Goal: Information Seeking & Learning: Get advice/opinions

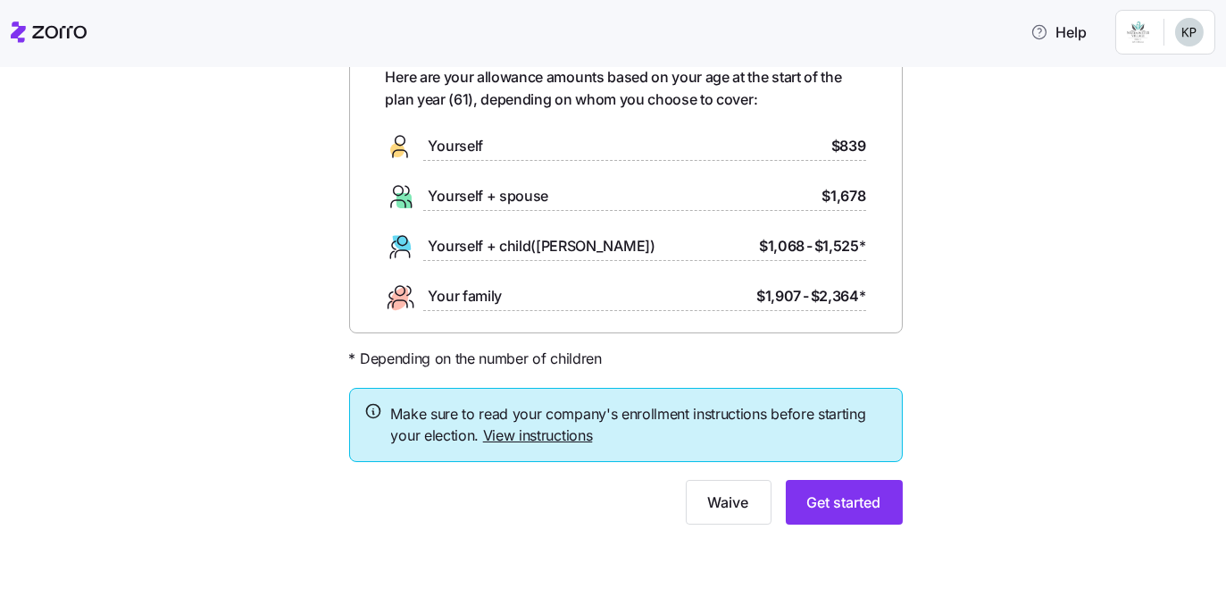
scroll to position [162, 0]
click at [530, 444] on link "View instructions" at bounding box center [538, 435] width 110 height 18
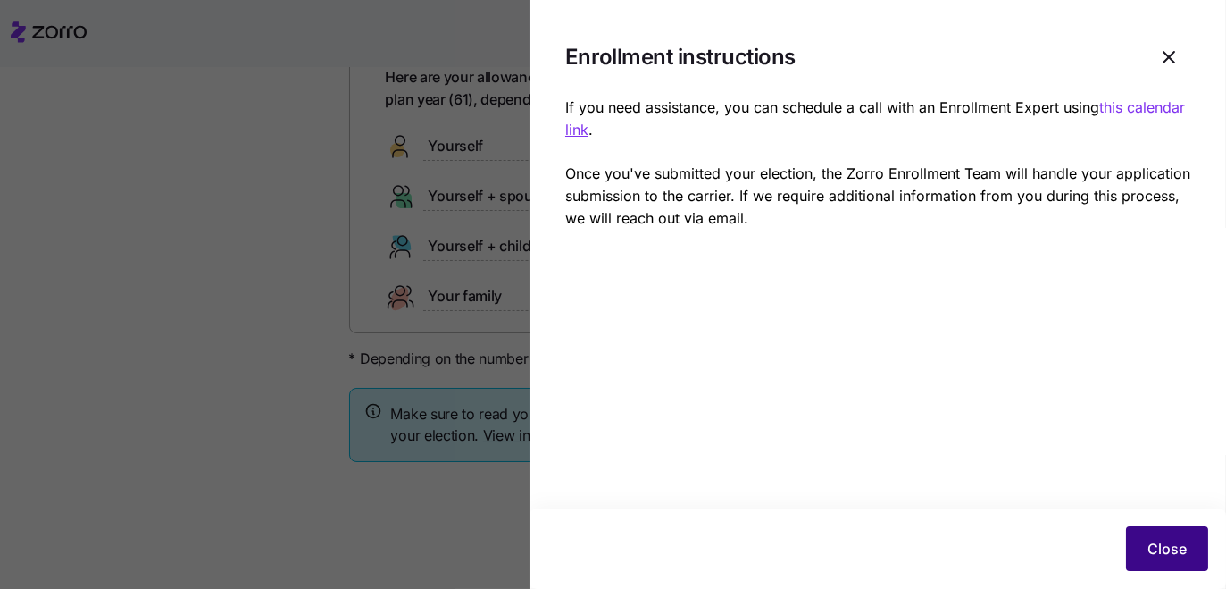
click at [1148, 538] on span "Close" at bounding box center [1167, 548] width 39 height 21
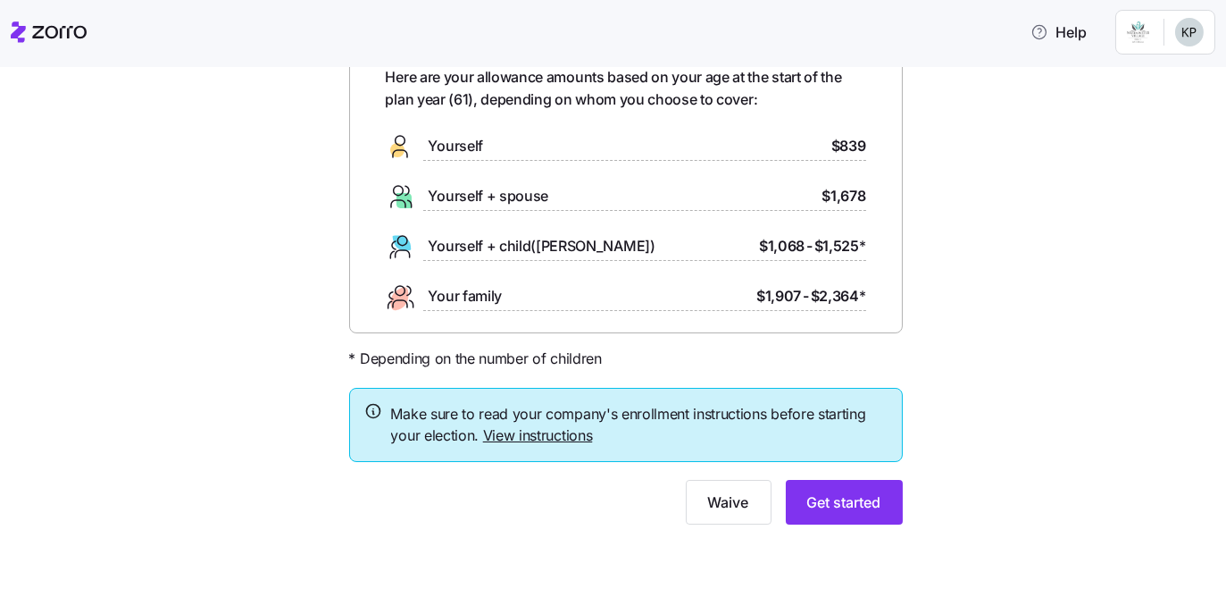
scroll to position [243, 0]
click at [882, 491] on span "Get started" at bounding box center [845, 501] width 74 height 21
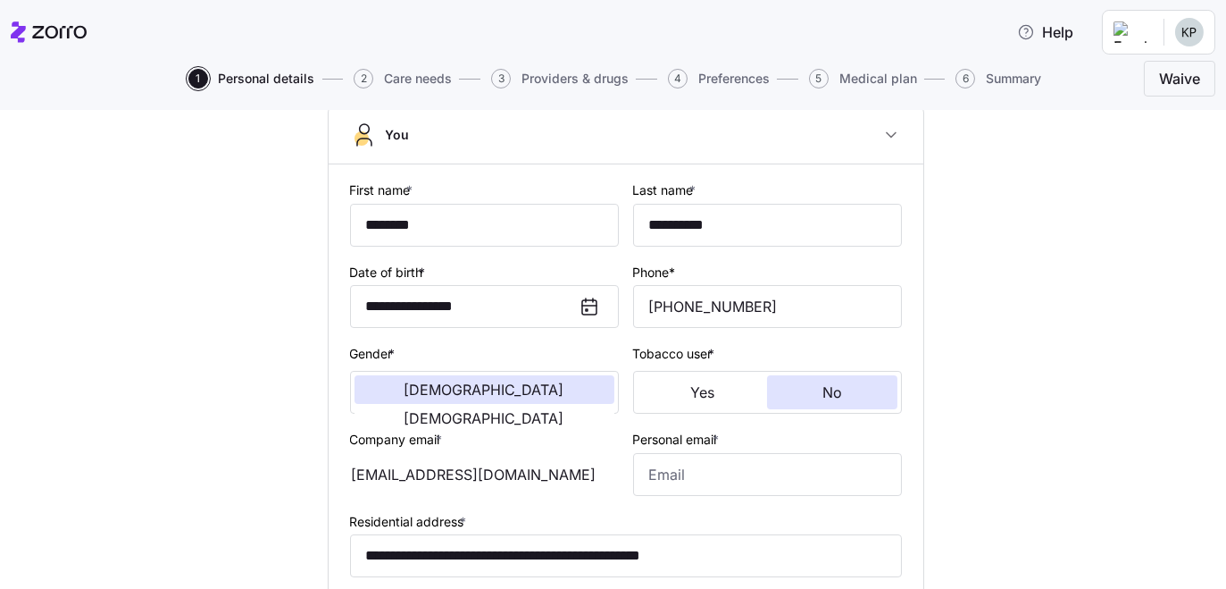
scroll to position [162, 0]
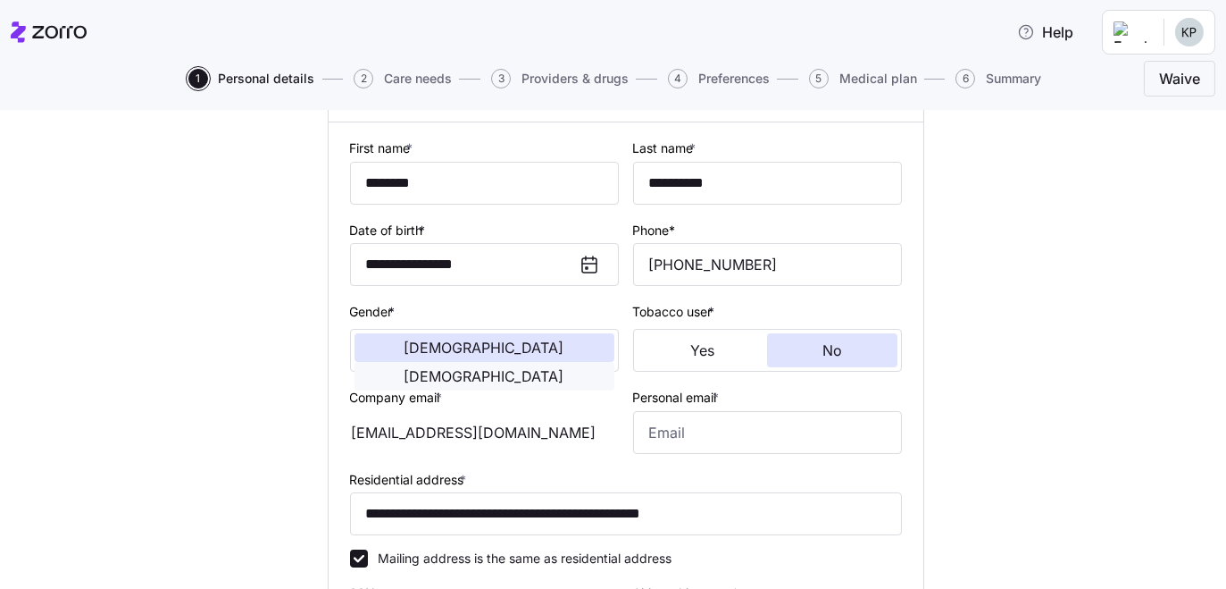
click at [514, 383] on span "[DEMOGRAPHIC_DATA]" at bounding box center [485, 376] width 160 height 14
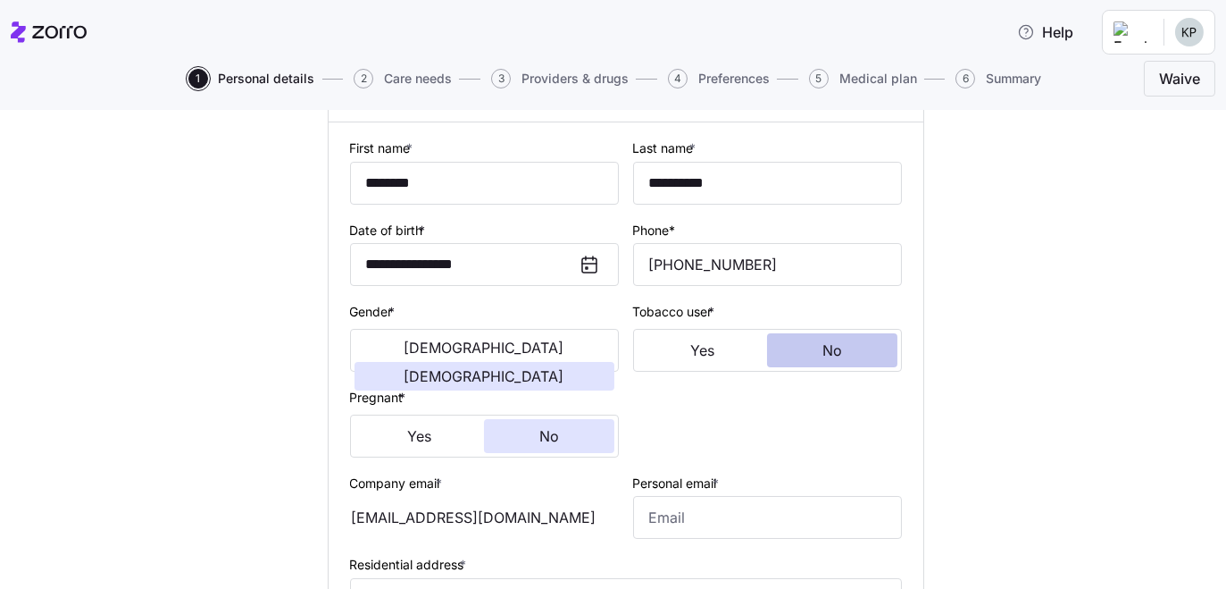
click at [898, 367] on button "No" at bounding box center [832, 350] width 130 height 34
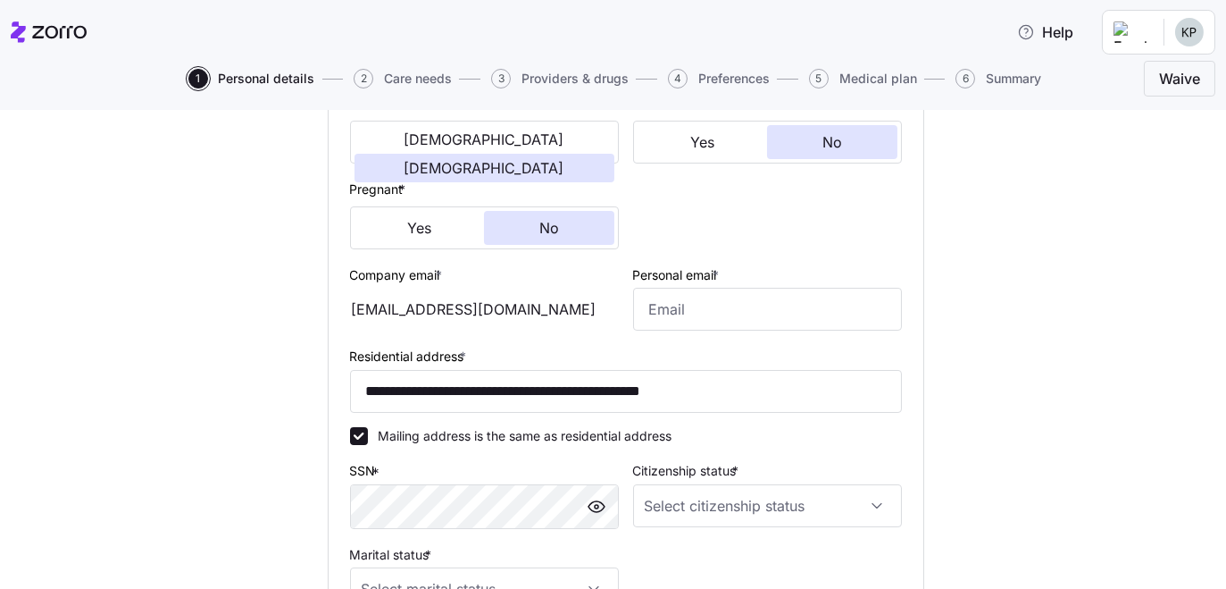
scroll to position [406, 0]
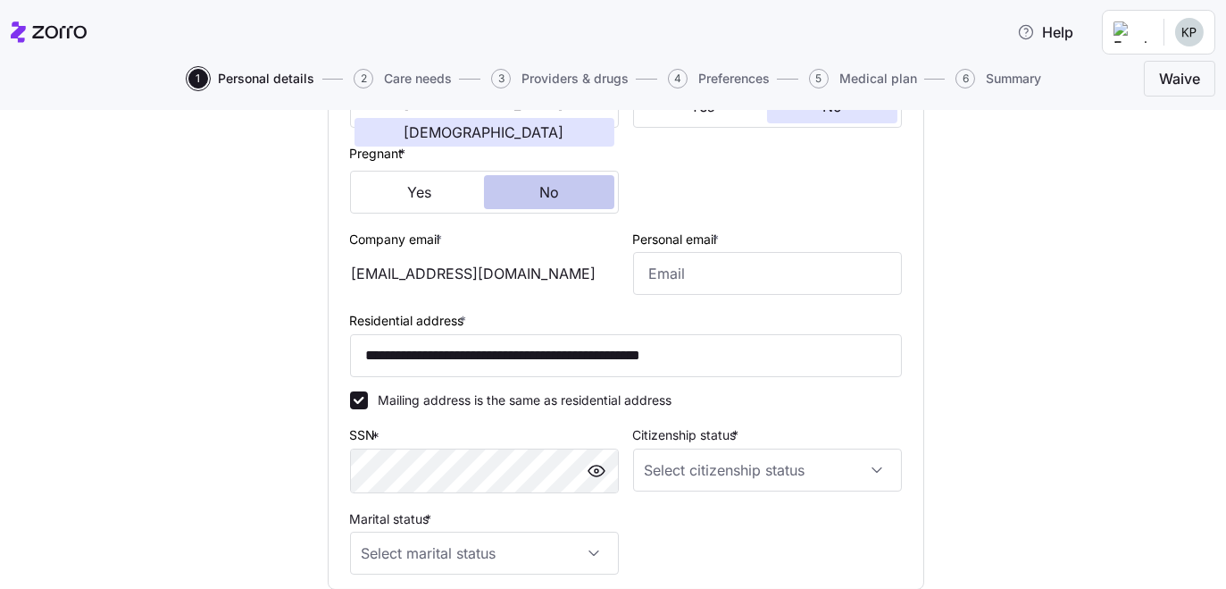
click at [540, 199] on span "No" at bounding box center [550, 192] width 20 height 14
click at [710, 295] on input "Personal email *" at bounding box center [767, 273] width 269 height 43
type input "[EMAIL_ADDRESS][DOMAIN_NAME]"
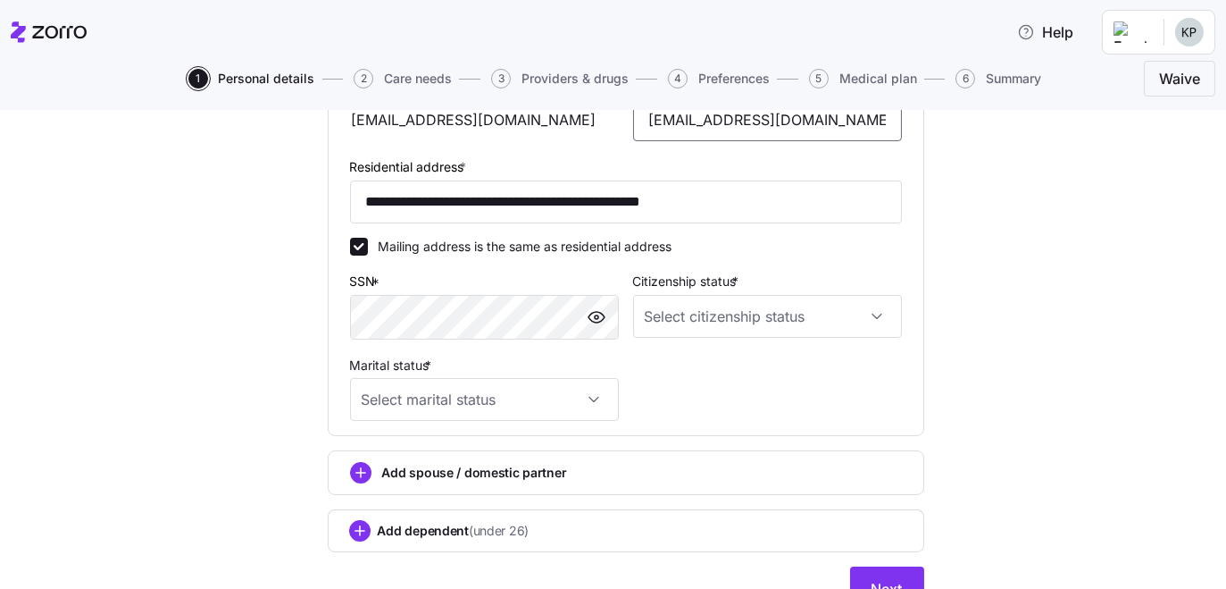
scroll to position [649, 0]
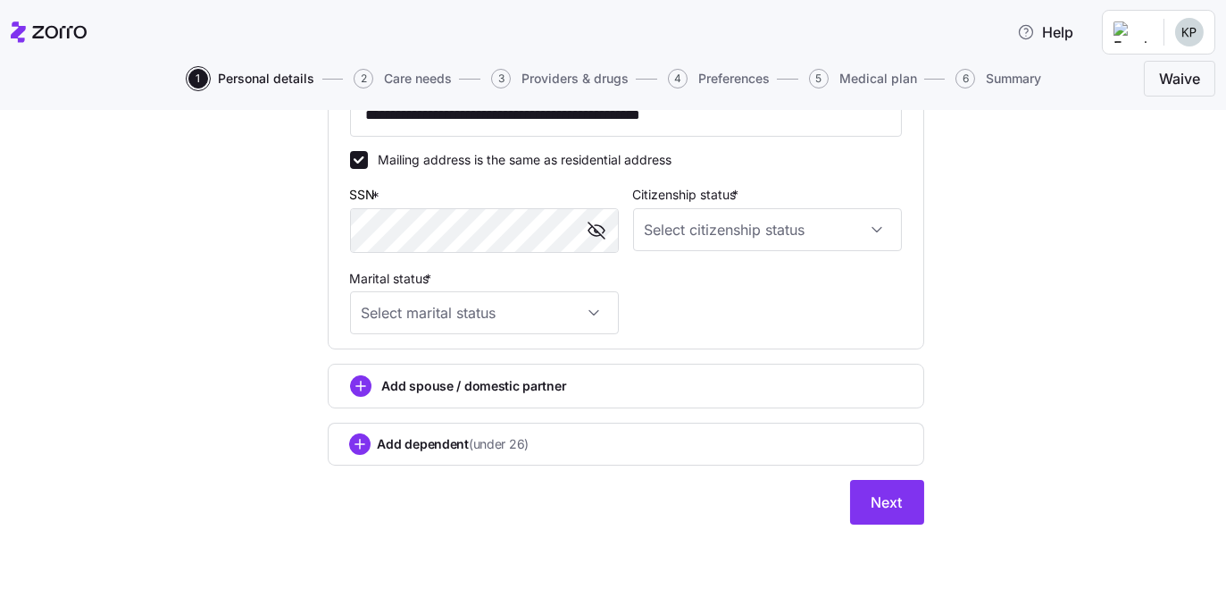
click at [1092, 322] on div "**********" at bounding box center [625, 20] width 1151 height 1052
click at [902, 251] on input "Citizenship status *" at bounding box center [767, 229] width 269 height 43
click at [699, 280] on span "[DEMOGRAPHIC_DATA] citizen" at bounding box center [743, 279] width 181 height 20
type input "[DEMOGRAPHIC_DATA] citizen"
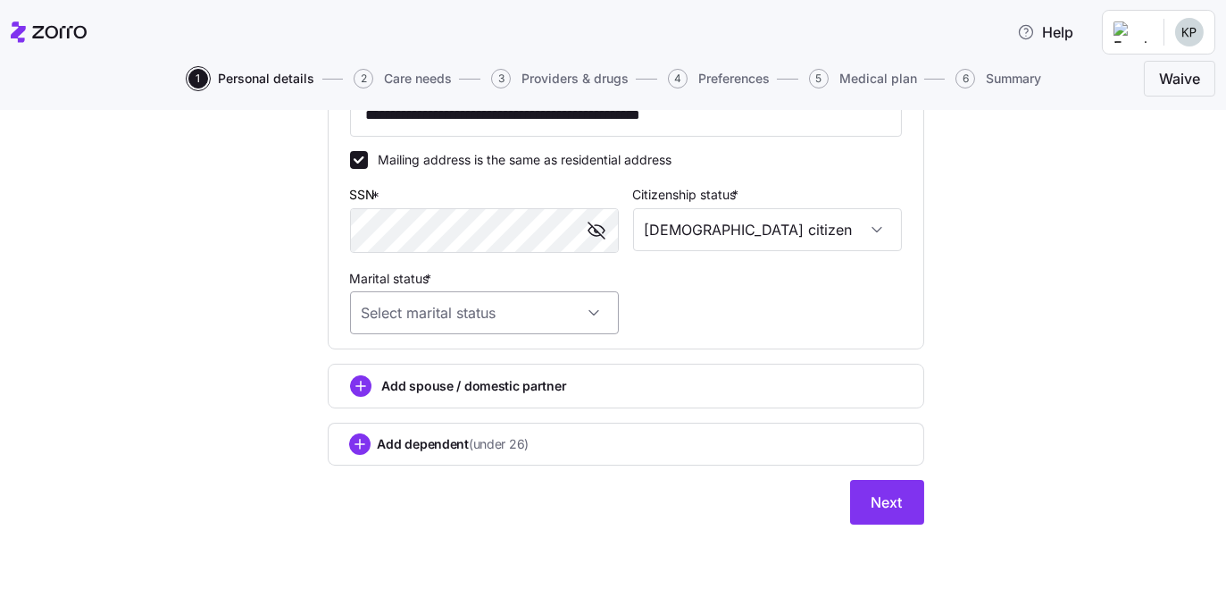
click at [590, 291] on input "Marital status *" at bounding box center [484, 312] width 269 height 43
click at [335, 322] on span "Single" at bounding box center [317, 314] width 36 height 20
type input "Single"
click at [903, 491] on span "Next" at bounding box center [887, 501] width 31 height 21
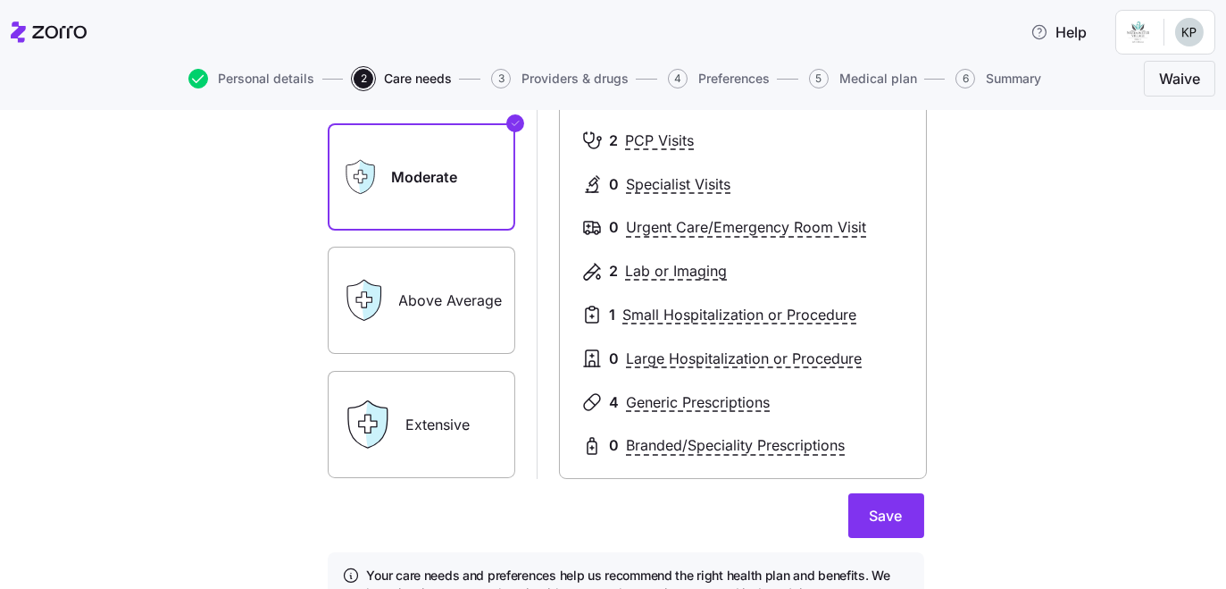
scroll to position [243, 0]
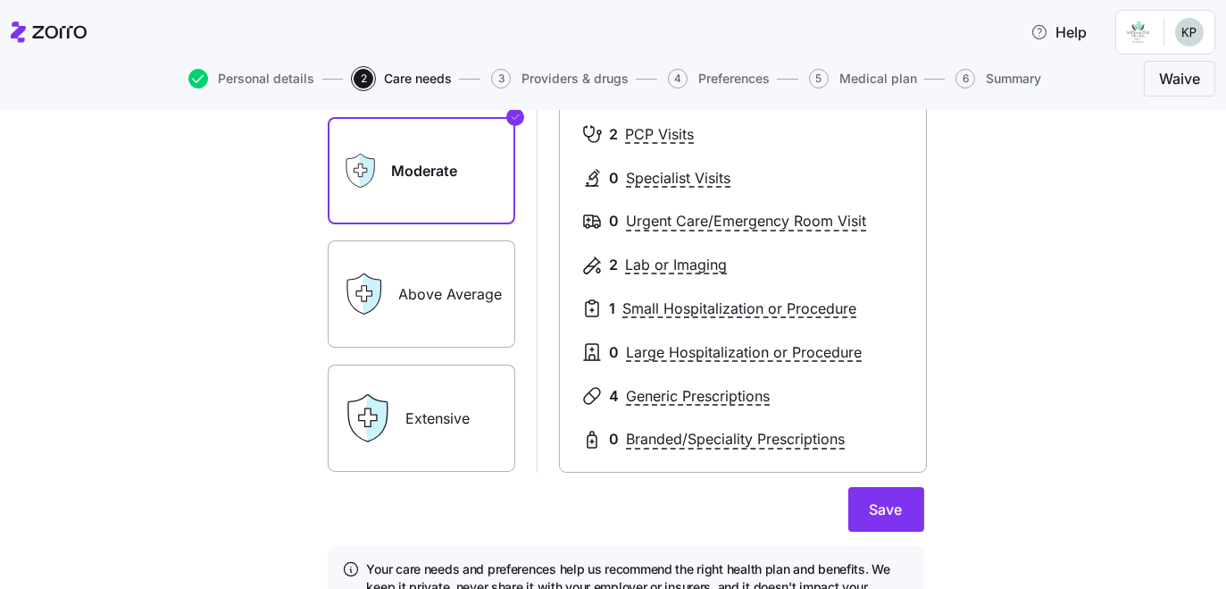
click at [420, 347] on label "Above Average" at bounding box center [422, 293] width 188 height 107
click at [0, 0] on input "Above Average" at bounding box center [0, 0] width 0 height 0
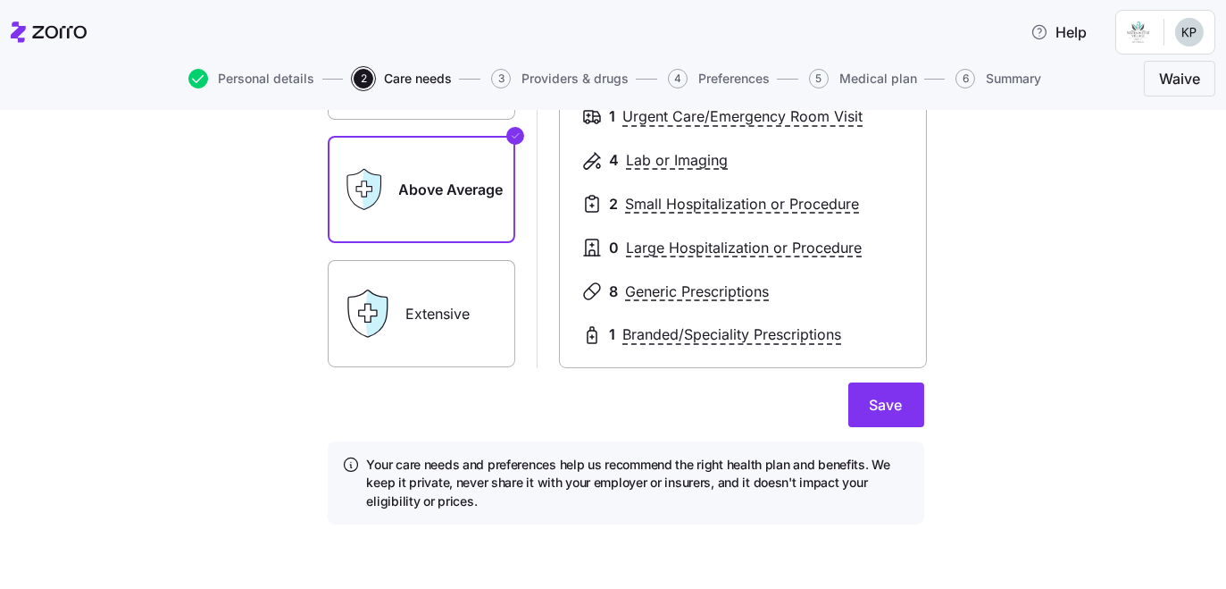
scroll to position [487, 0]
click at [381, 340] on label "Extensive" at bounding box center [422, 313] width 188 height 107
click at [0, 0] on input "Extensive" at bounding box center [0, 0] width 0 height 0
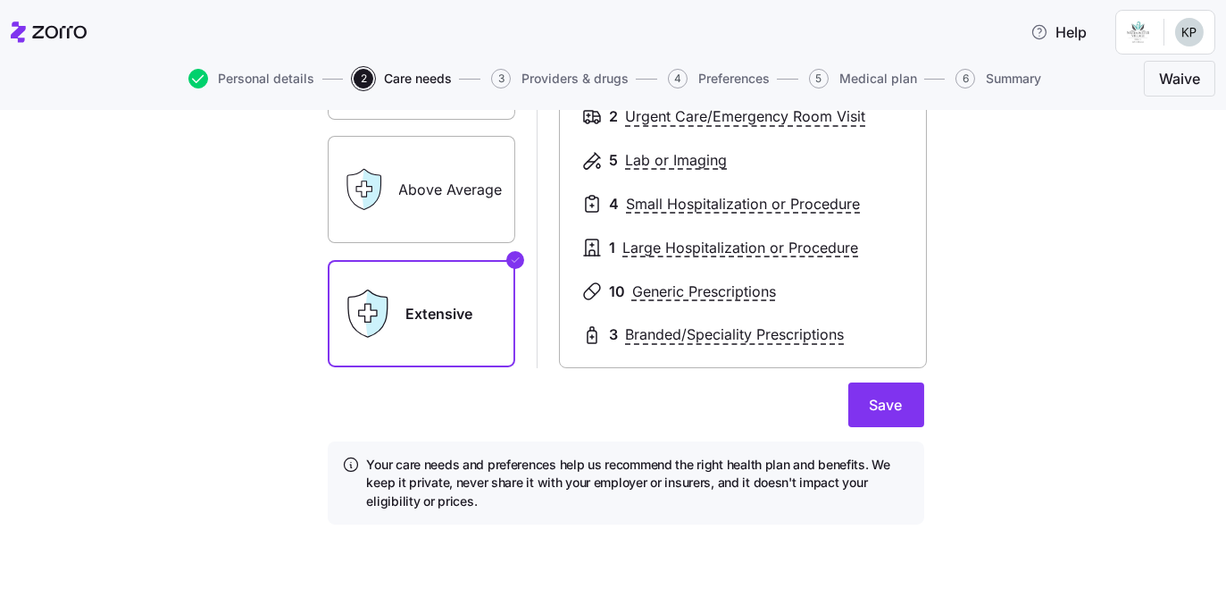
scroll to position [417, 0]
click at [364, 243] on label "Above Average" at bounding box center [422, 189] width 188 height 107
click at [0, 0] on input "Above Average" at bounding box center [0, 0] width 0 height 0
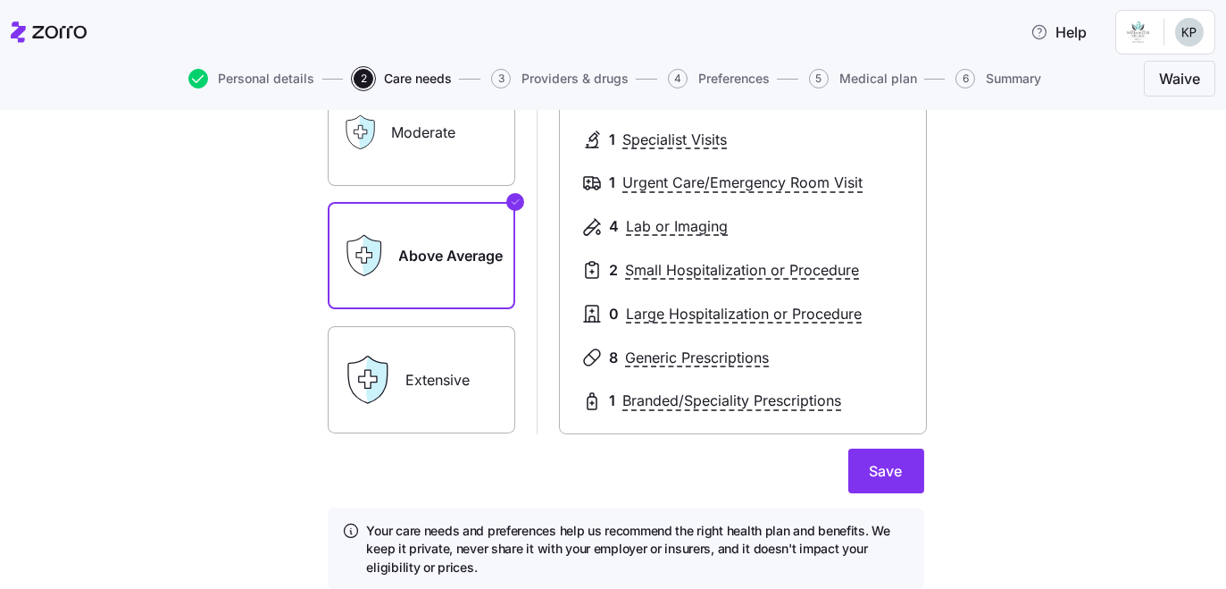
scroll to position [487, 0]
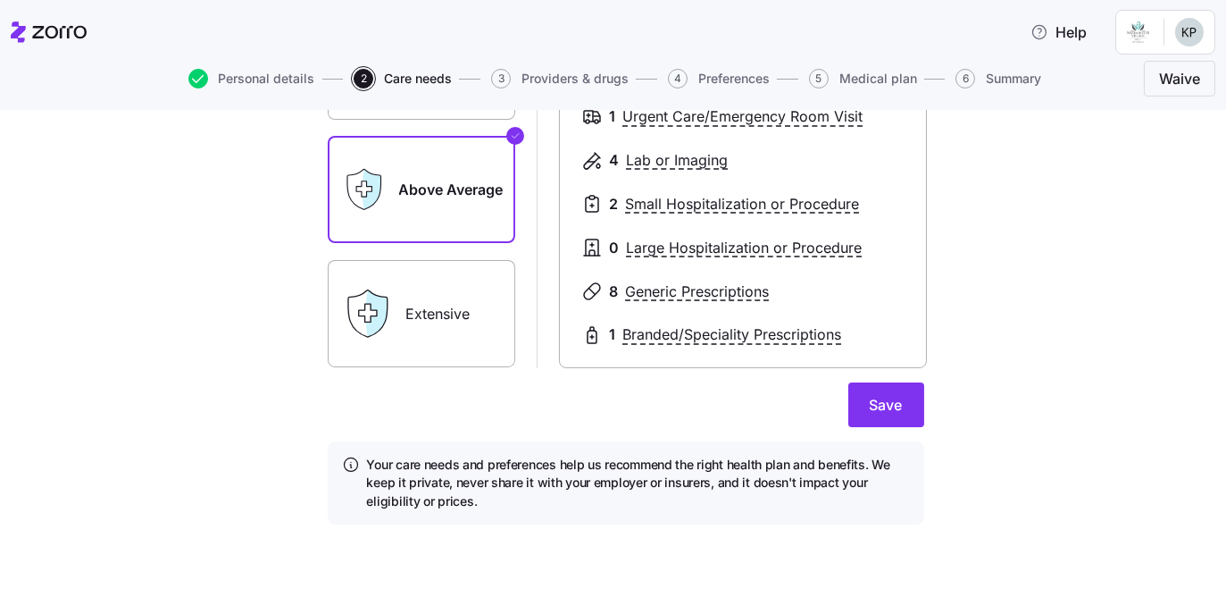
click at [389, 342] on label "Extensive" at bounding box center [422, 313] width 188 height 107
click at [0, 0] on input "Extensive" at bounding box center [0, 0] width 0 height 0
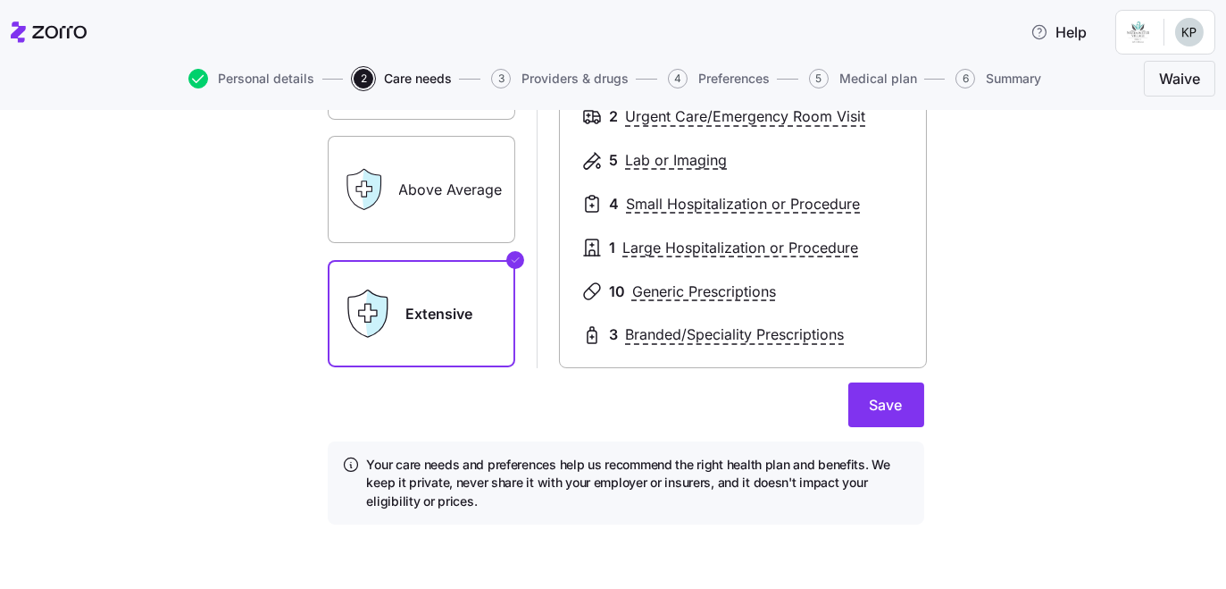
scroll to position [336, 0]
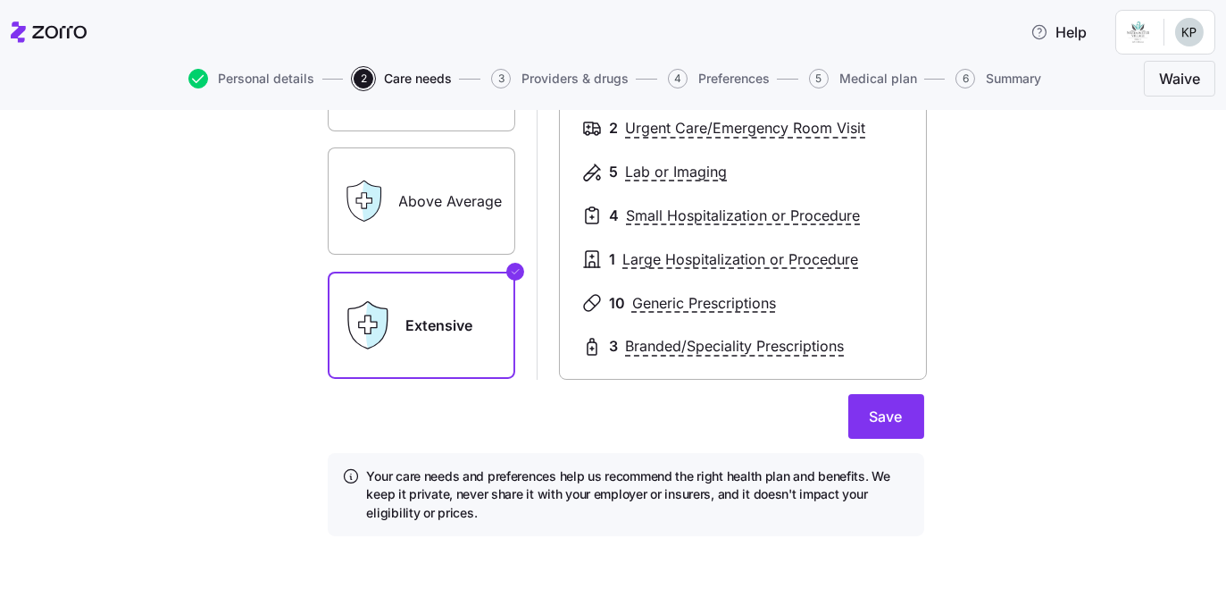
click at [405, 255] on label "Above Average" at bounding box center [422, 200] width 188 height 107
click at [0, 0] on input "Above Average" at bounding box center [0, 0] width 0 height 0
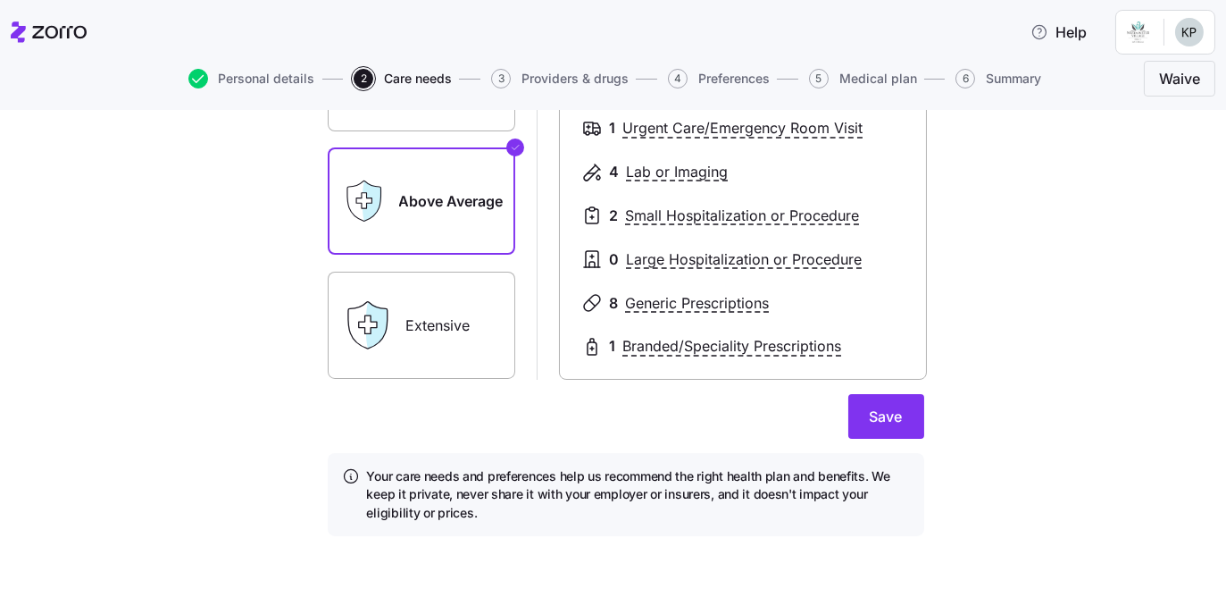
click at [383, 379] on label "Extensive" at bounding box center [422, 325] width 188 height 107
click at [0, 0] on input "Extensive" at bounding box center [0, 0] width 0 height 0
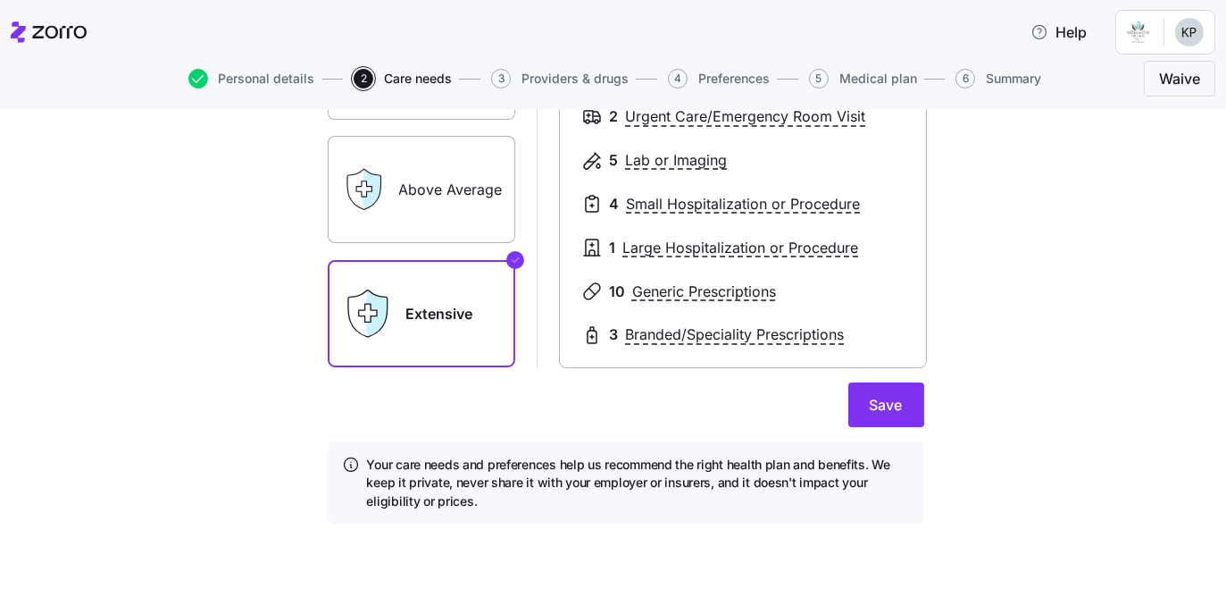
scroll to position [580, 0]
click at [903, 394] on span "Save" at bounding box center [886, 404] width 33 height 21
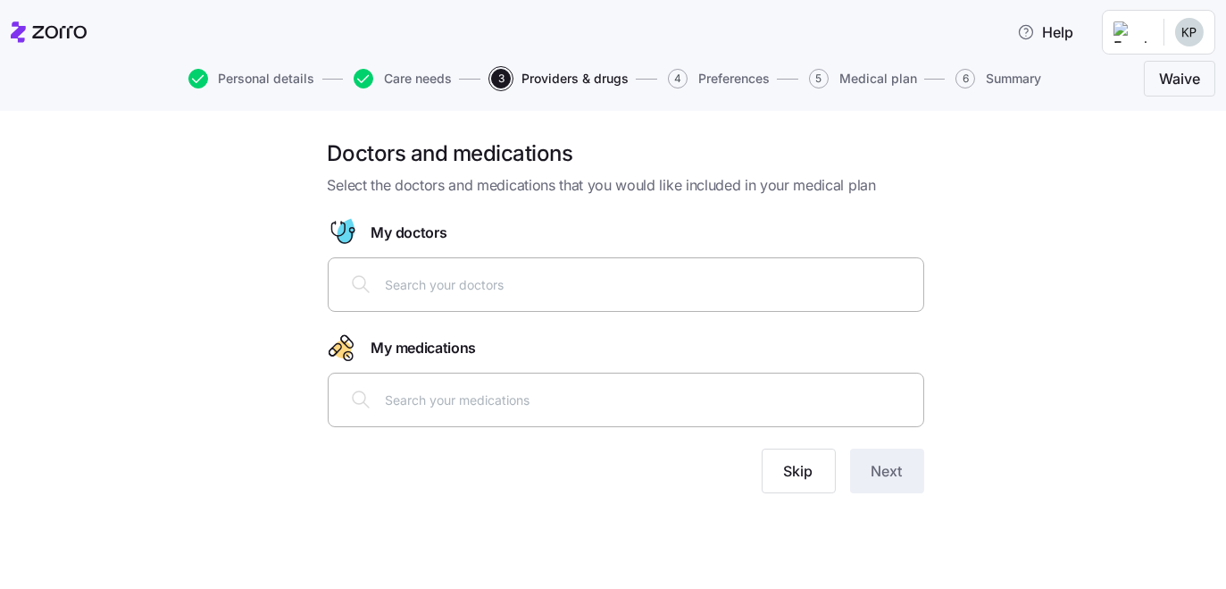
click at [386, 294] on input "text" at bounding box center [649, 284] width 527 height 20
click at [528, 294] on input "text" at bounding box center [649, 284] width 527 height 20
type input "r"
drag, startPoint x: 321, startPoint y: 328, endPoint x: 357, endPoint y: 331, distance: 36.8
click at [339, 305] on div at bounding box center [625, 284] width 573 height 43
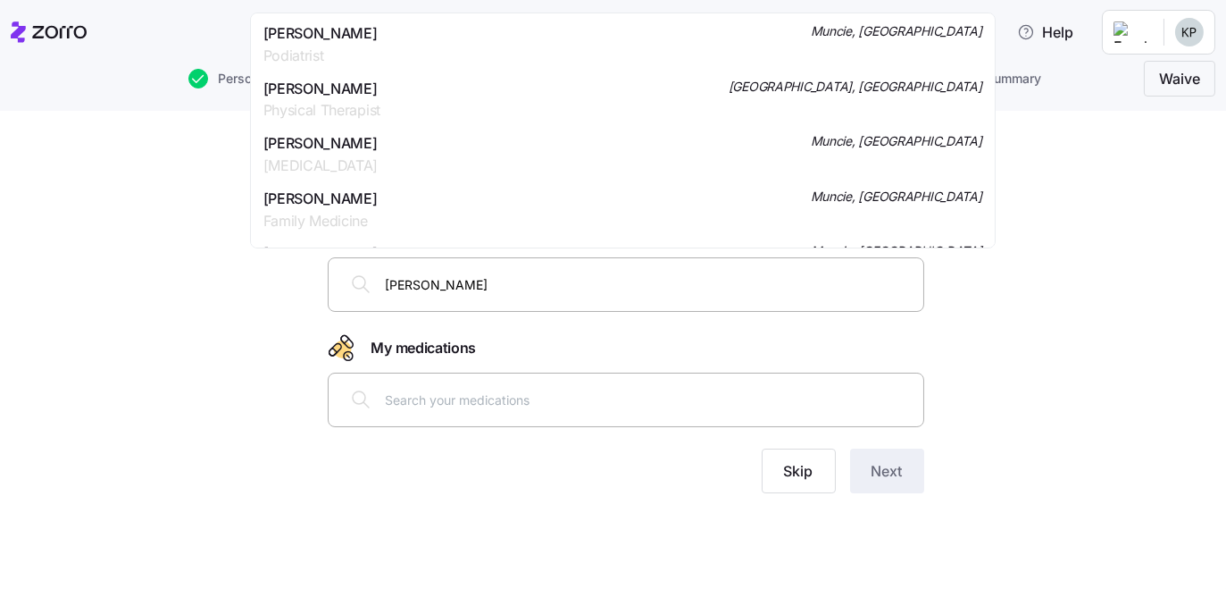
type input "[PERSON_NAME]"
click at [378, 42] on span "[PERSON_NAME]" at bounding box center [321, 33] width 114 height 22
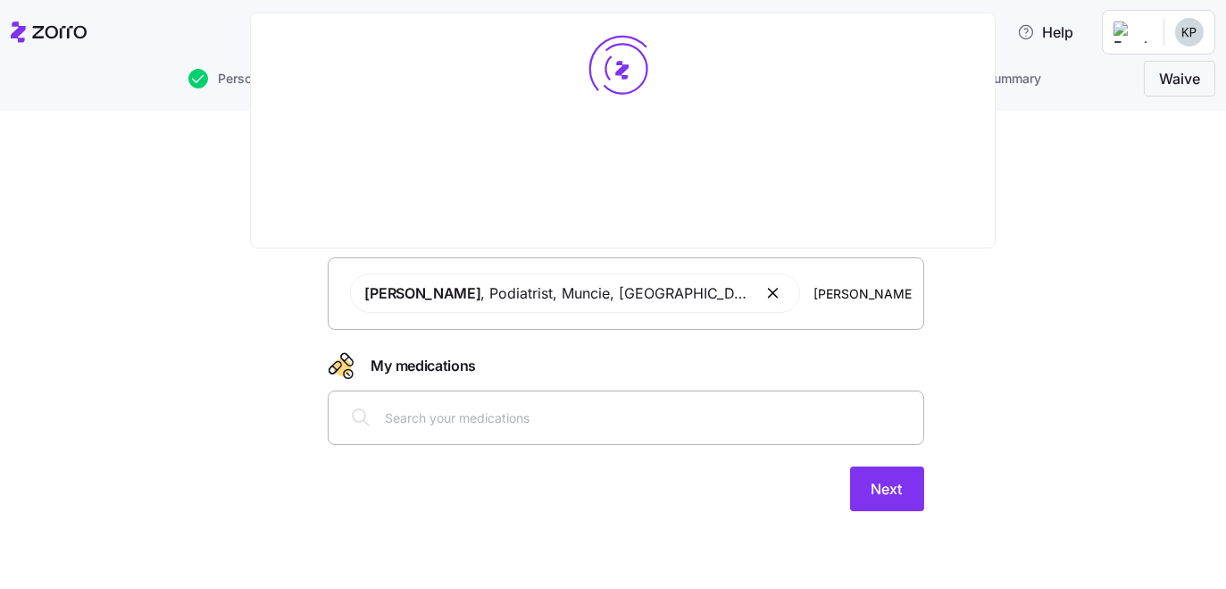
type input "[PERSON_NAME]"
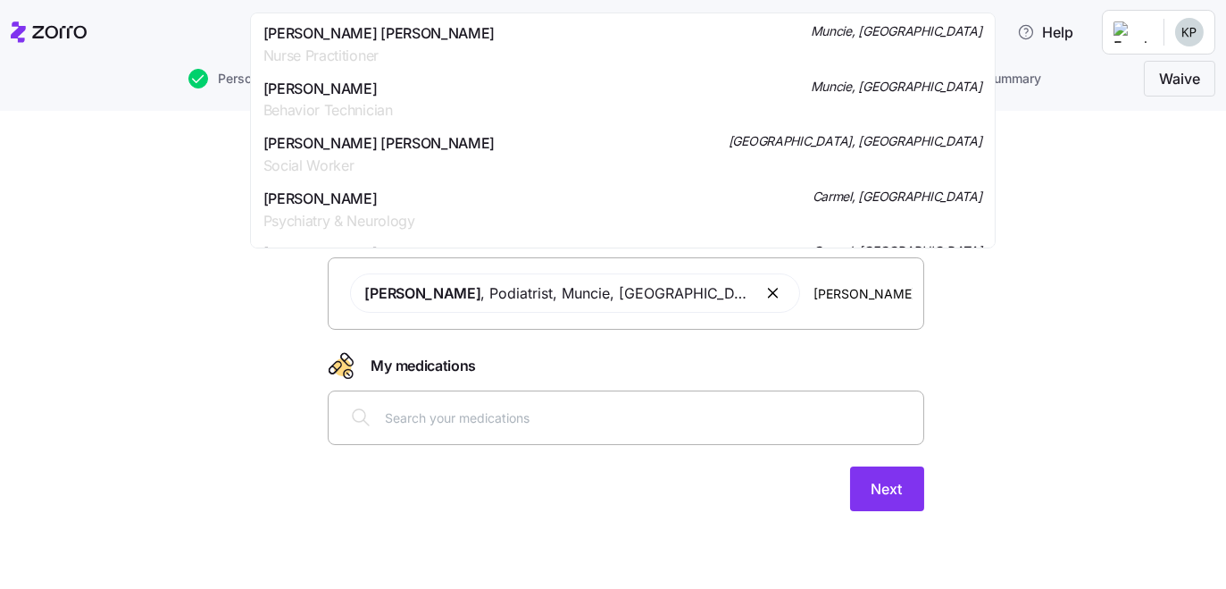
click at [373, 52] on span "Nurse Practitioner" at bounding box center [379, 56] width 231 height 22
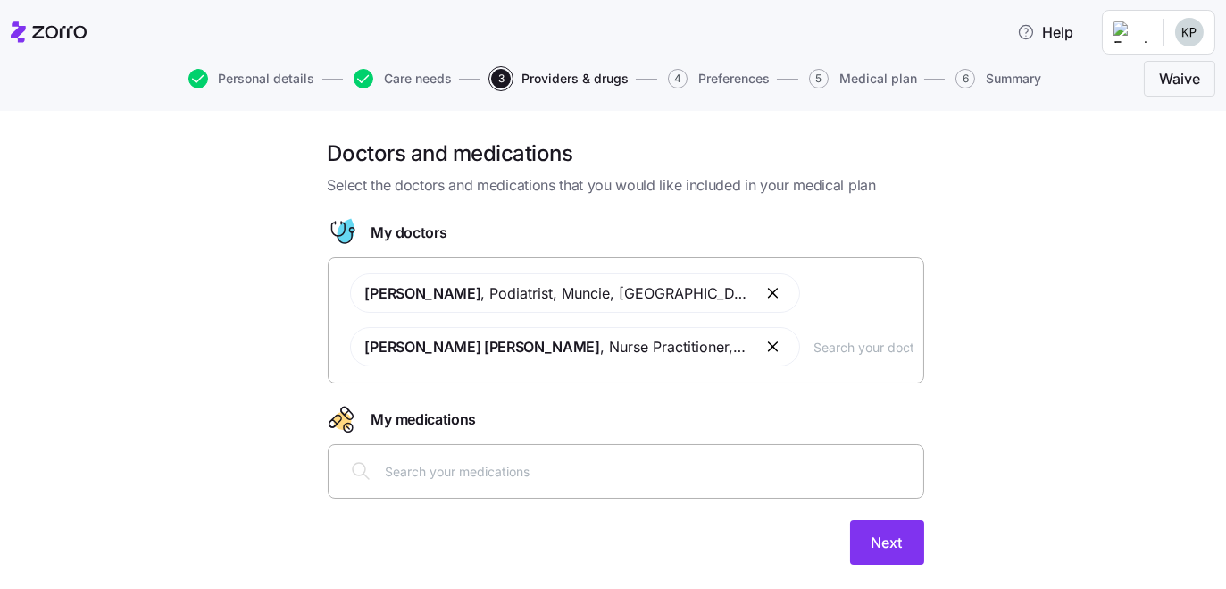
click at [848, 356] on input "text" at bounding box center [864, 347] width 98 height 20
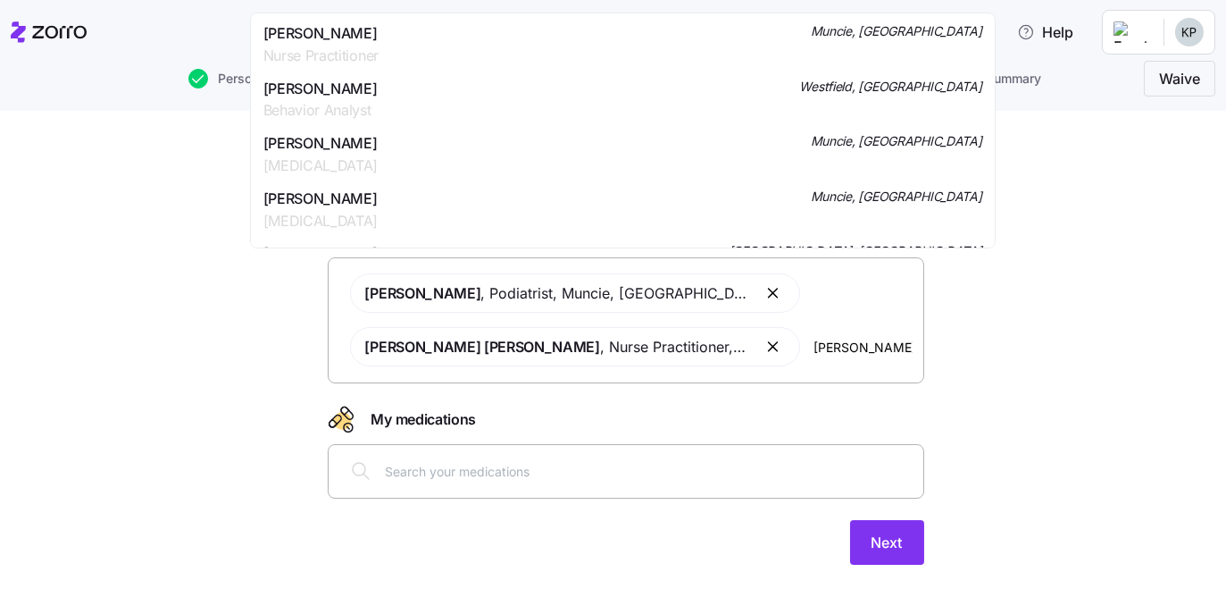
type input "[PERSON_NAME]"
click at [366, 39] on span "[PERSON_NAME]" at bounding box center [321, 33] width 115 height 22
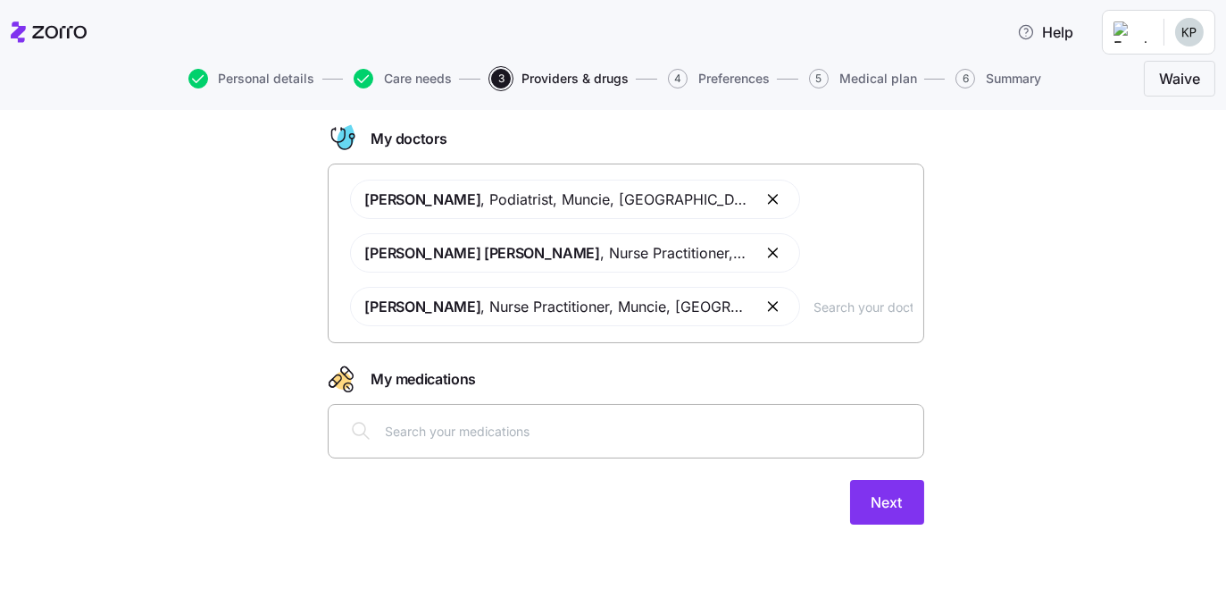
scroll to position [162, 0]
click at [386, 440] on input "text" at bounding box center [649, 431] width 527 height 20
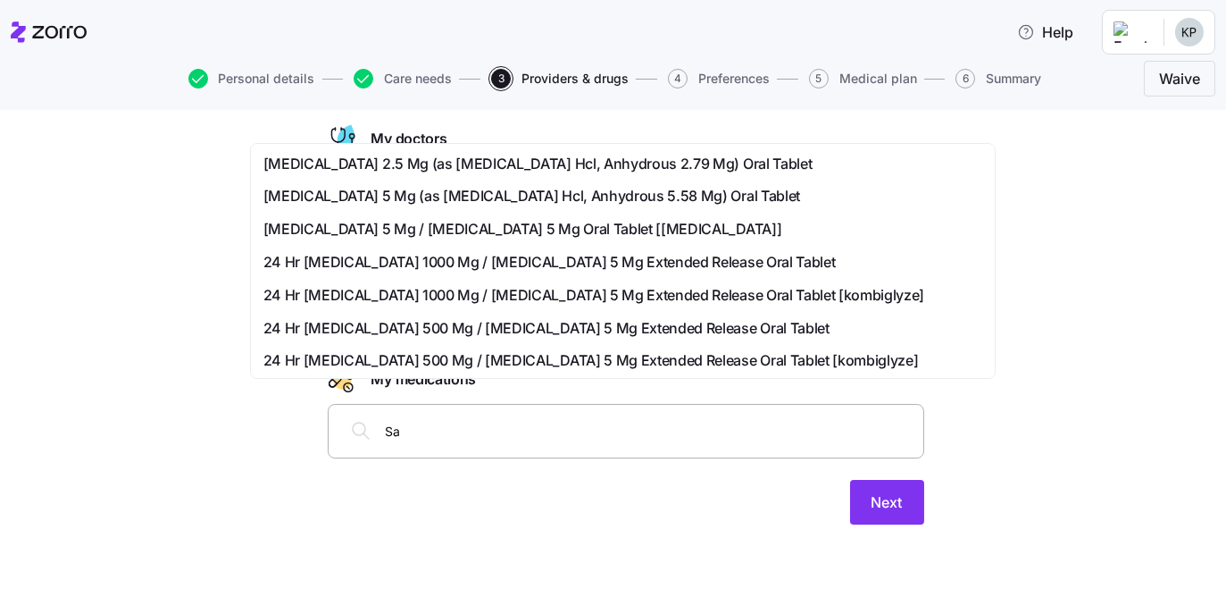
type input "S"
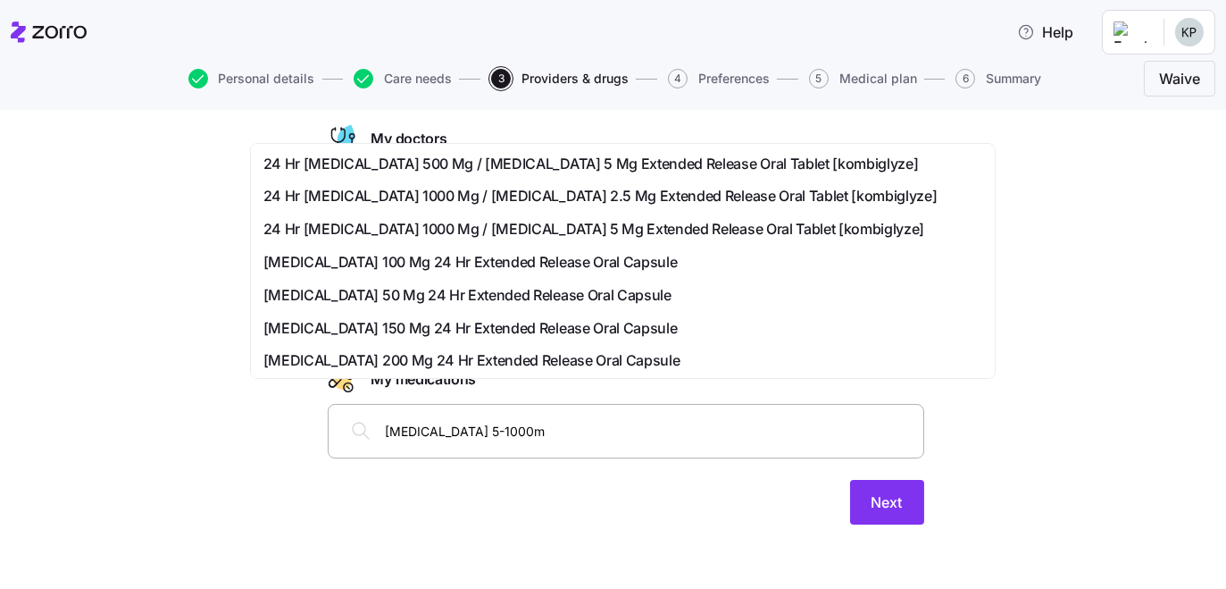
type input "[MEDICAL_DATA] 5-1000mg"
click at [420, 240] on span "24 Hr [MEDICAL_DATA] 1000 Mg / [MEDICAL_DATA] 5 Mg Extended Release Oral Tablet…" at bounding box center [595, 229] width 662 height 22
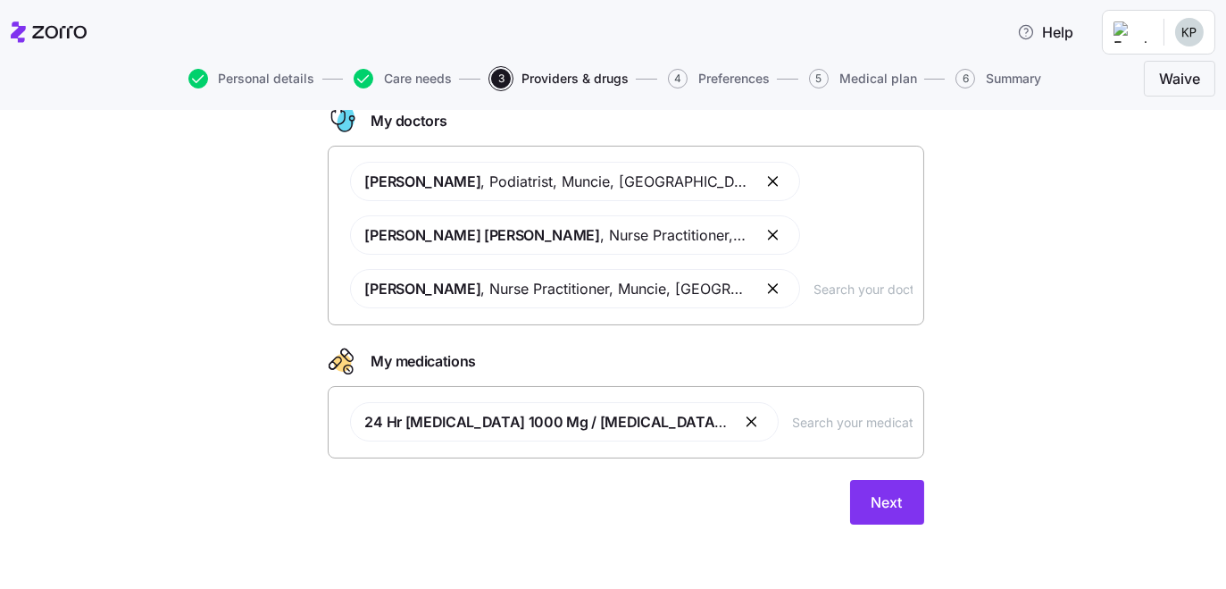
click at [893, 431] on input "text" at bounding box center [853, 422] width 120 height 20
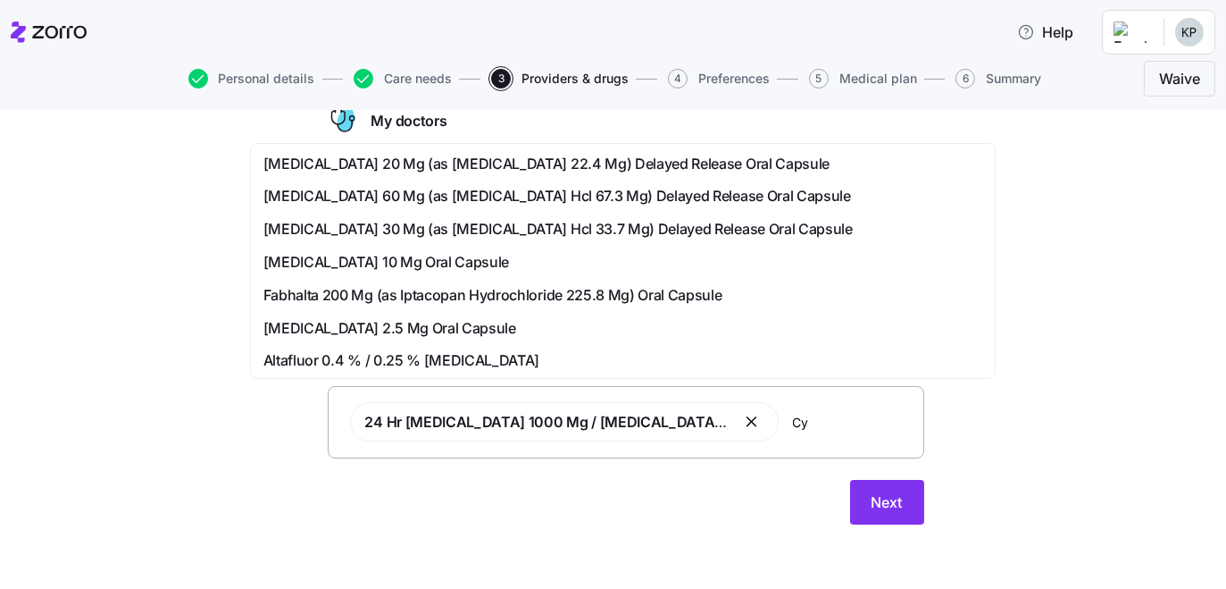
type input "C"
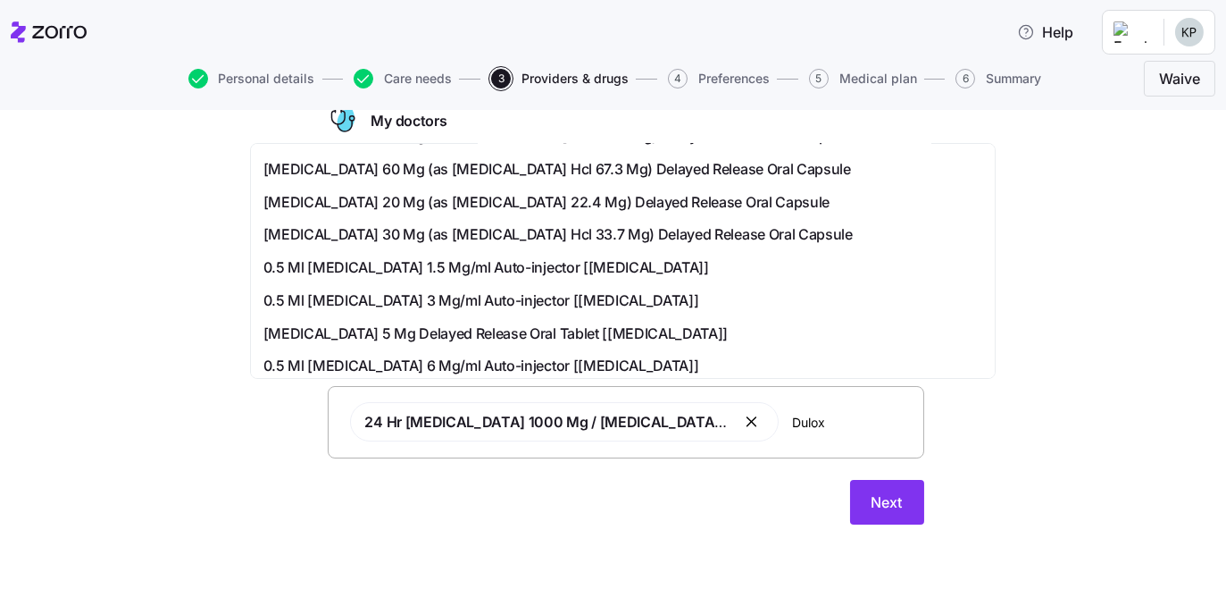
scroll to position [78, 0]
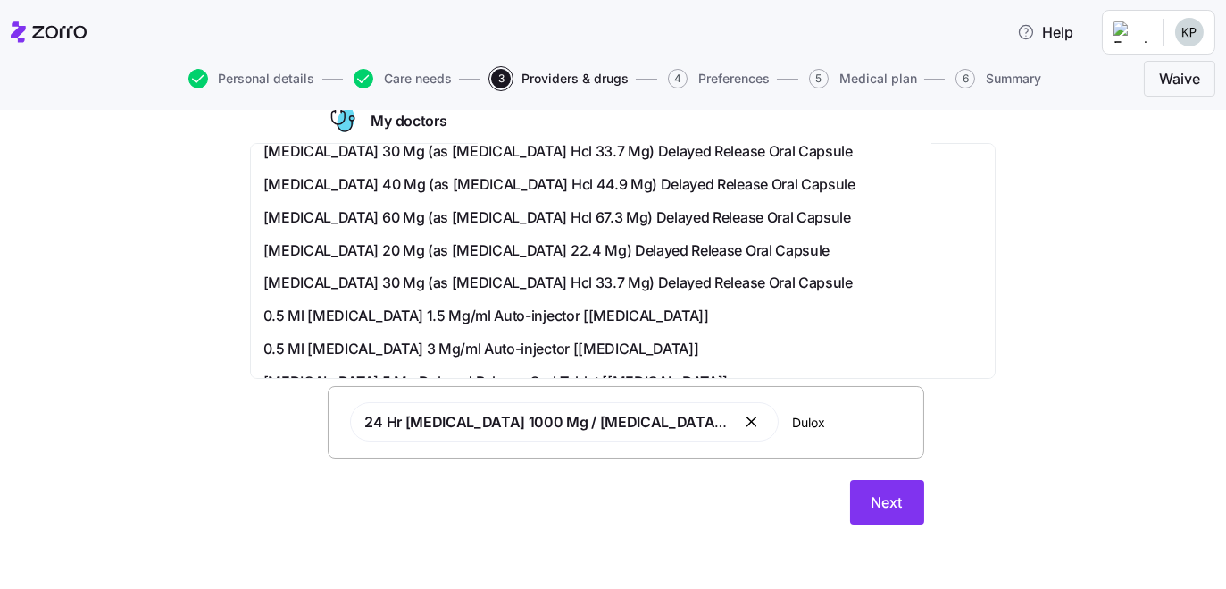
type input "Dulox"
drag, startPoint x: 988, startPoint y: 203, endPoint x: 1082, endPoint y: 224, distance: 96.2
click at [1082, 224] on div "Doctors and medications Select the doctors and medications that you would like …" at bounding box center [625, 287] width 1151 height 518
click at [891, 431] on input "Dulox" at bounding box center [853, 422] width 120 height 20
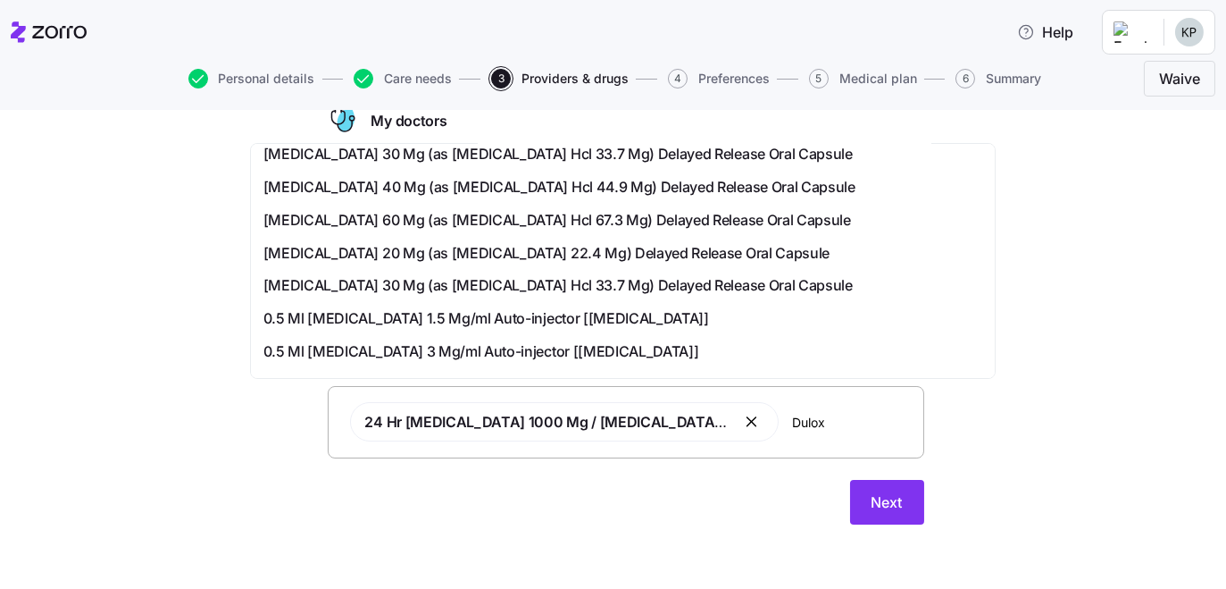
scroll to position [54, 0]
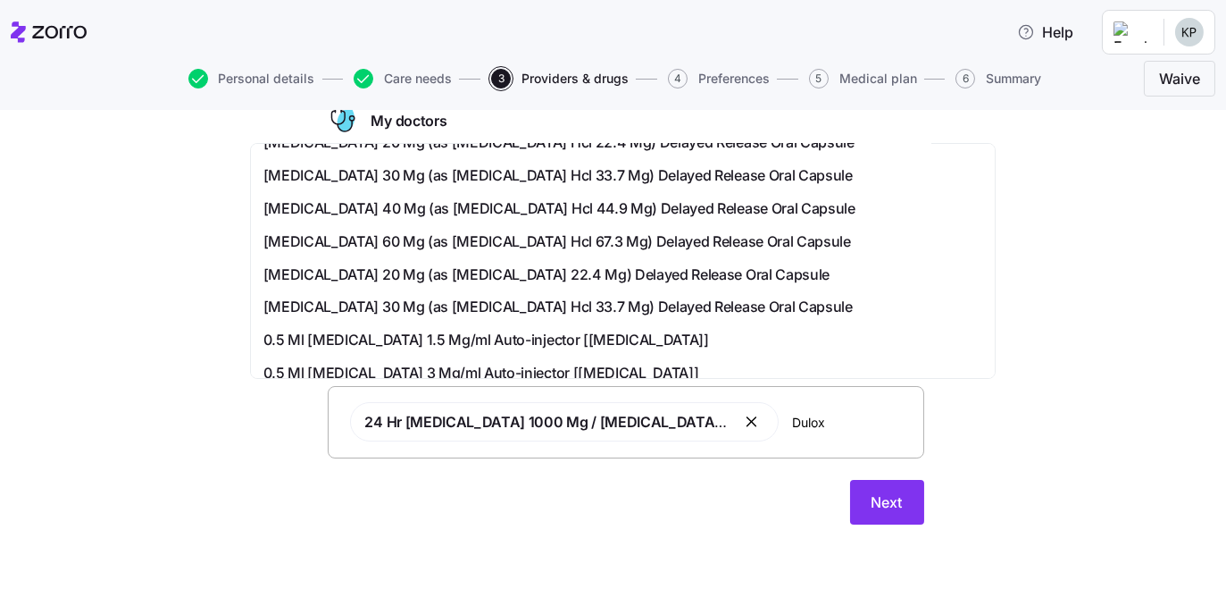
click at [665, 187] on span "[MEDICAL_DATA] 30 Mg (as [MEDICAL_DATA] Hcl 33.7 Mg) Delayed Release Oral Capsu…" at bounding box center [559, 175] width 590 height 22
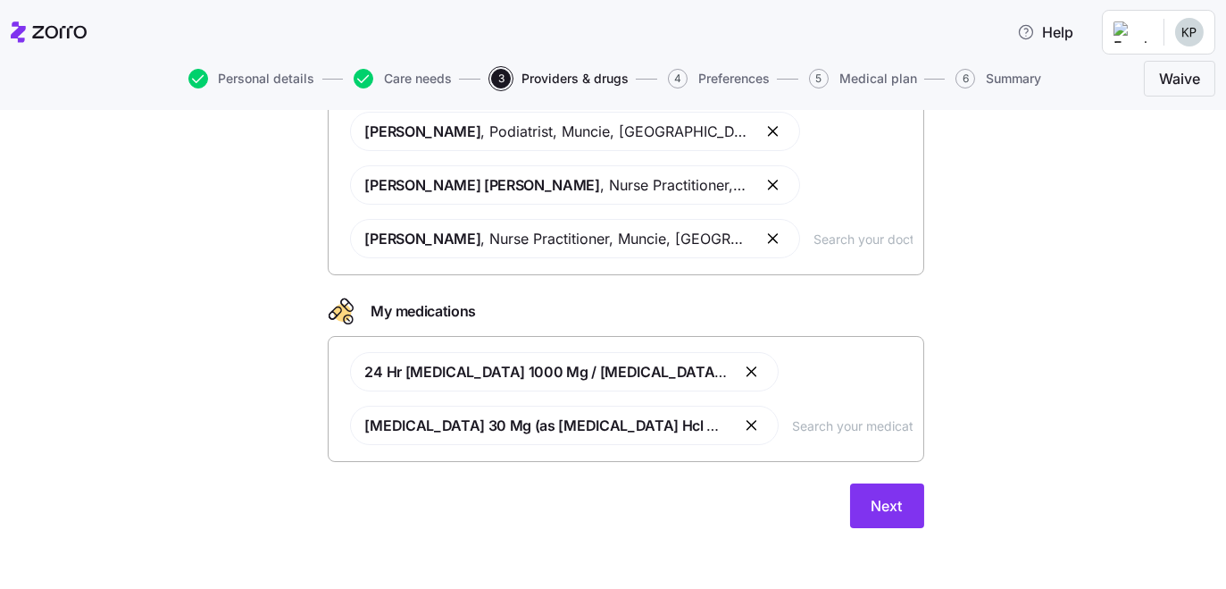
click at [866, 435] on input "text" at bounding box center [853, 425] width 120 height 20
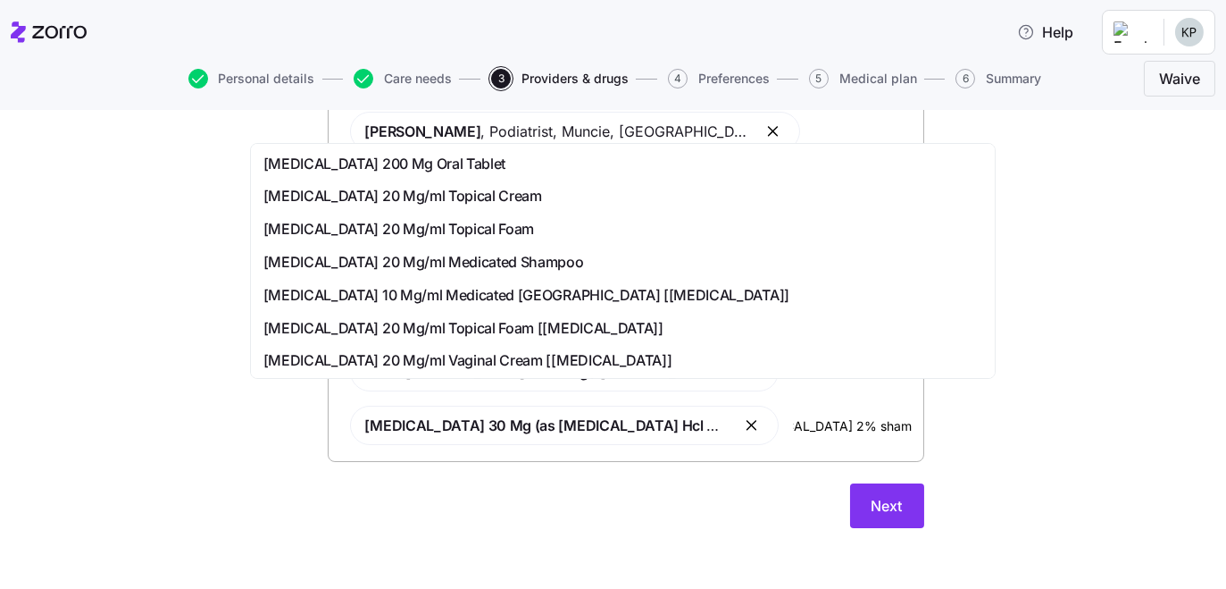
scroll to position [0, 52]
type input "[MEDICAL_DATA] 2% shampoo"
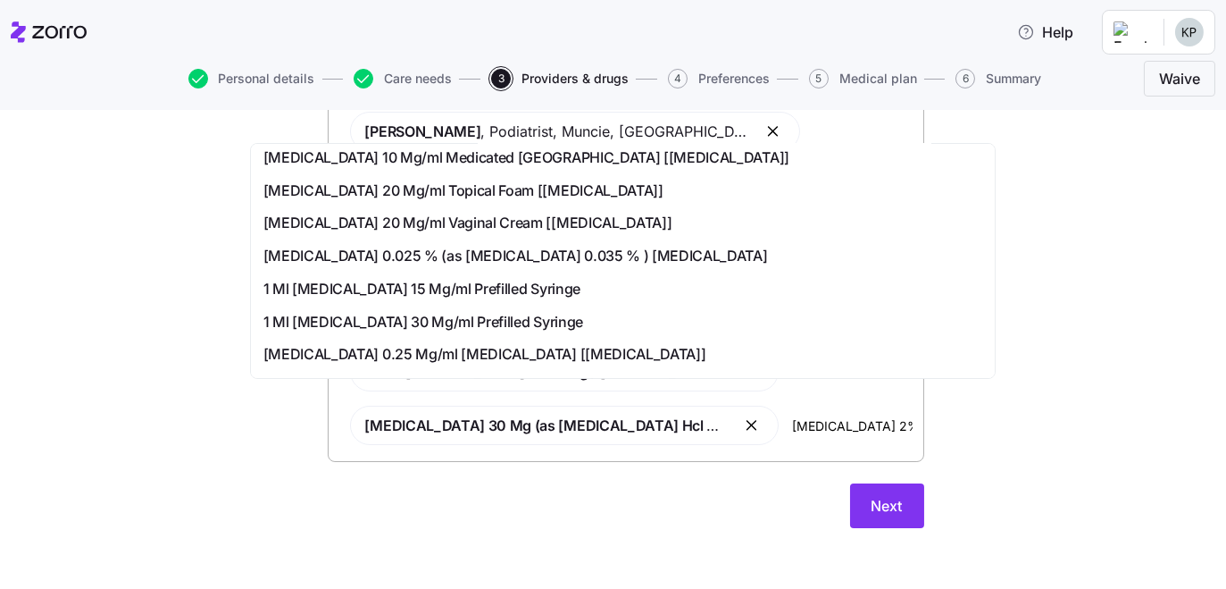
scroll to position [56, 0]
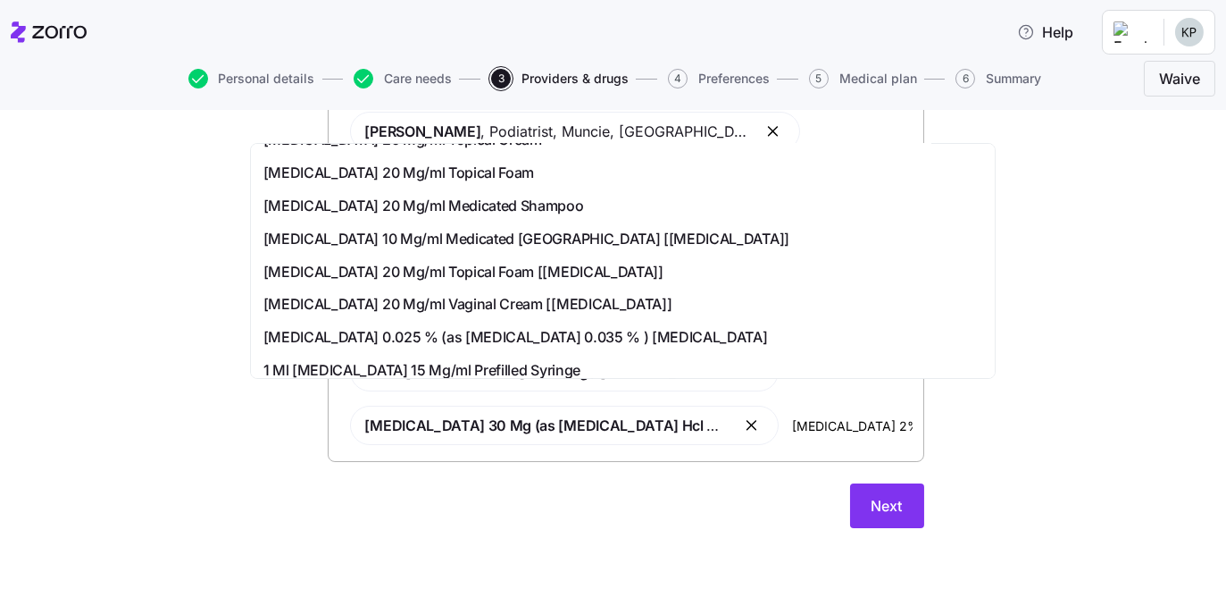
click at [584, 217] on span "[MEDICAL_DATA] 20 Mg/ml Medicated Shampoo" at bounding box center [424, 206] width 321 height 22
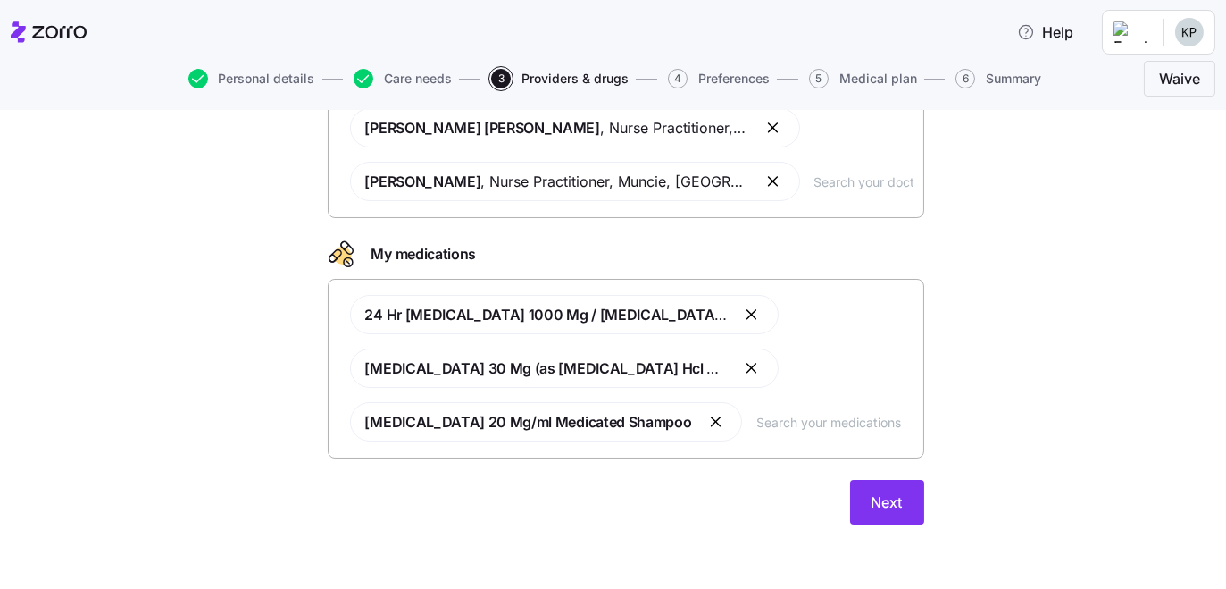
scroll to position [404, 0]
click at [882, 412] on input "text" at bounding box center [834, 422] width 155 height 20
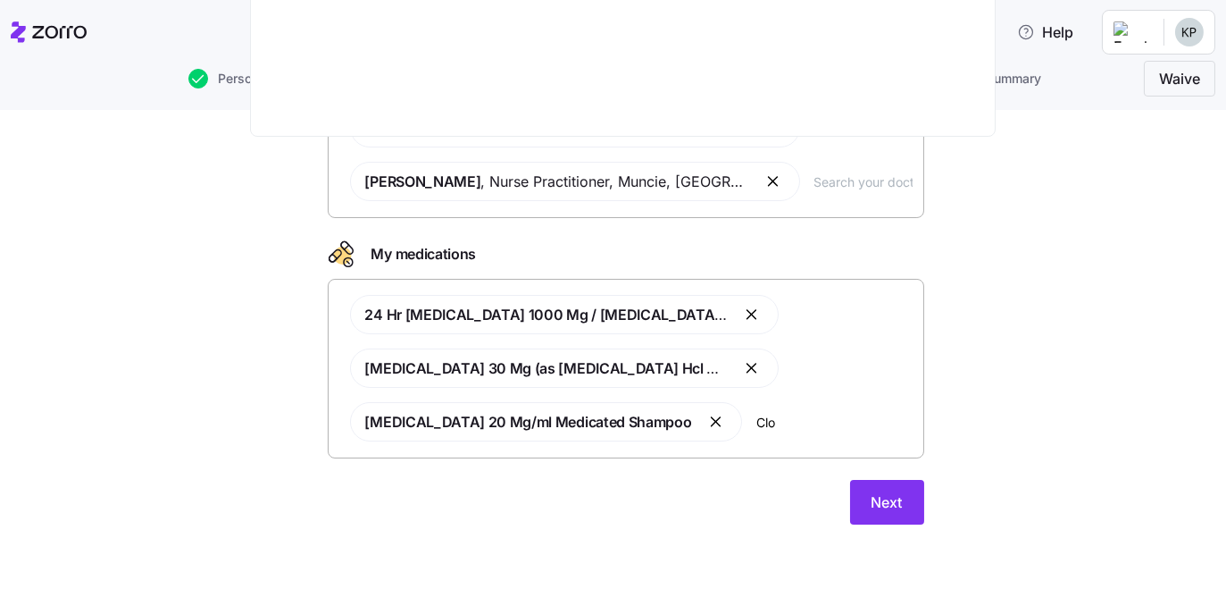
scroll to position [0, 0]
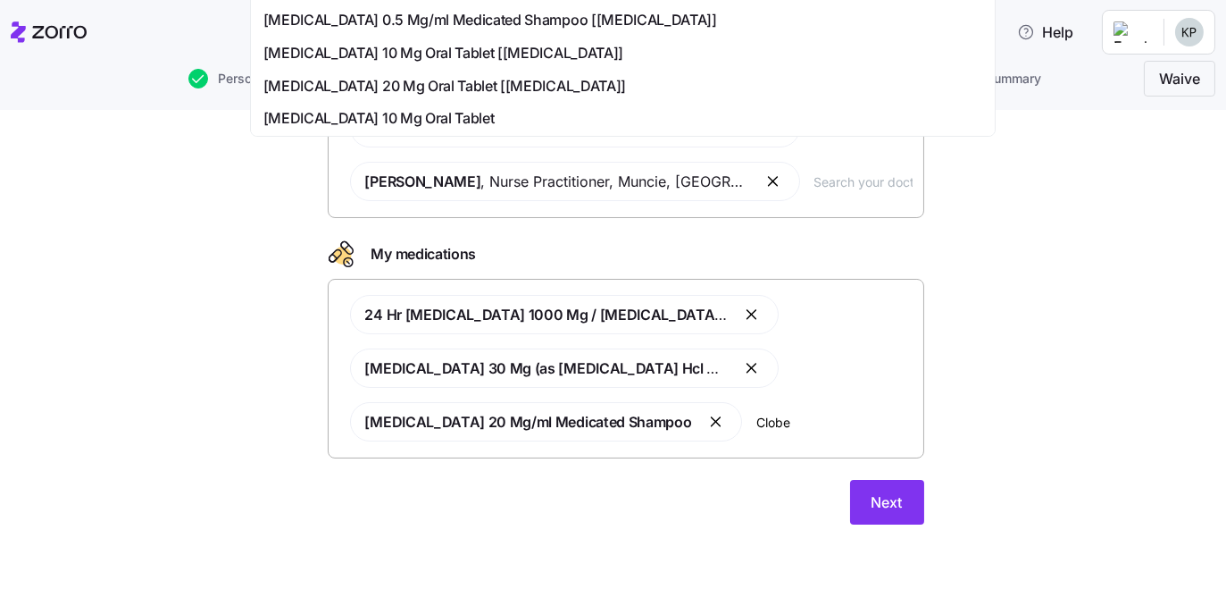
type input "Clobet"
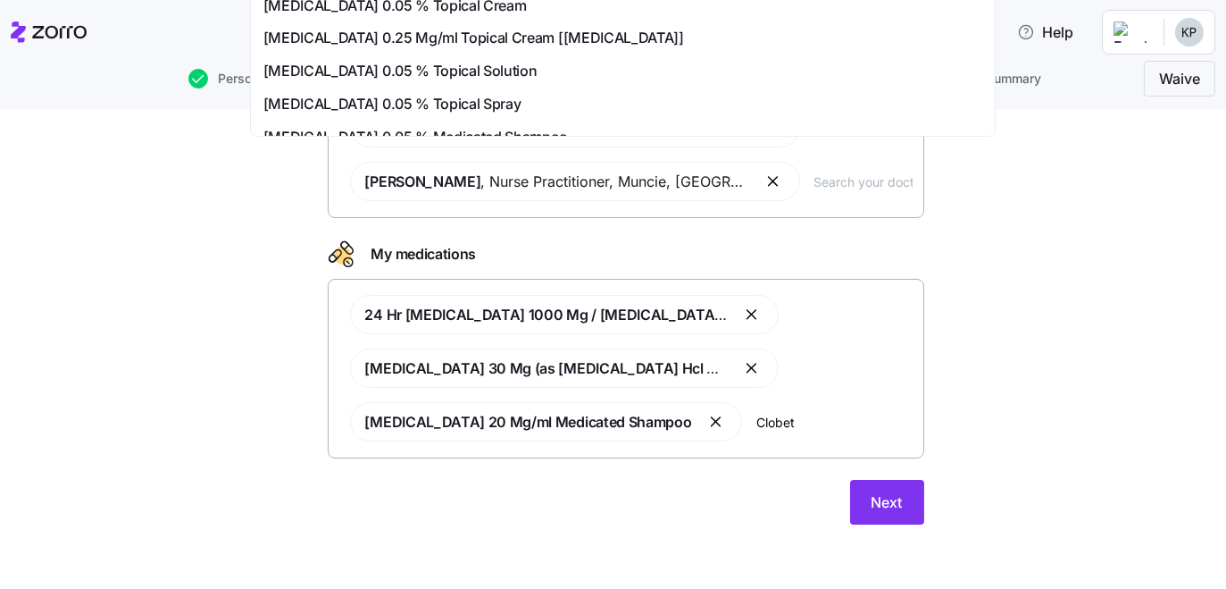
scroll to position [162, 0]
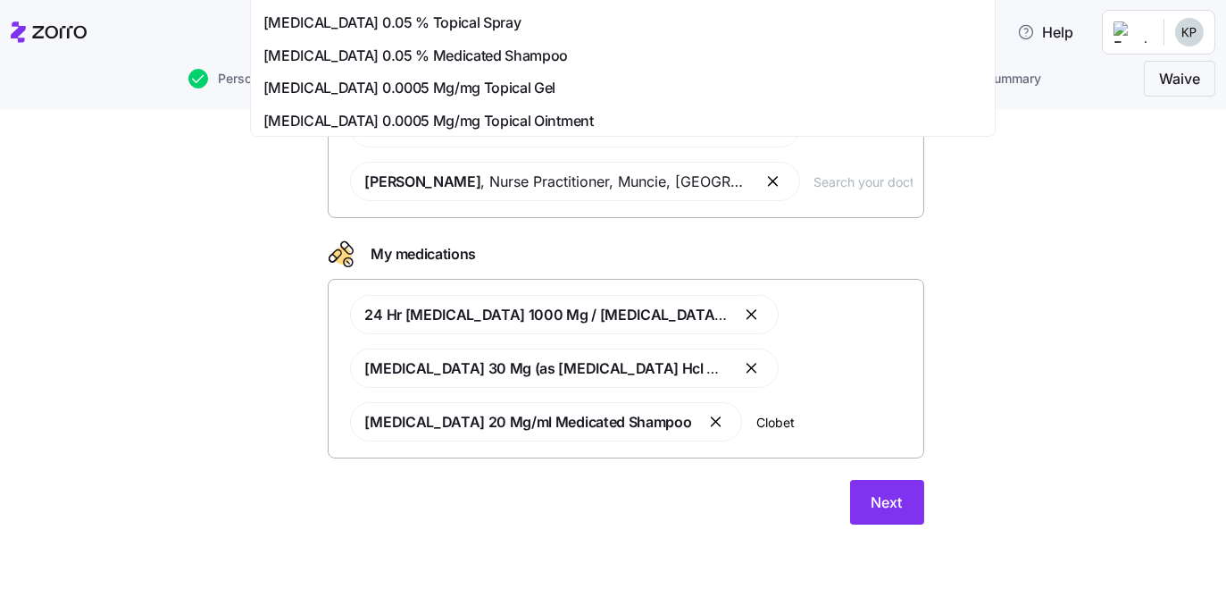
click at [569, 67] on span "[MEDICAL_DATA] 0.05 % Medicated Shampoo" at bounding box center [416, 56] width 305 height 22
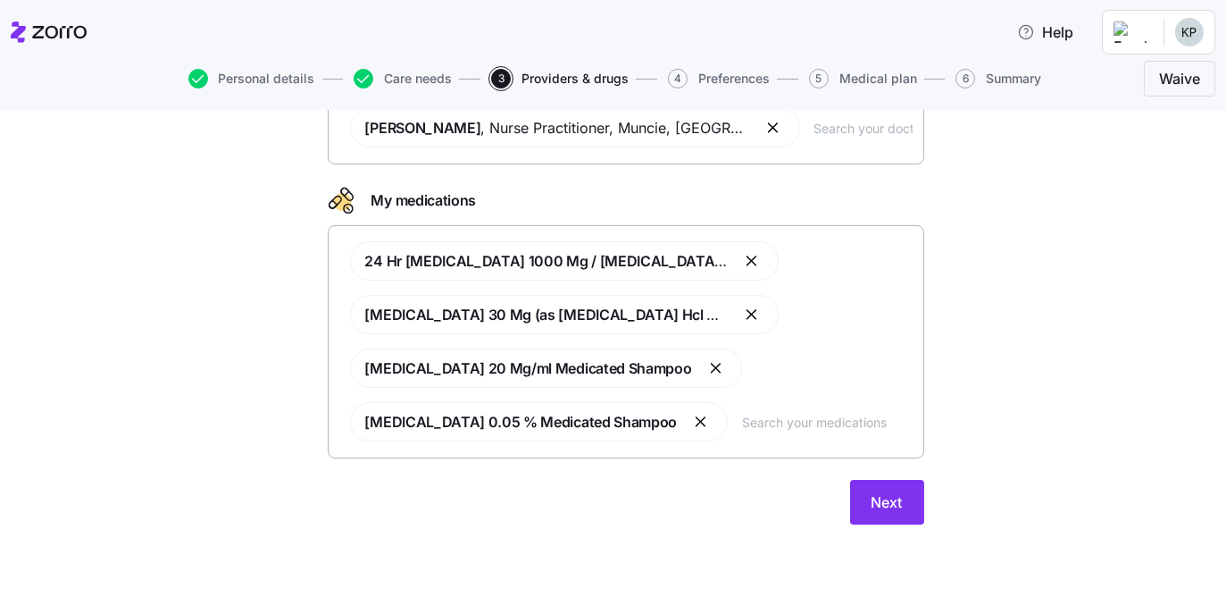
scroll to position [471, 0]
click at [903, 491] on span "Next" at bounding box center [887, 501] width 31 height 21
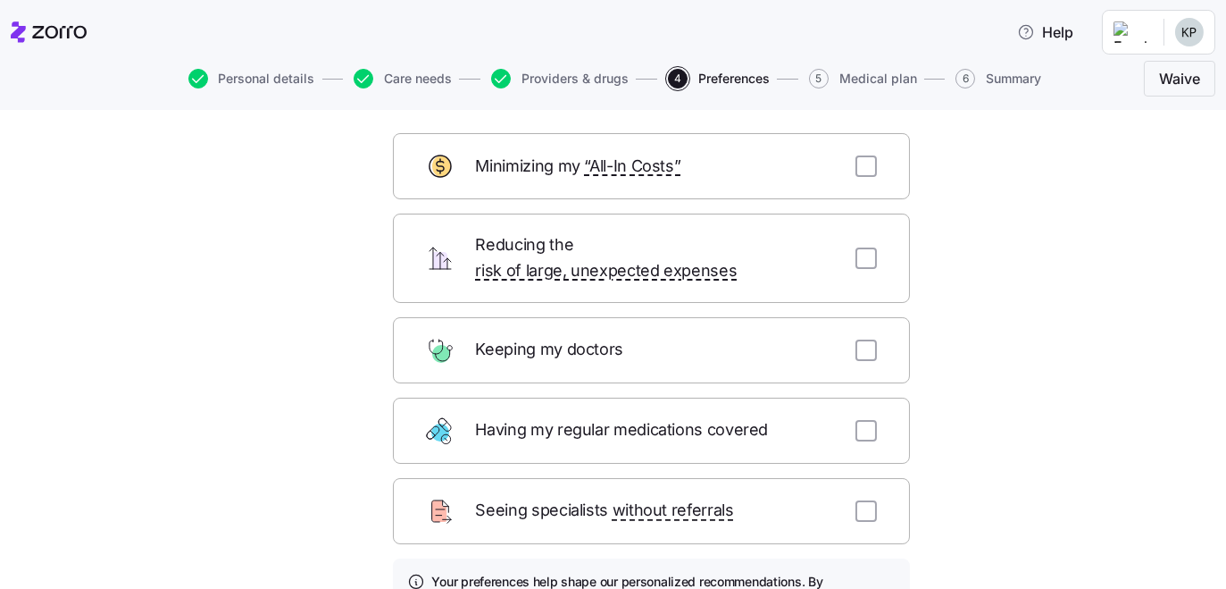
scroll to position [80, 0]
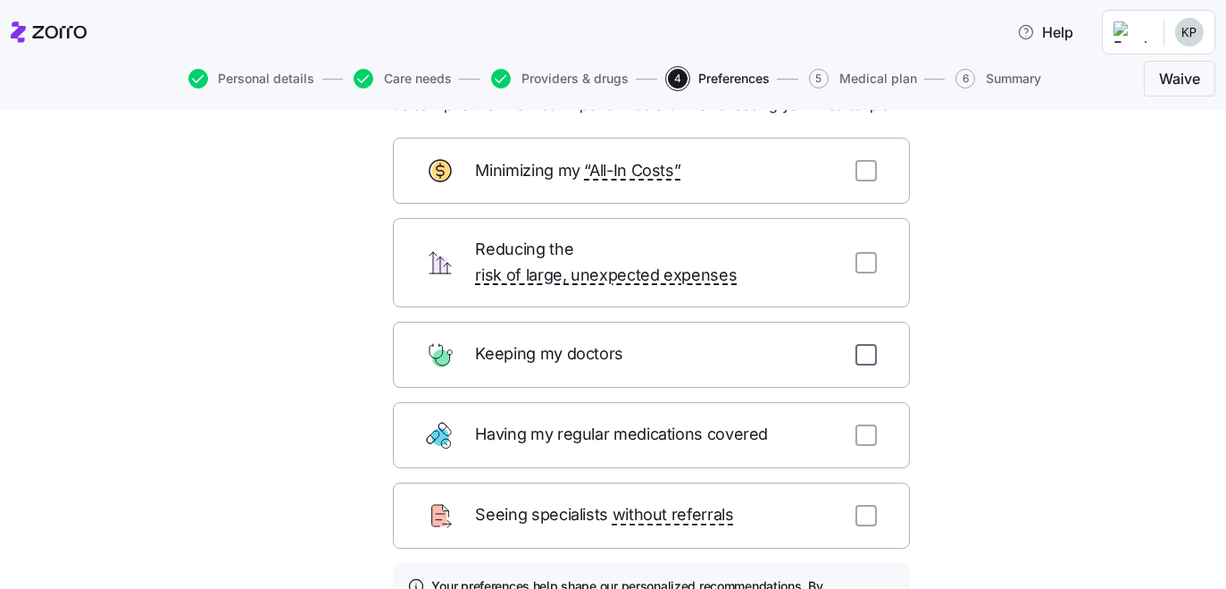
click at [877, 365] on input "checkbox" at bounding box center [866, 354] width 21 height 21
checkbox input "true"
click at [877, 446] on input "checkbox" at bounding box center [866, 434] width 21 height 21
checkbox input "true"
click at [877, 273] on input "checkbox" at bounding box center [866, 262] width 21 height 21
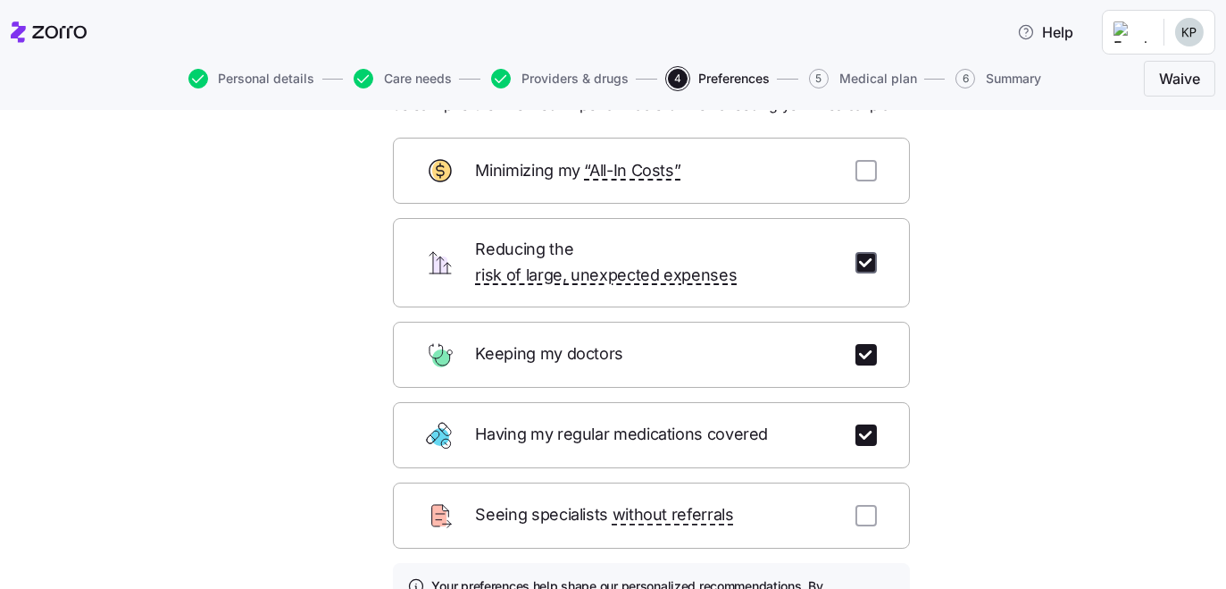
checkbox input "true"
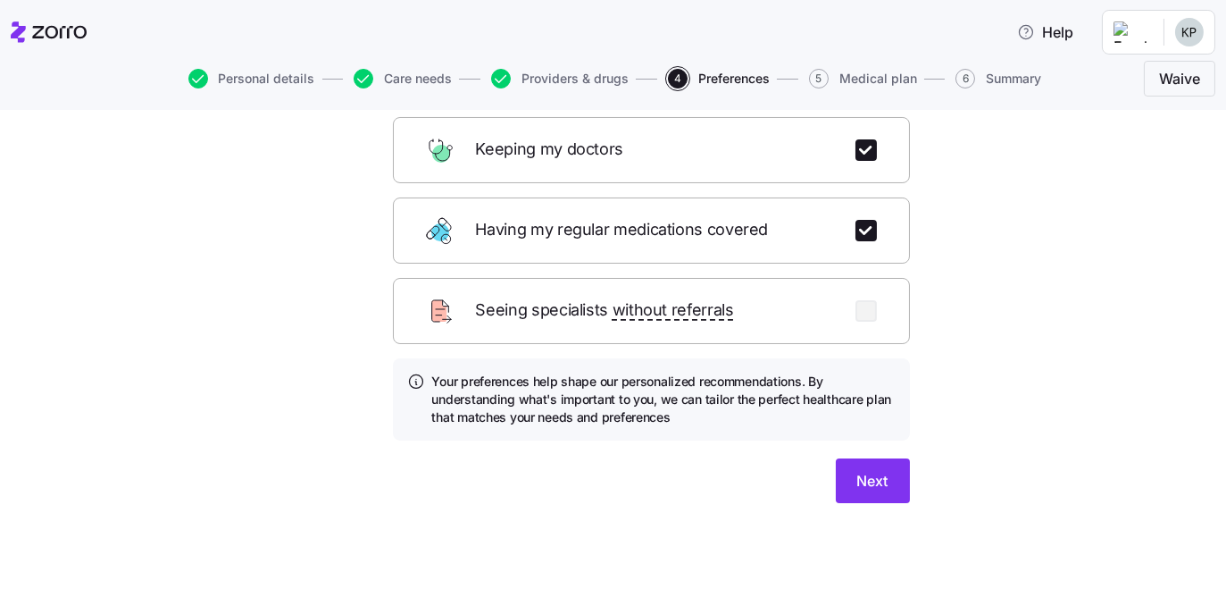
scroll to position [453, 0]
click at [889, 470] on span "Next" at bounding box center [873, 480] width 31 height 21
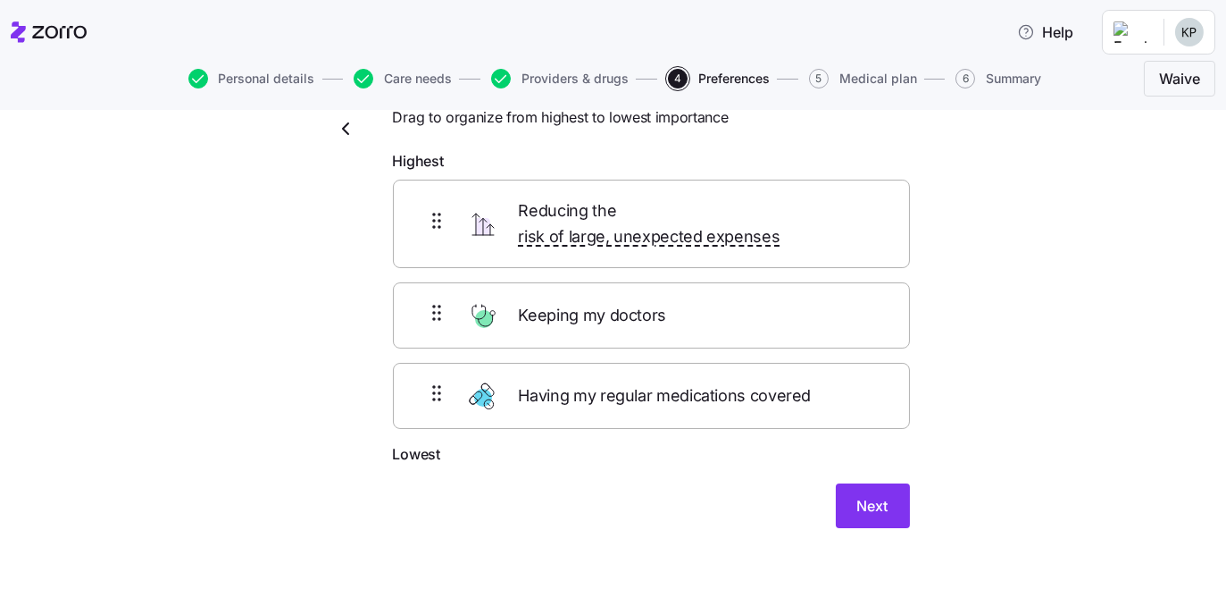
scroll to position [0, 0]
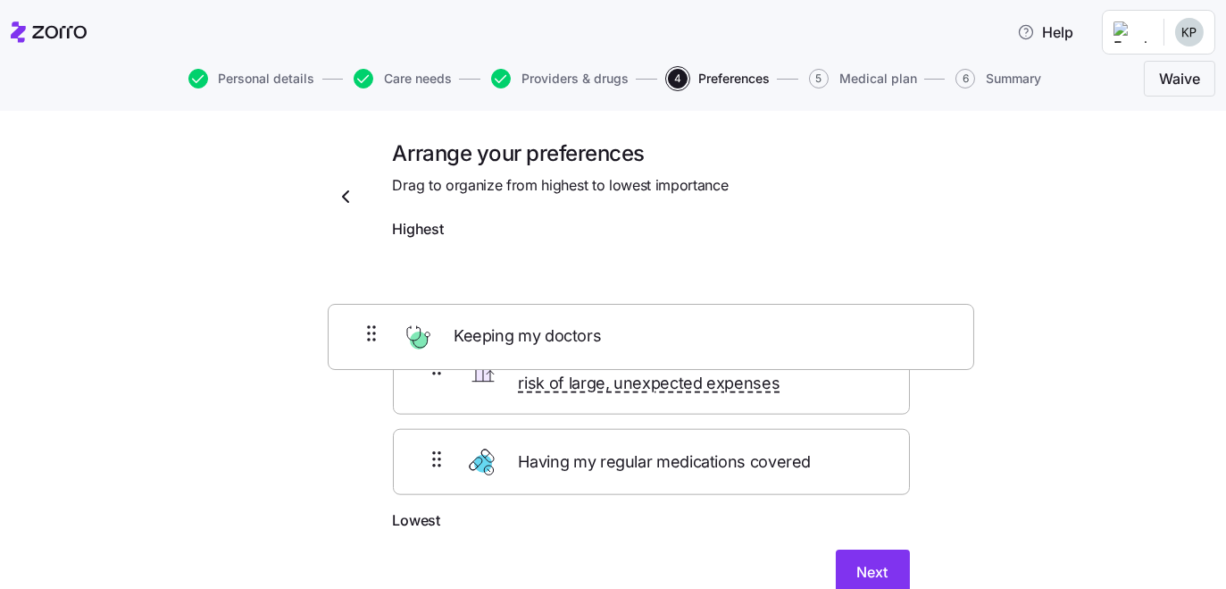
drag, startPoint x: 441, startPoint y: 452, endPoint x: 438, endPoint y: 344, distance: 108.1
click at [438, 344] on div "Reducing the risk of large, unexpected expenses Keeping my doctors Having my re…" at bounding box center [651, 378] width 517 height 262
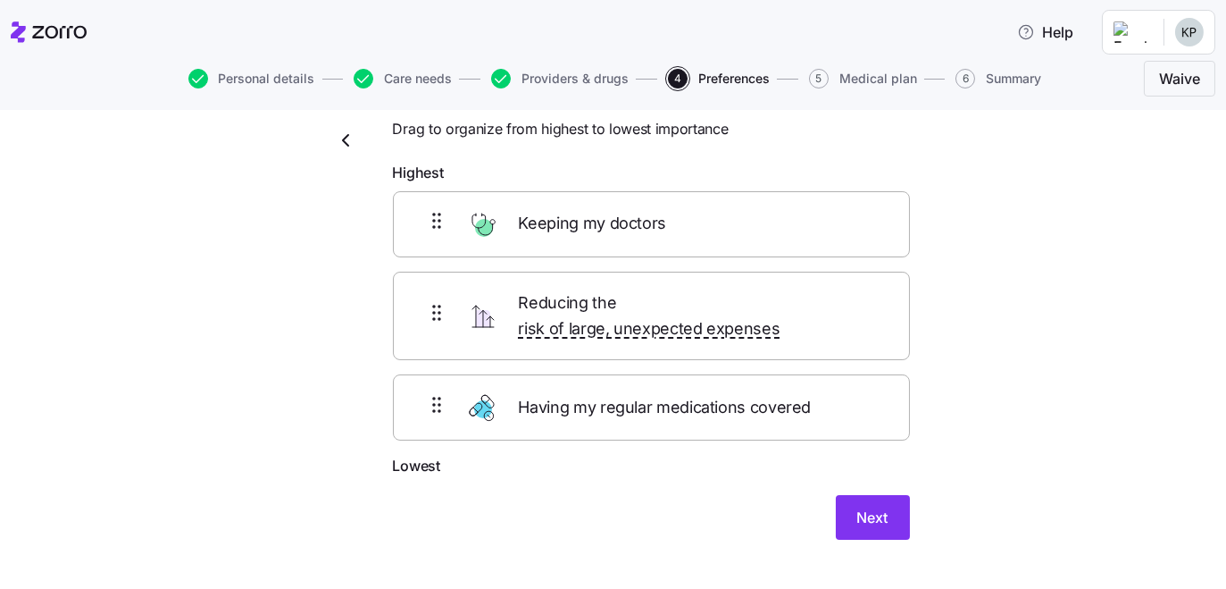
scroll to position [80, 0]
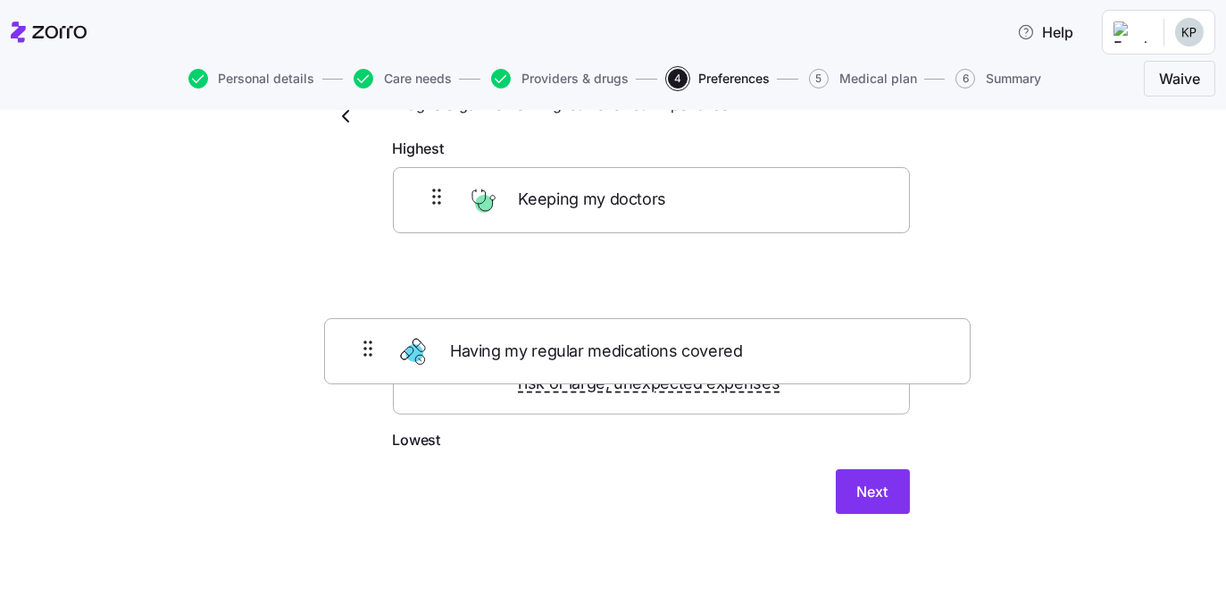
drag, startPoint x: 632, startPoint y: 466, endPoint x: 626, endPoint y: 360, distance: 106.4
click at [626, 360] on div "Keeping my doctors Reducing the risk of large, unexpected expenses Having my re…" at bounding box center [651, 298] width 517 height 262
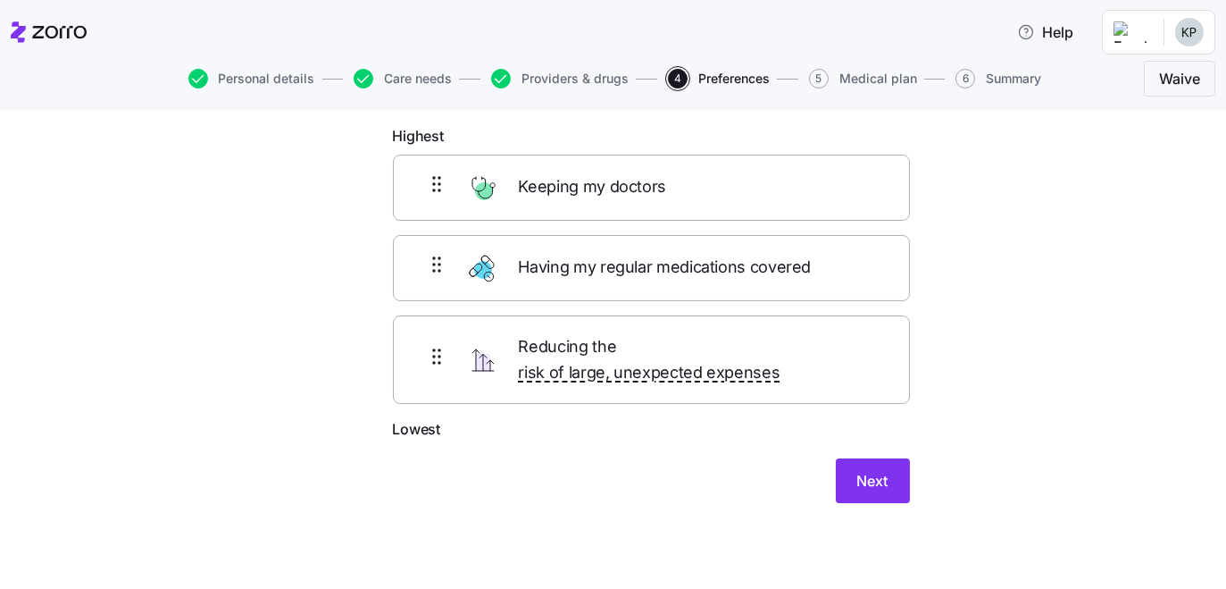
scroll to position [221, 0]
click at [889, 470] on span "Next" at bounding box center [873, 480] width 31 height 21
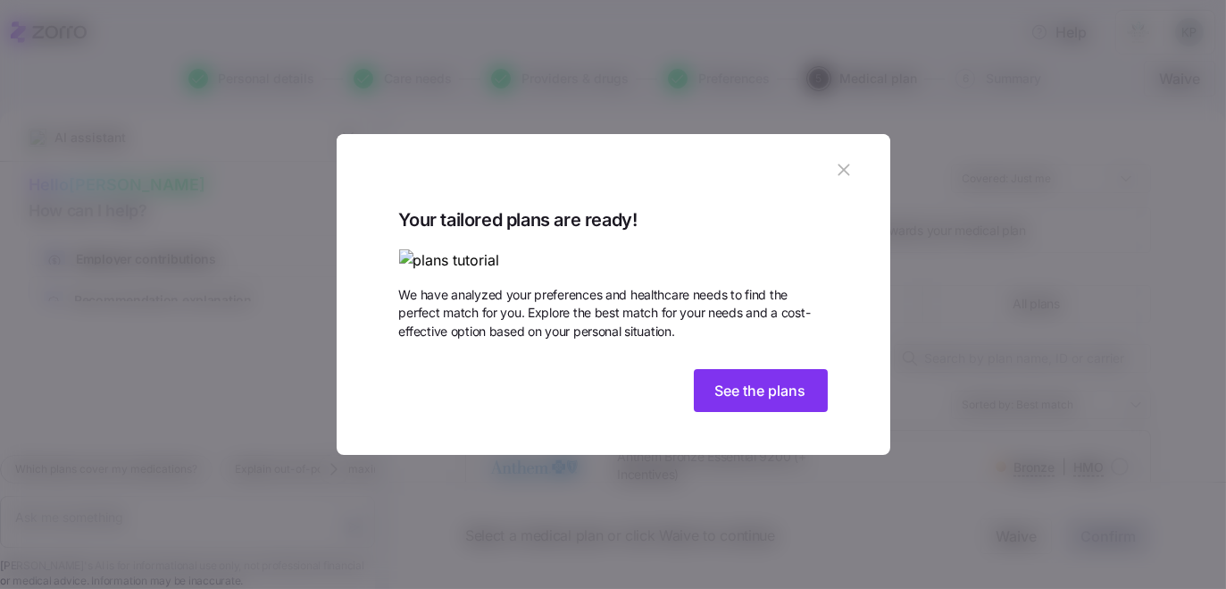
click at [484, 249] on img at bounding box center [613, 260] width 429 height 22
click at [801, 401] on span "See the plans" at bounding box center [760, 390] width 91 height 21
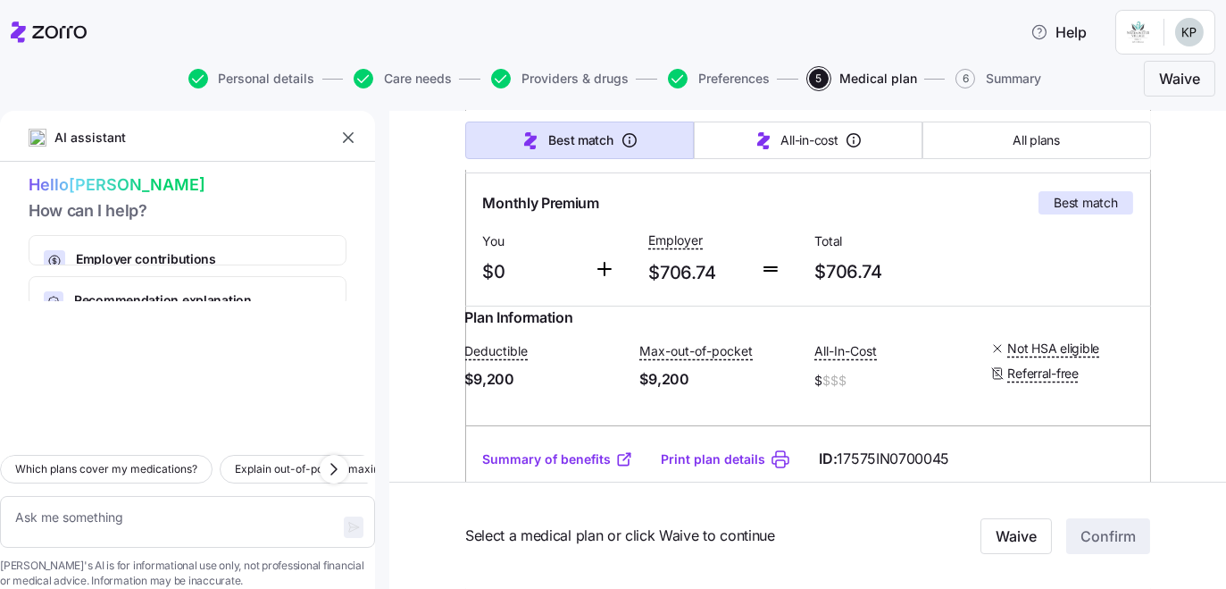
scroll to position [324, 0]
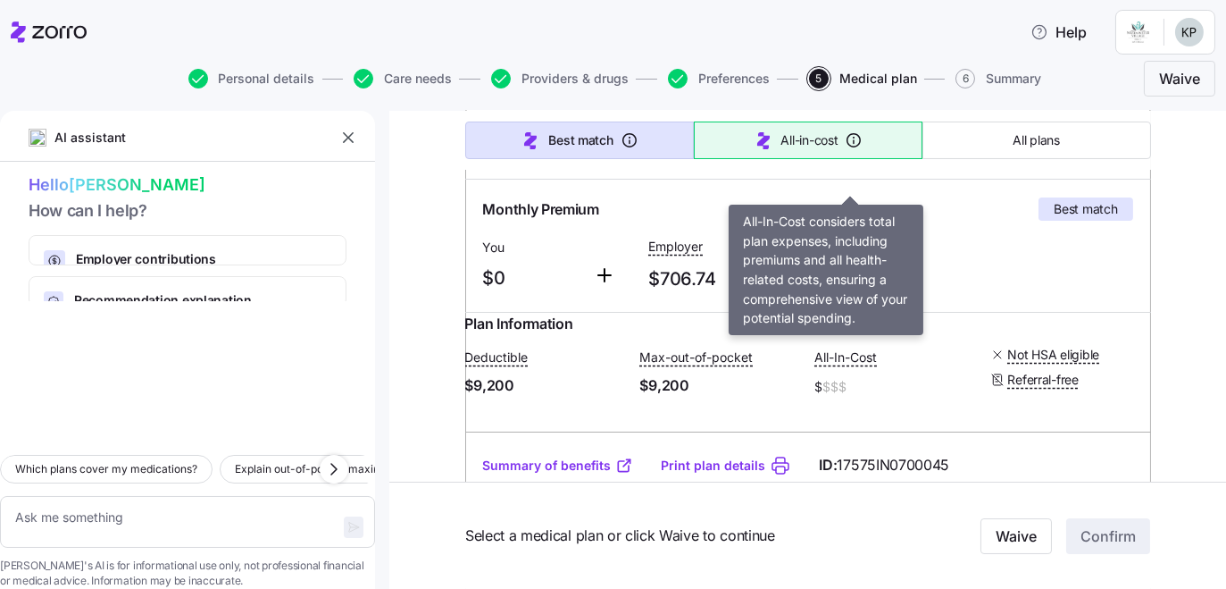
click at [839, 149] on span "All-in-cost" at bounding box center [810, 140] width 57 height 18
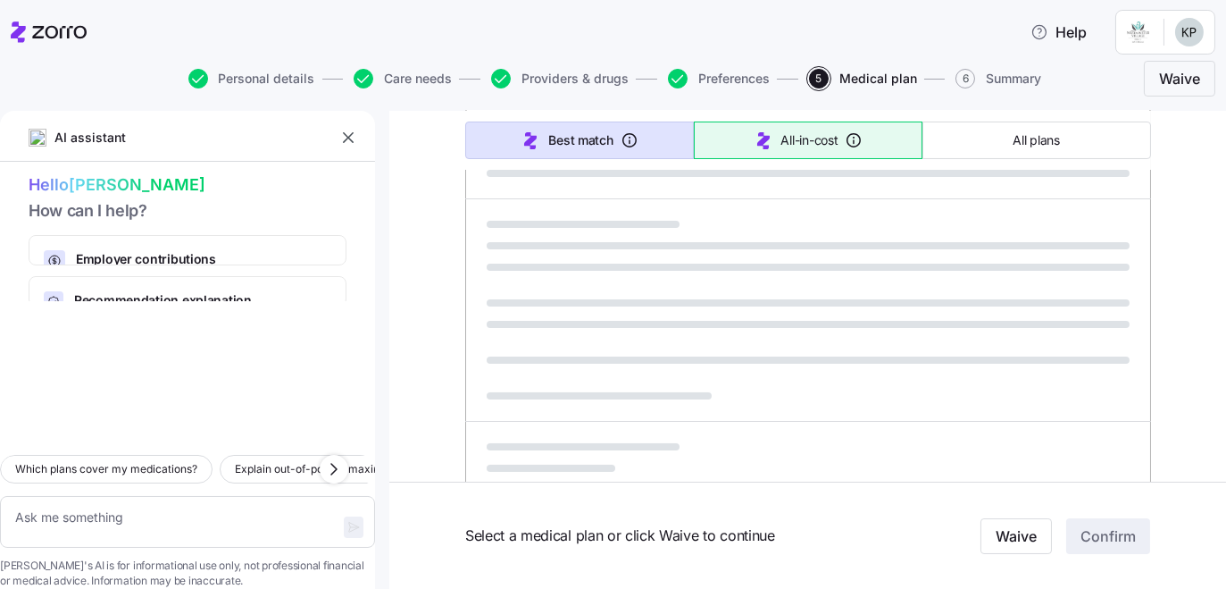
type textarea "x"
type input "Sorted by: All-in-cost"
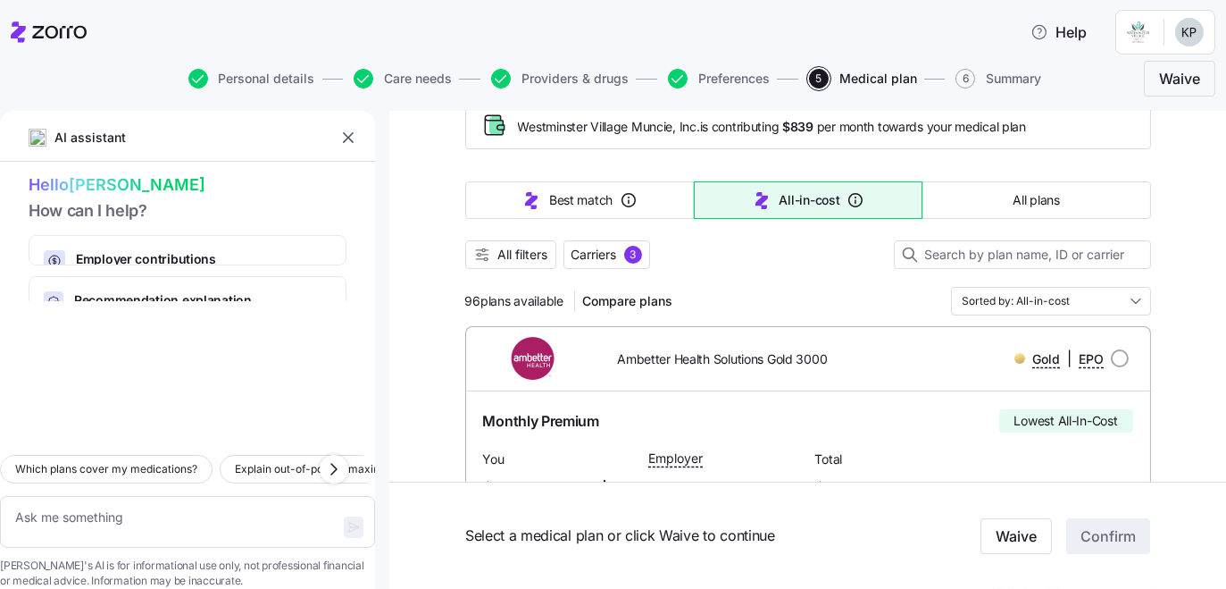
scroll to position [0, 0]
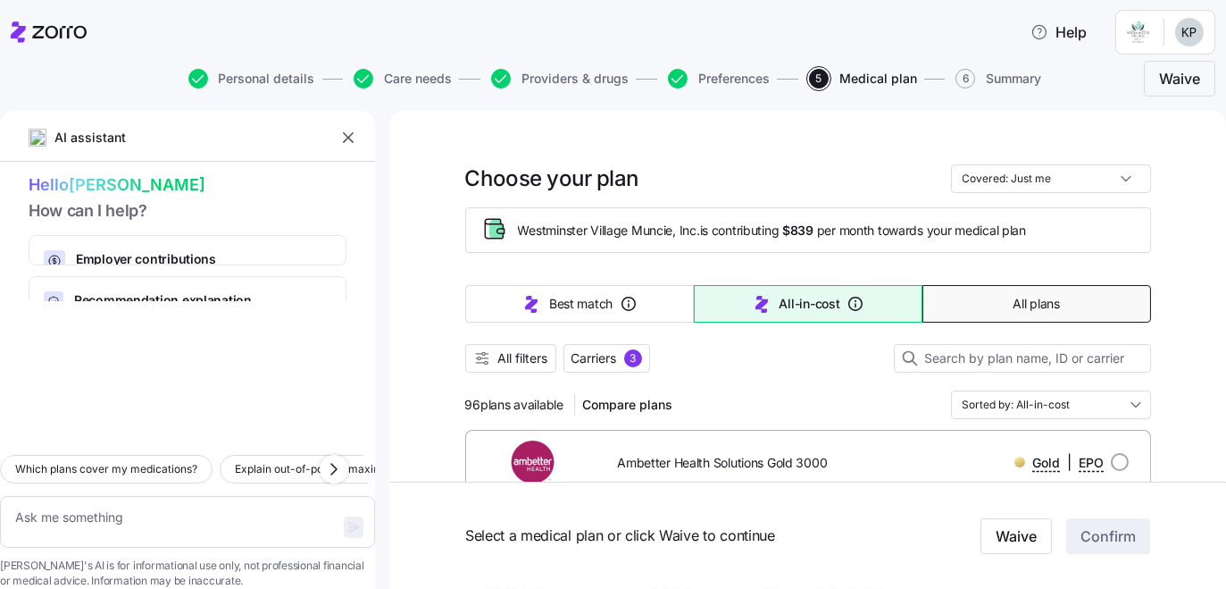
click at [1049, 313] on span "All plans" at bounding box center [1036, 304] width 46 height 18
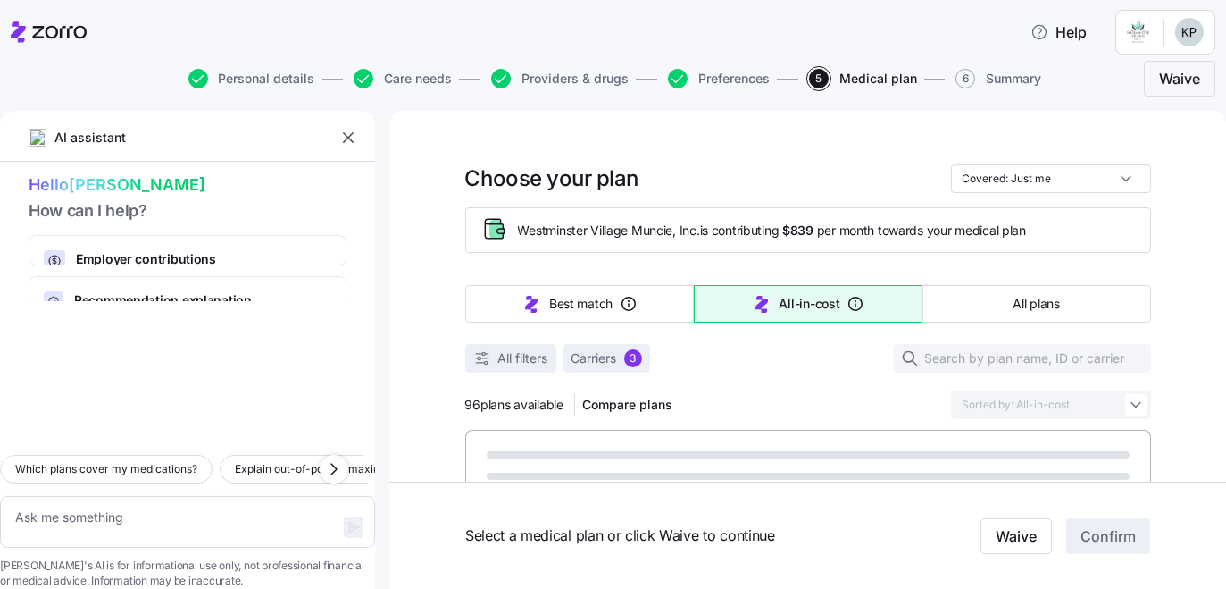
type textarea "x"
type input "Sorted by: Premium"
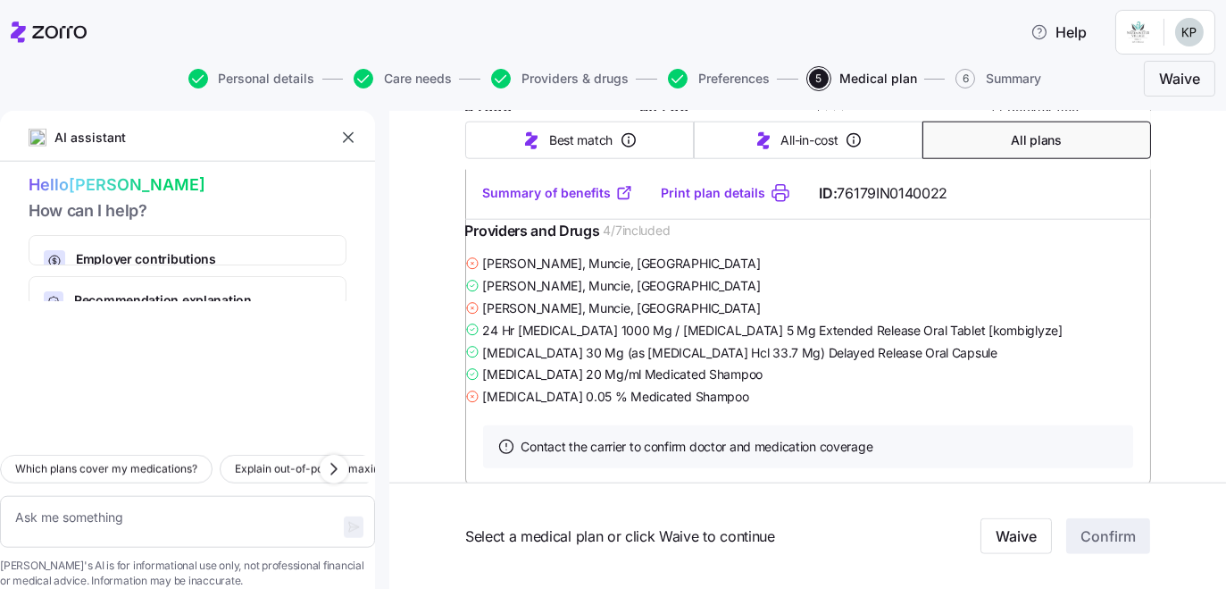
scroll to position [5360, 0]
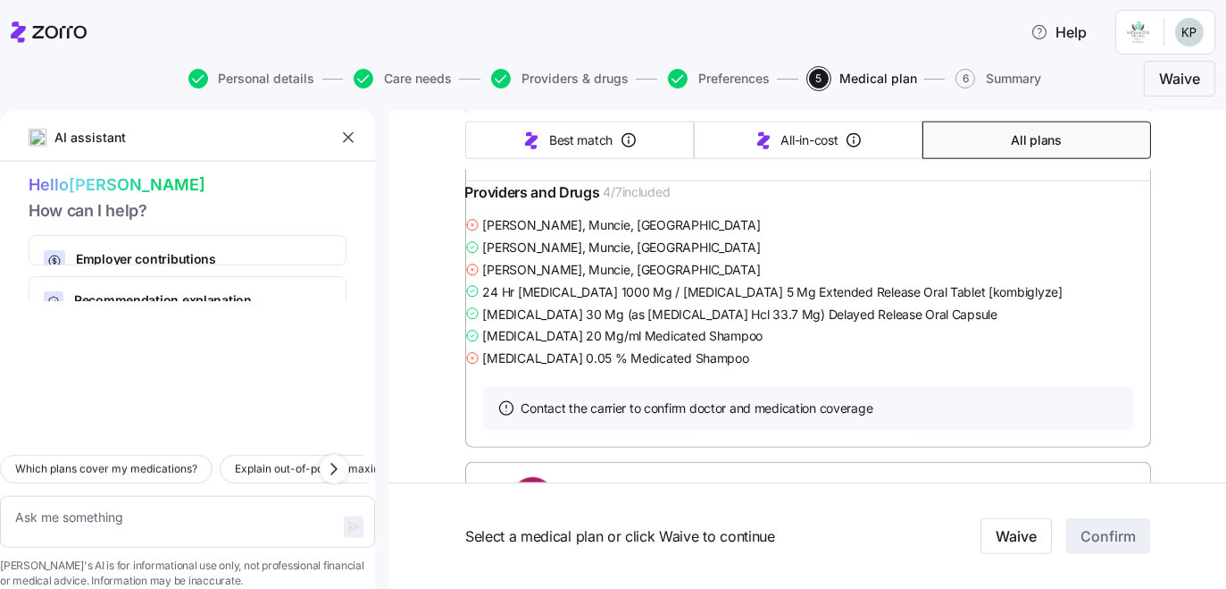
click at [96, 224] on span "How can I help?" at bounding box center [188, 211] width 318 height 26
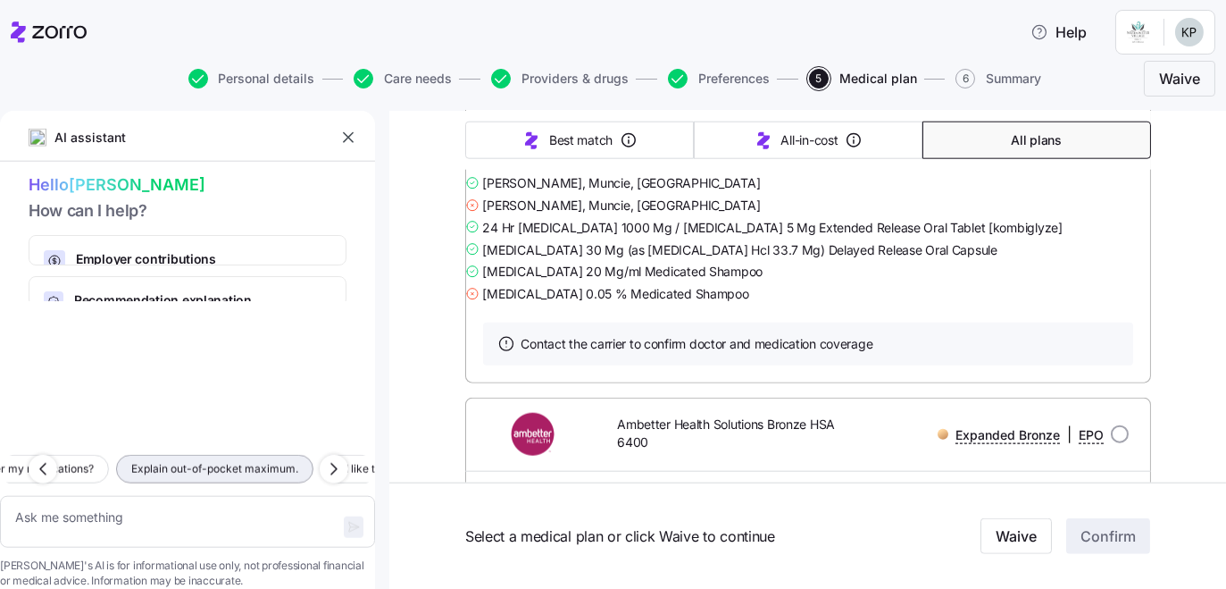
scroll to position [5521, 0]
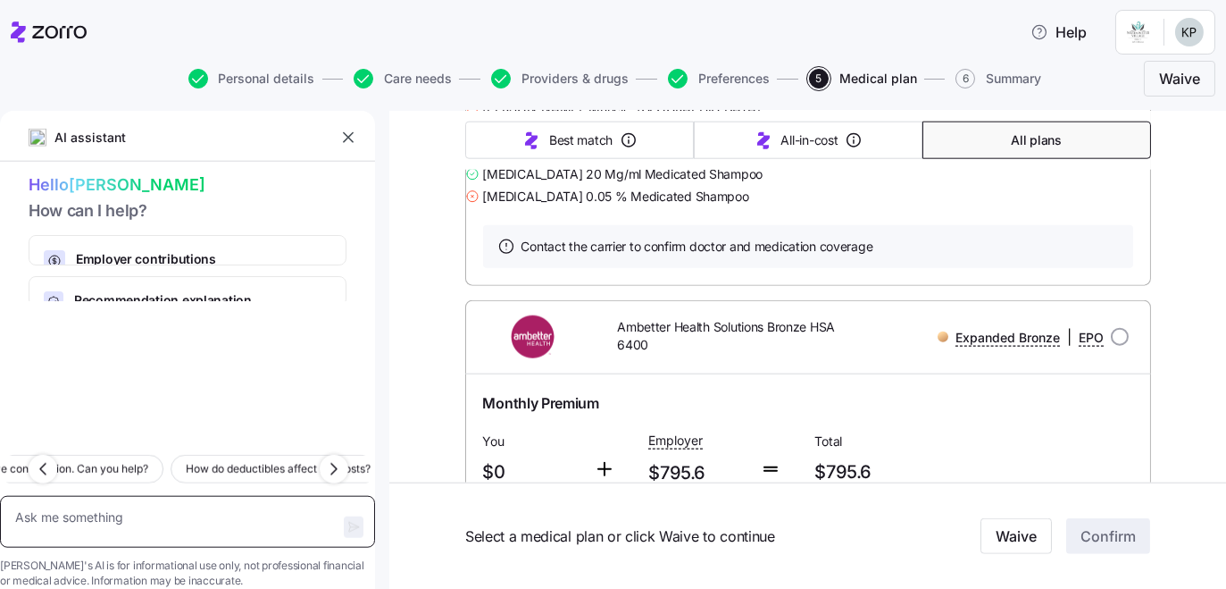
click at [132, 496] on textarea at bounding box center [187, 522] width 375 height 53
type textarea "x"
type textarea "H"
type textarea "x"
type textarea "Ho"
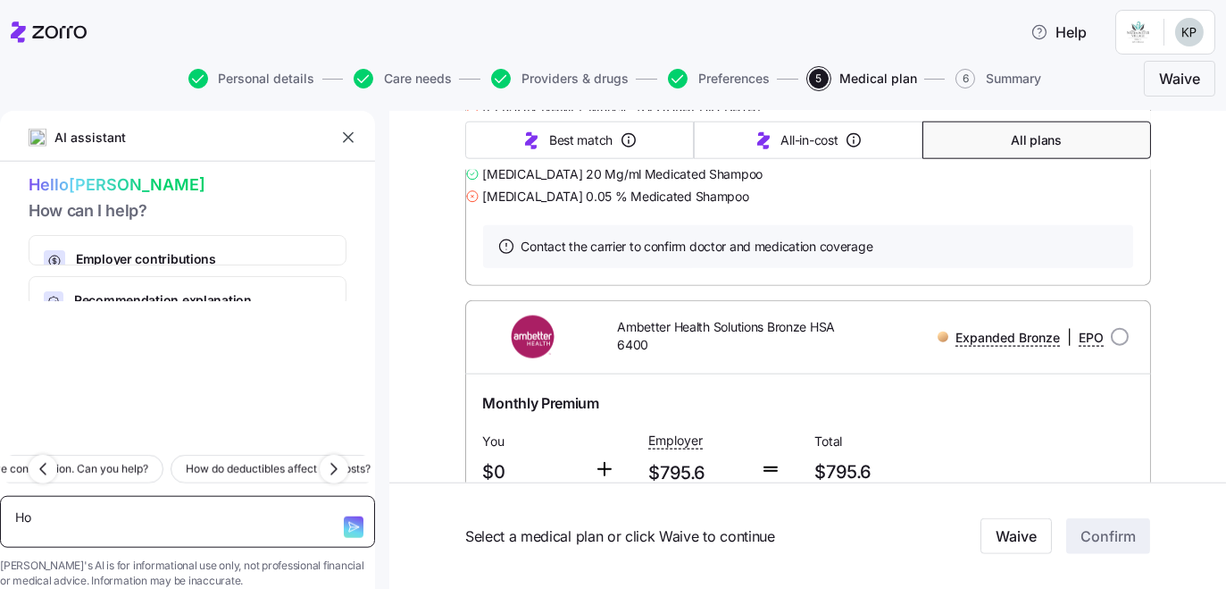
type textarea "x"
type textarea "How"
type textarea "x"
type textarea "How"
type textarea "x"
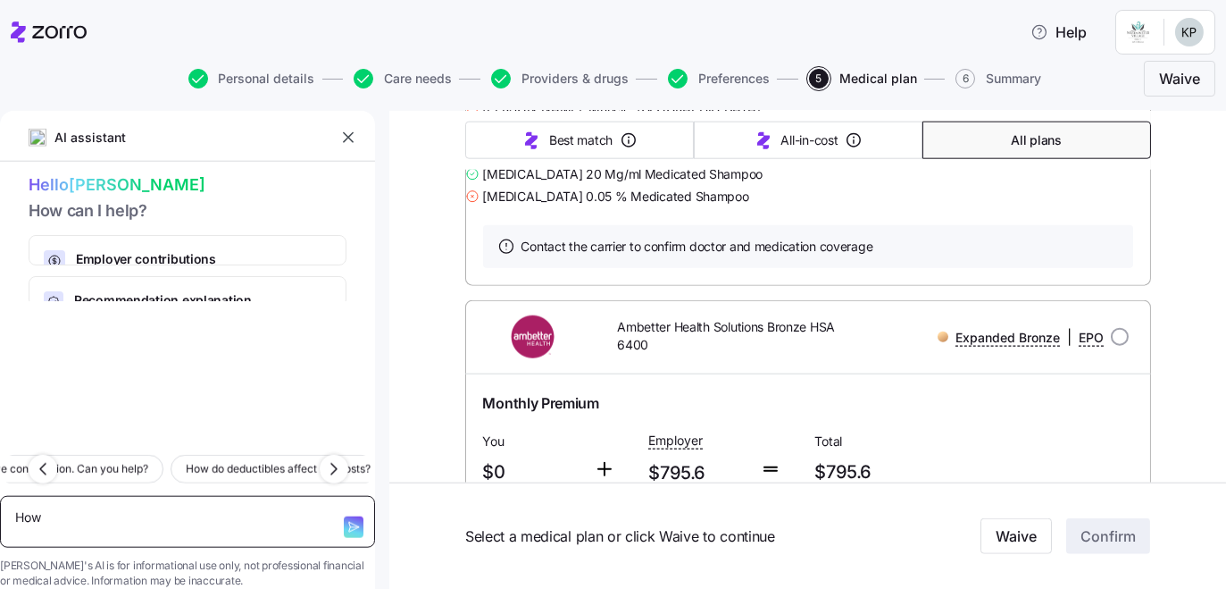
type textarea "How d"
type textarea "x"
type textarea "How do"
type textarea "x"
type textarea "How do"
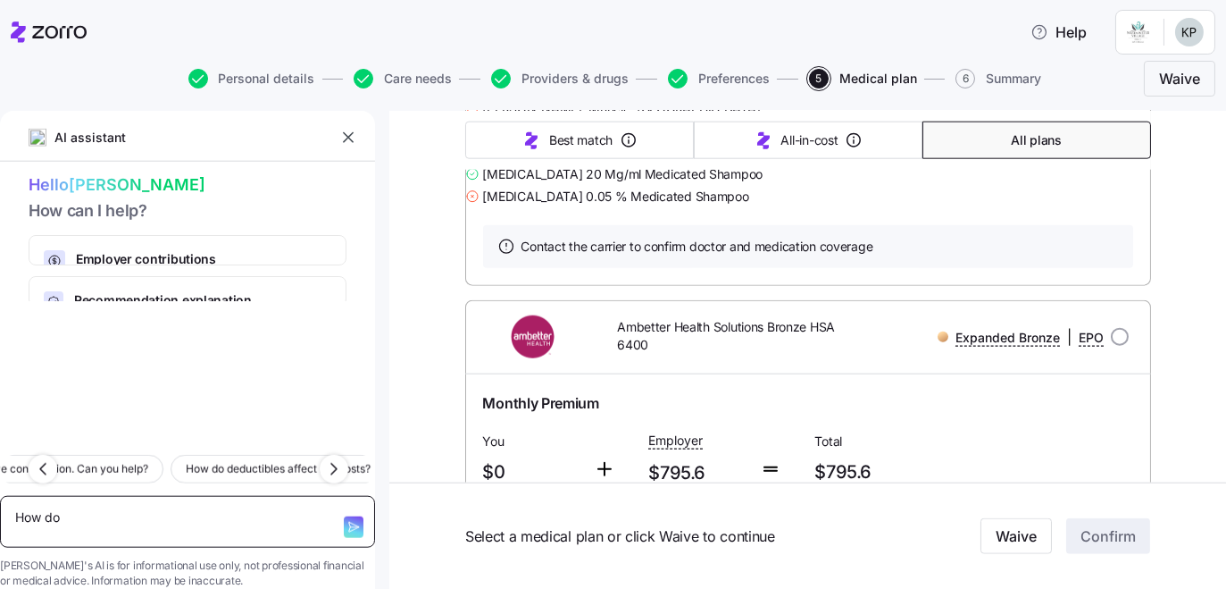
type textarea "x"
type textarea "How do I"
type textarea "x"
type textarea "How do I"
type textarea "x"
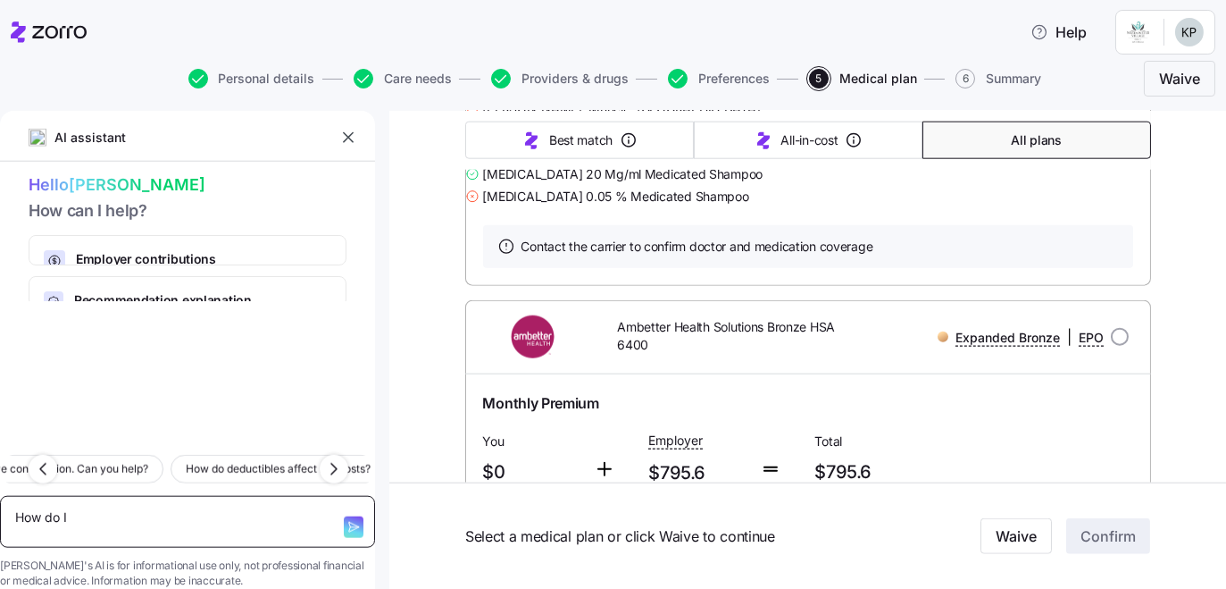
type textarea "How do I c"
type textarea "x"
type textarea "How do I co"
type textarea "x"
type textarea "How do I con"
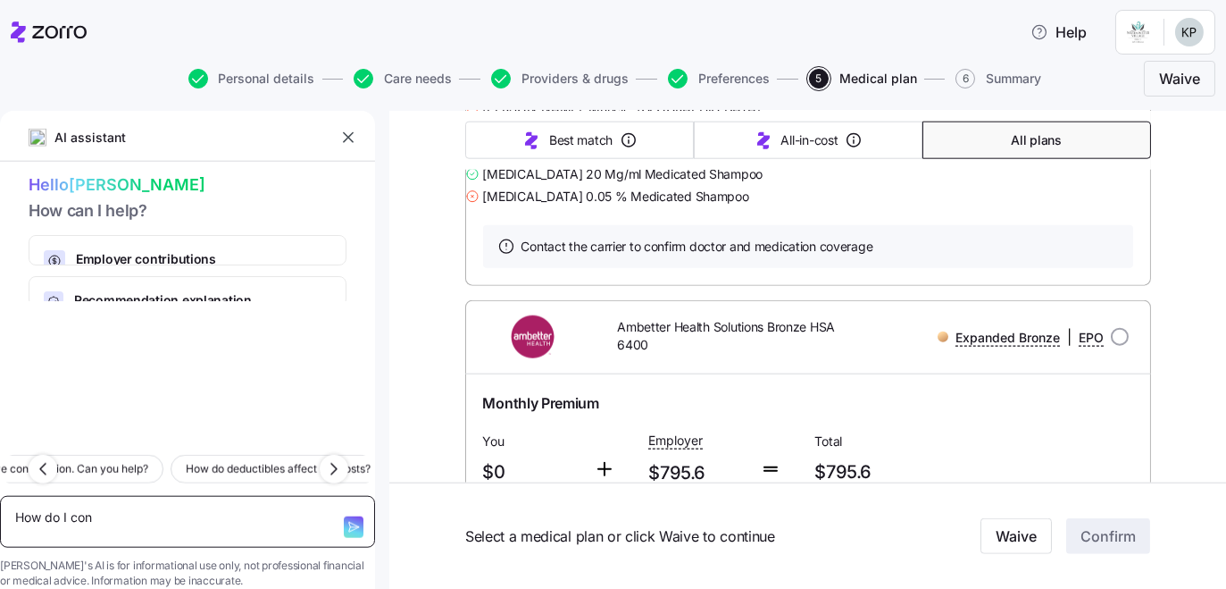
type textarea "x"
type textarea "How do I cont"
type textarea "x"
type textarea "How do I conta"
type textarea "x"
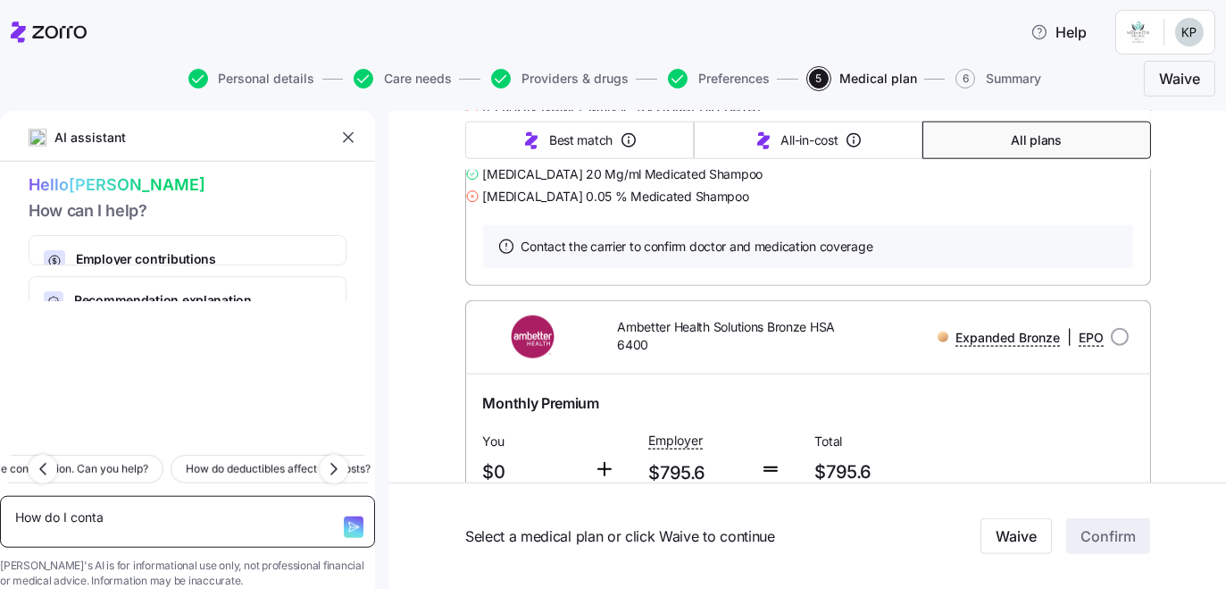
type textarea "How do I contac"
type textarea "x"
type textarea "How do I contact"
type textarea "x"
type textarea "How do I contact"
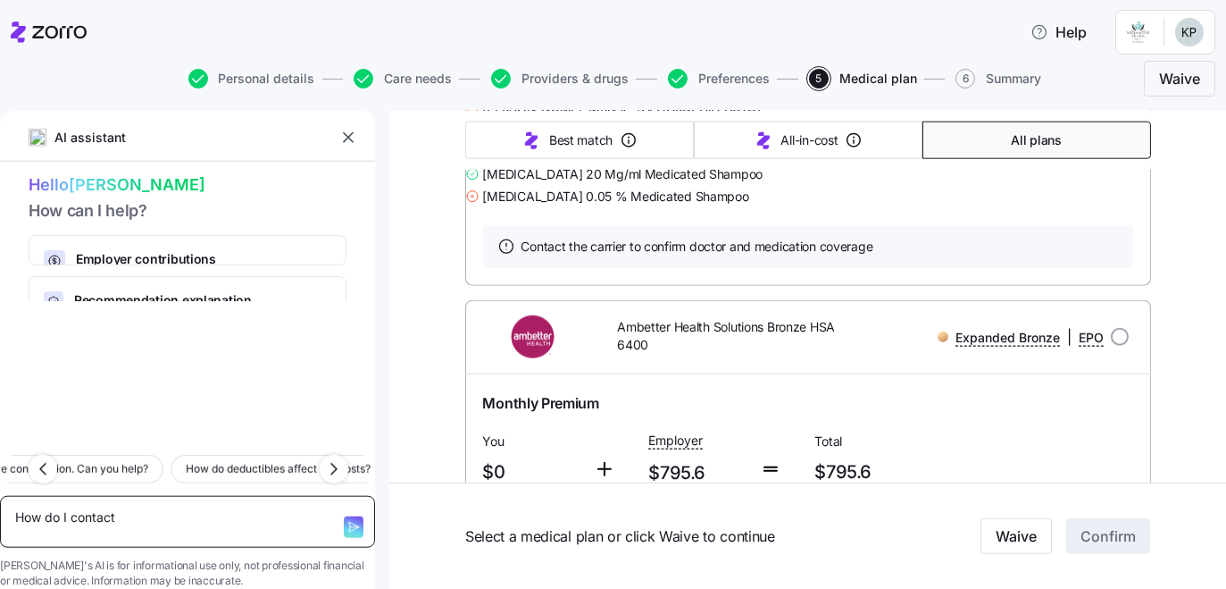
type textarea "x"
type textarea "How do I contact t"
type textarea "x"
type textarea "How do I contact th"
type textarea "x"
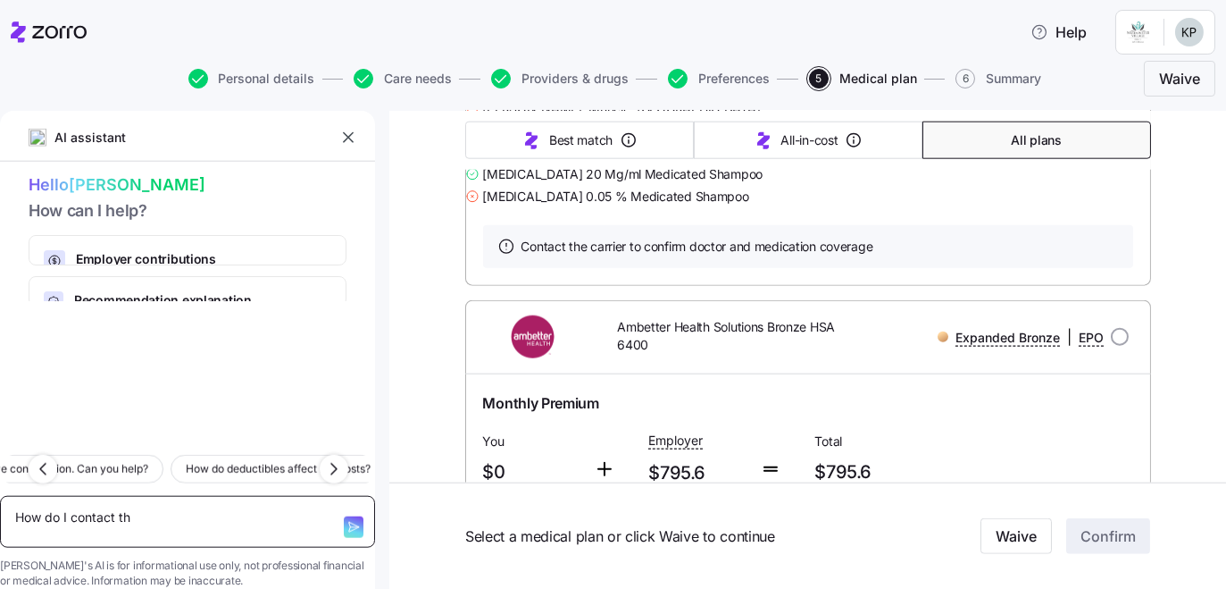
type textarea "How do I contact the"
type textarea "x"
type textarea "How do I contact the"
type textarea "x"
type textarea "How do I contact the c"
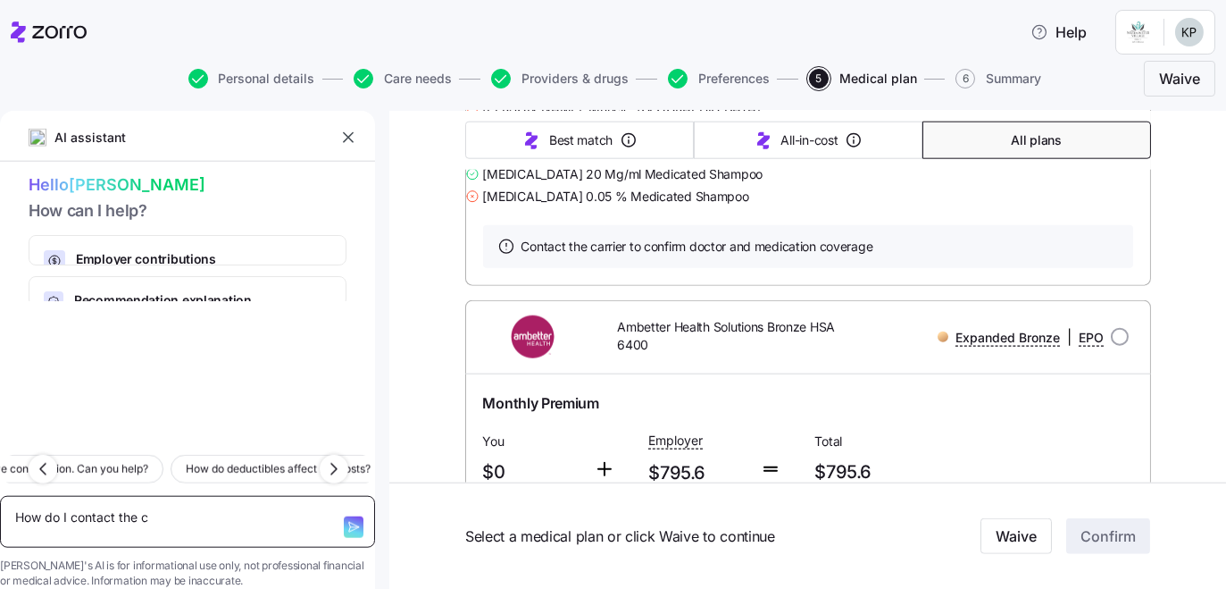
type textarea "x"
type textarea "How do I contact the ca"
type textarea "x"
type textarea "How do I contact the car"
type textarea "x"
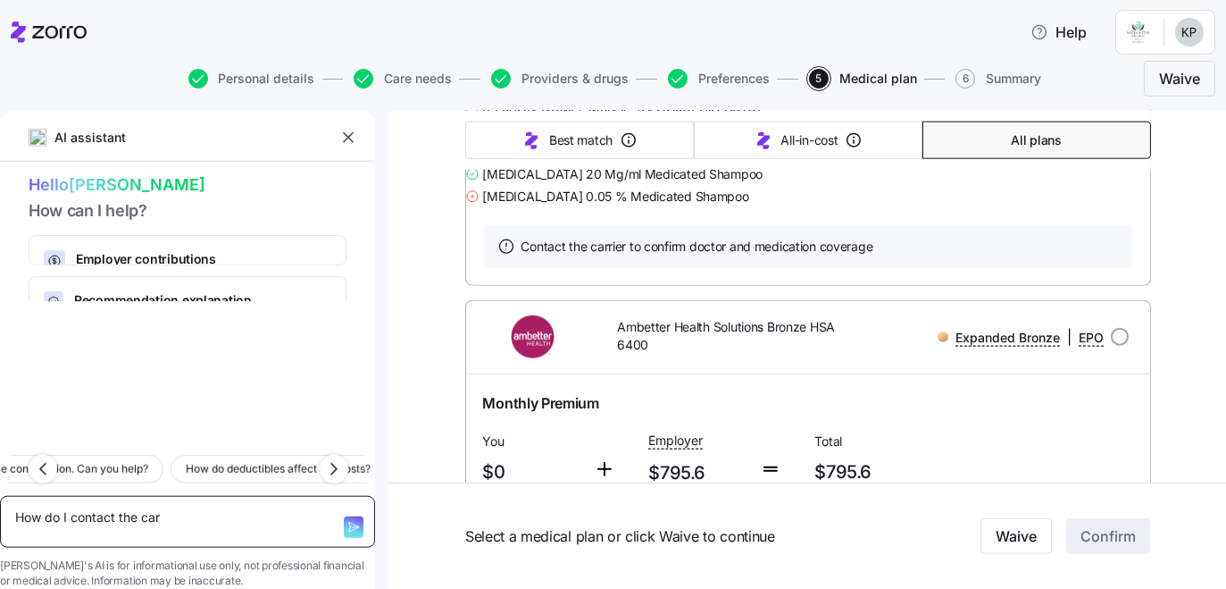
type textarea "How do I contact the [PERSON_NAME]"
type textarea "x"
type textarea "How do I contact the [PERSON_NAME]"
type textarea "x"
type textarea "How do I contact the carrir"
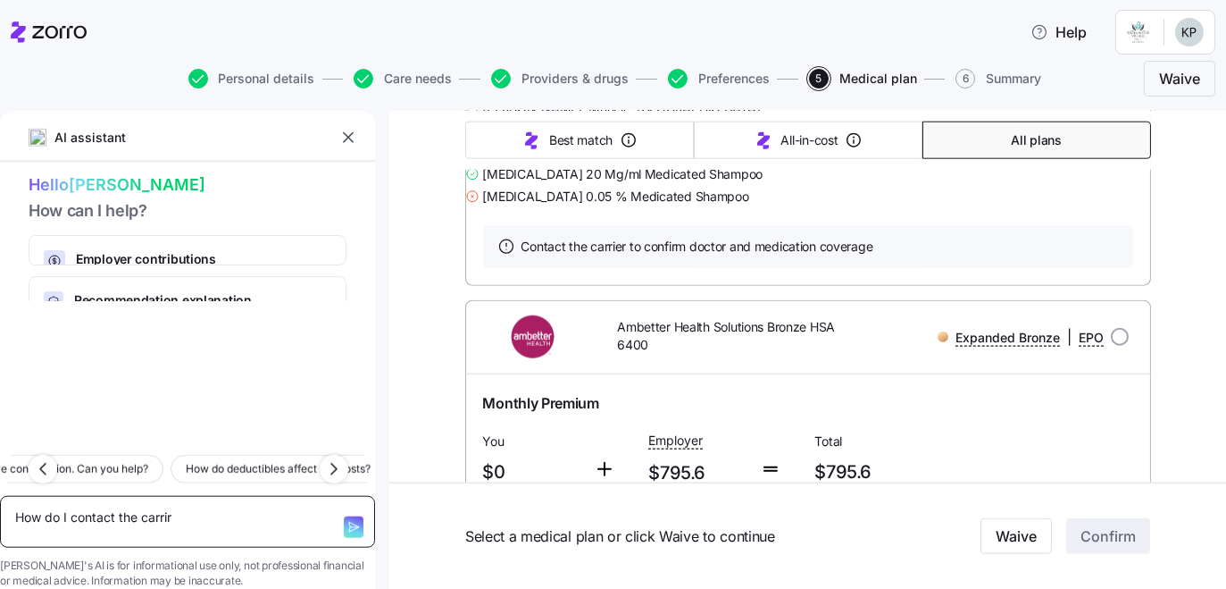
type textarea "x"
type textarea "How do I contact the [PERSON_NAME]"
type textarea "x"
type textarea "How do I contact the [PERSON_NAME]"
type textarea "x"
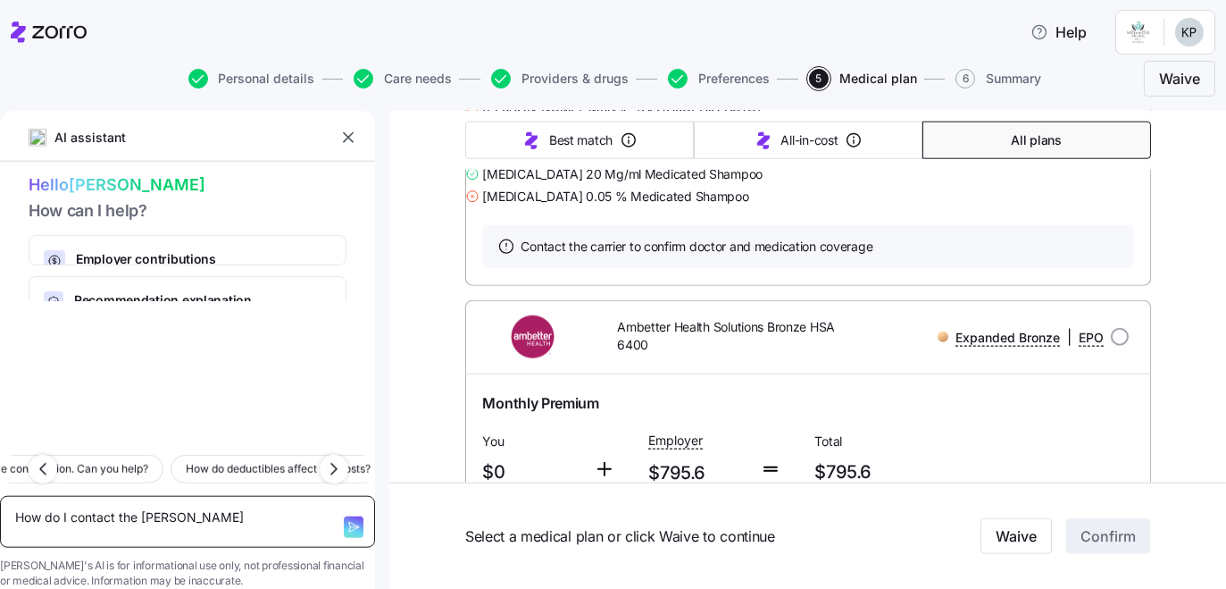
type textarea "How do I contact the carrier"
type textarea "x"
type textarea "How do I contact the carrier"
type textarea "x"
type textarea "How do I contact the carrier t"
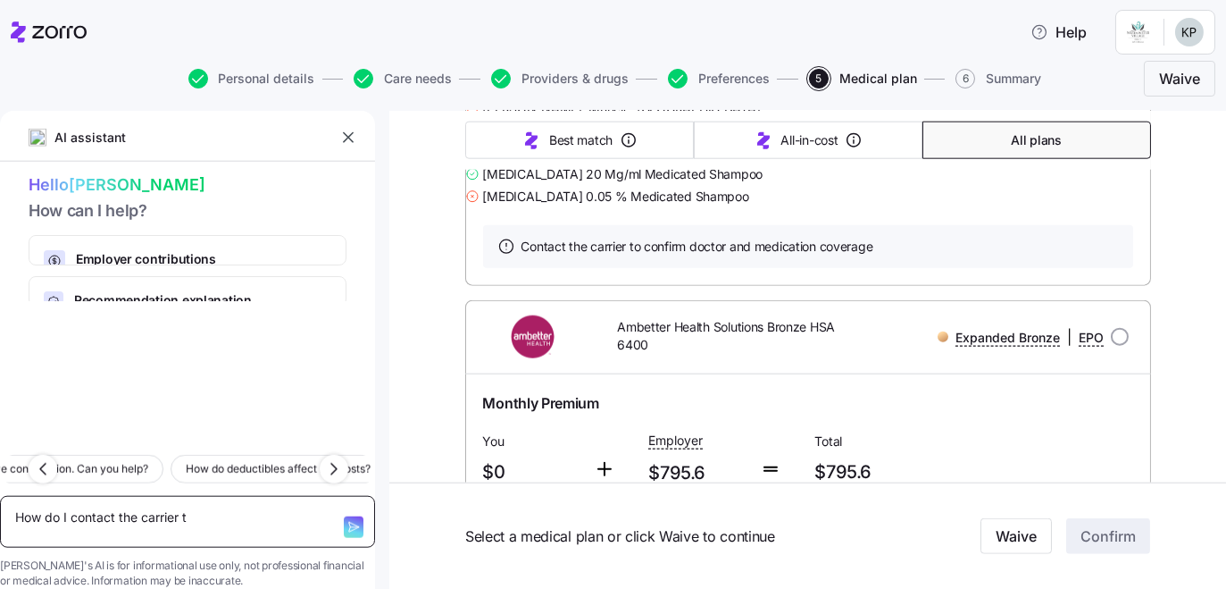
type textarea "x"
type textarea "How do I contact the carrier to"
type textarea "x"
type textarea "How do I contact the carrier to"
type textarea "x"
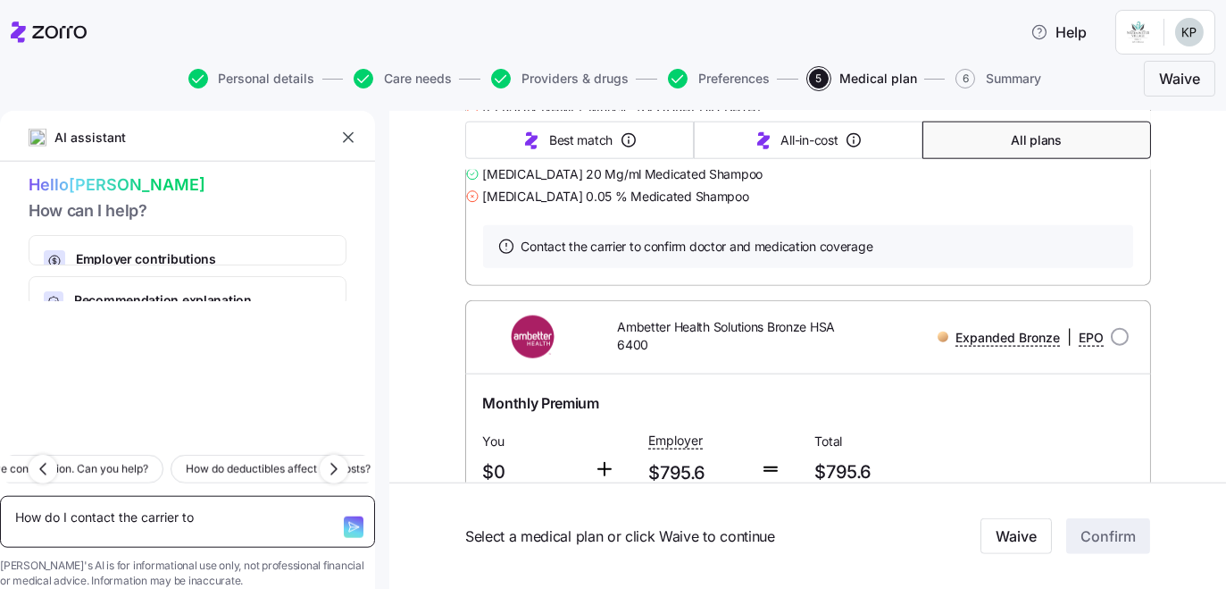
type textarea "How do I contact the carrier to c"
type textarea "x"
type textarea "How do I contact the carrier to co"
type textarea "x"
type textarea "How do I contact the carrier to con"
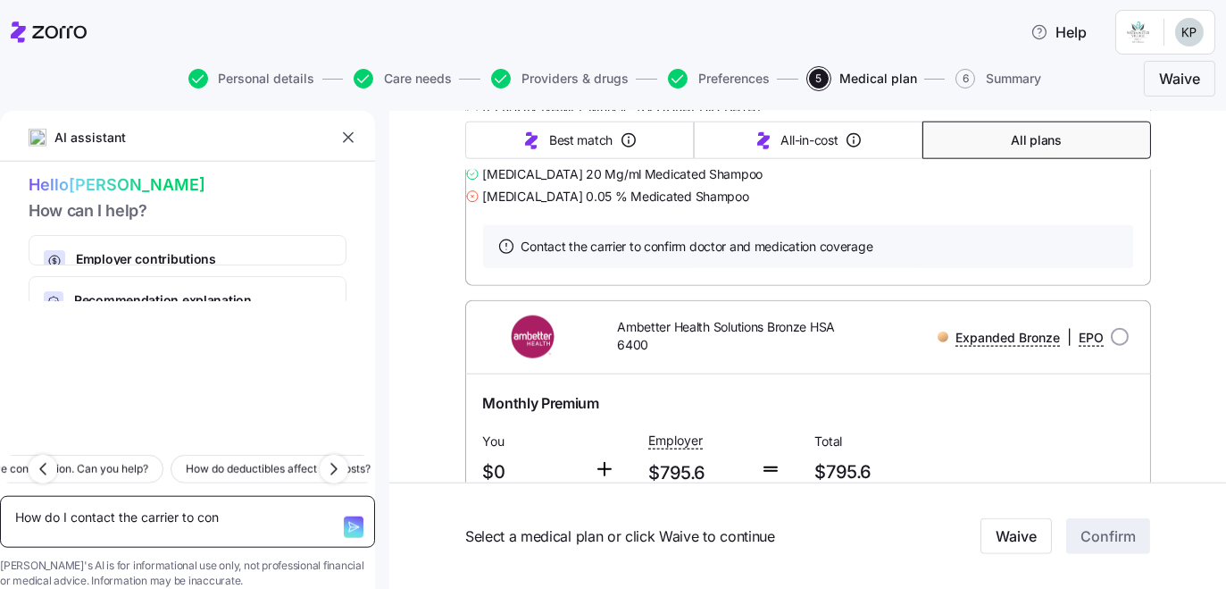
type textarea "x"
type textarea "How do I contact the carrier to conf"
type textarea "x"
type textarea "How do I contact the carrier to confi"
type textarea "x"
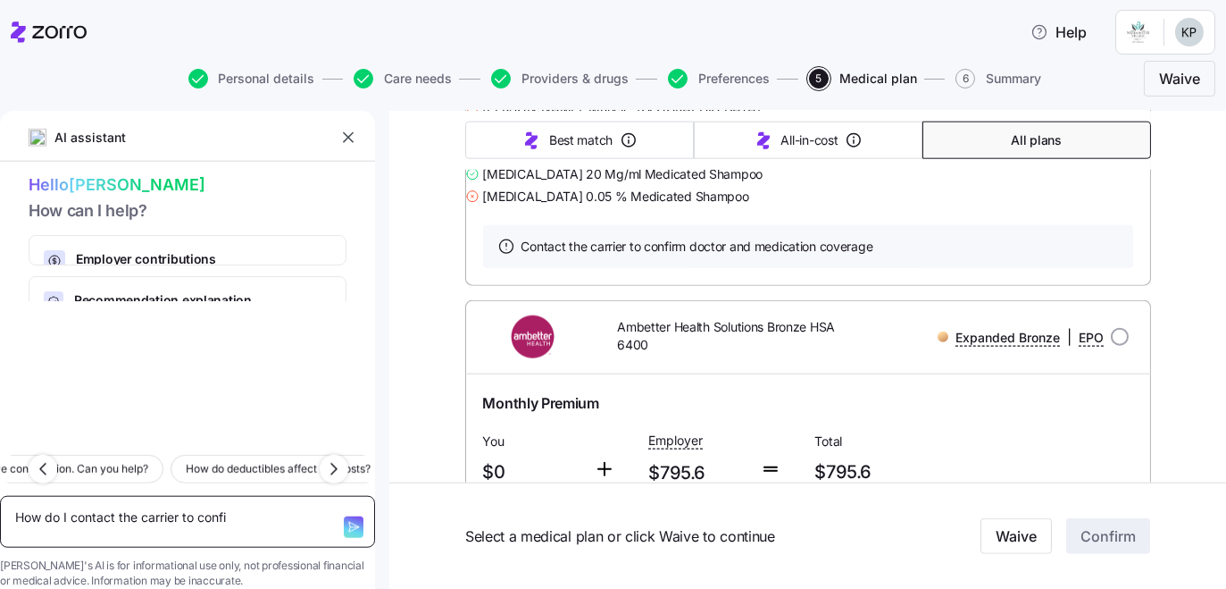
type textarea "How do I contact the carrier to confif"
type textarea "x"
type textarea "How do I contact the carrier to confifm"
type textarea "x"
type textarea "How do I contact the carrier to confif"
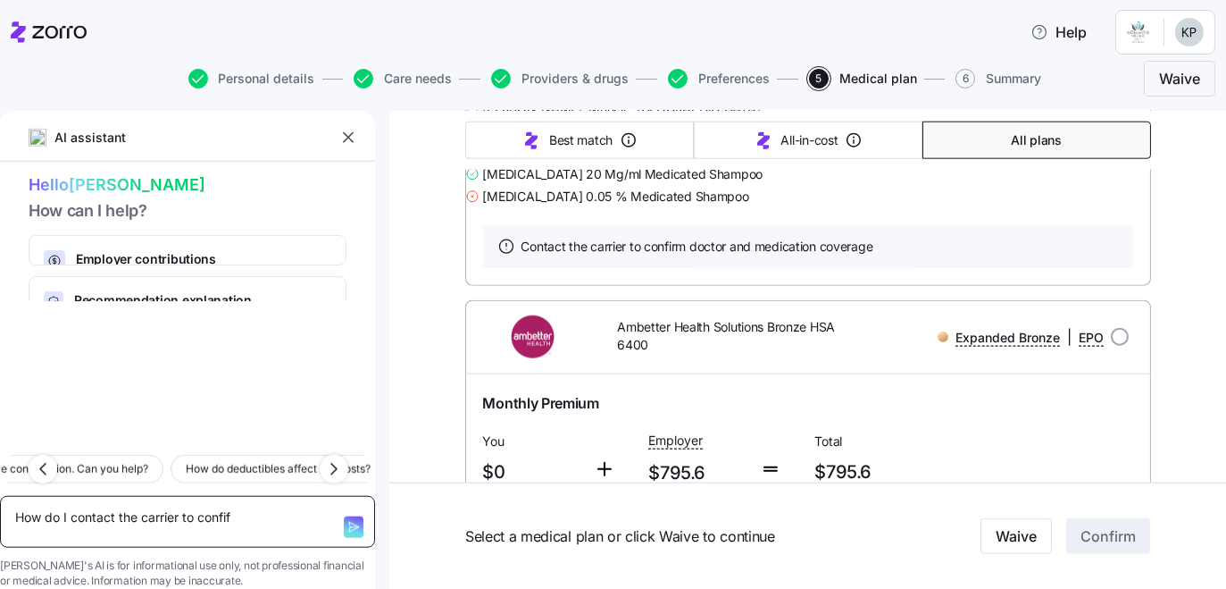
type textarea "x"
type textarea "How do I contact the carrier to confi"
type textarea "x"
type textarea "How do I contact the carrier to confir"
type textarea "x"
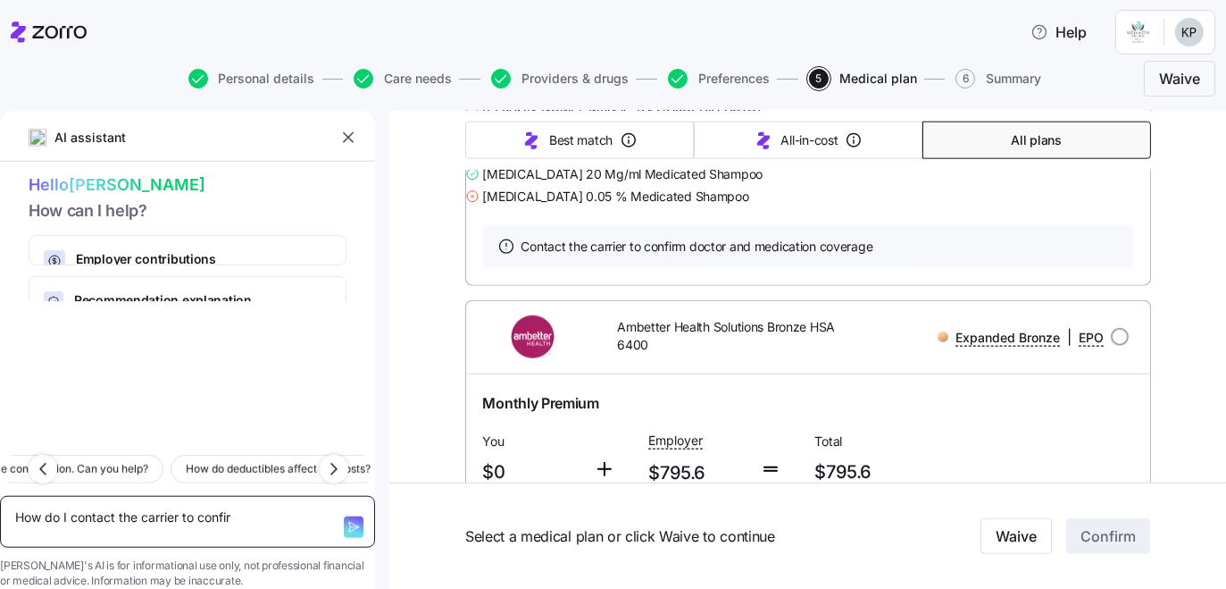
type textarea "How do I contact the carrier to confirm"
type textarea "x"
type textarea "How do I contact the carrier to confirm"
type textarea "x"
type textarea "How do I contact the carrier to confirm d"
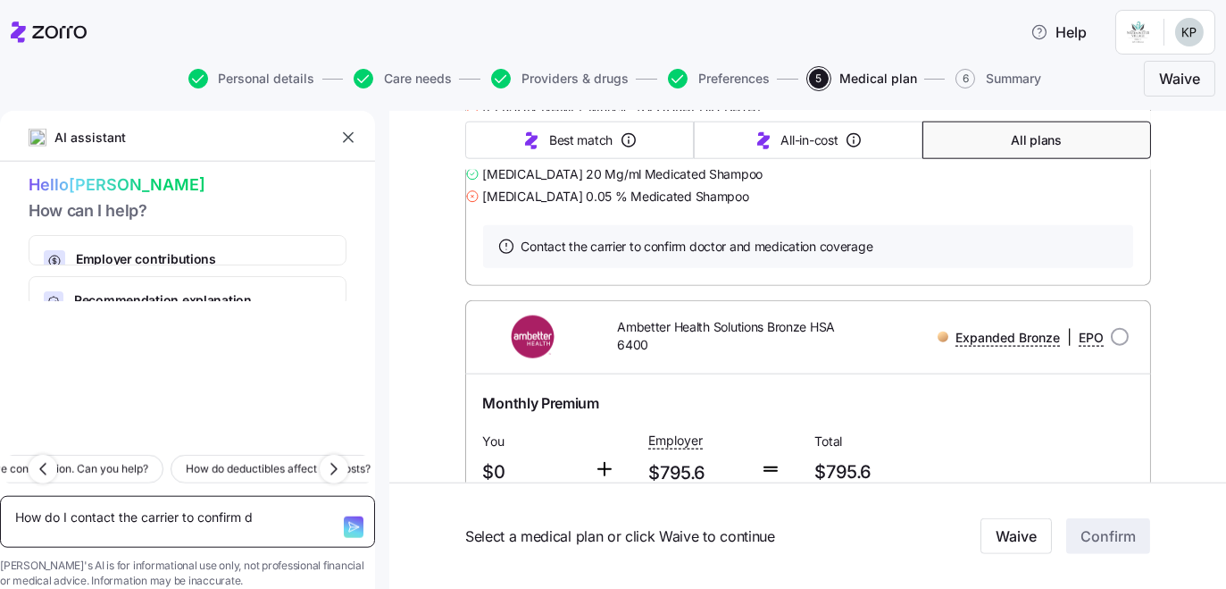
type textarea "x"
type textarea "How do I contact the carrier to confirm do"
type textarea "x"
type textarea "How do I contact the carrier to confirm doc"
type textarea "x"
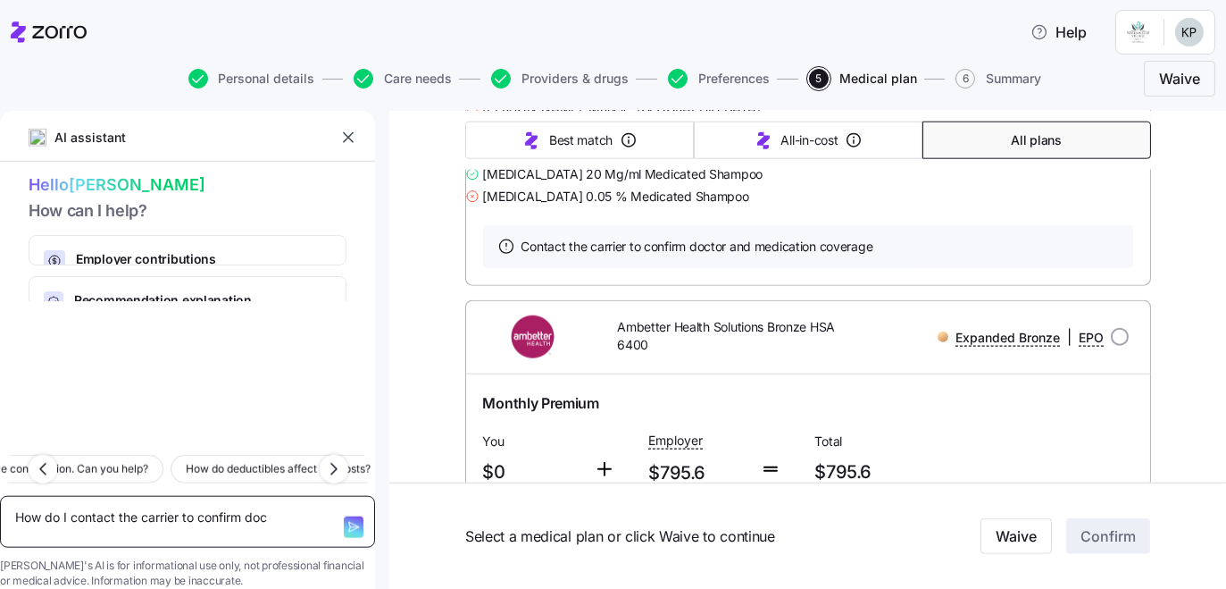
type textarea "How do I contact the carrier to confirm doct"
type textarea "x"
type textarea "How do I contact the carrier to confirm docto"
type textarea "x"
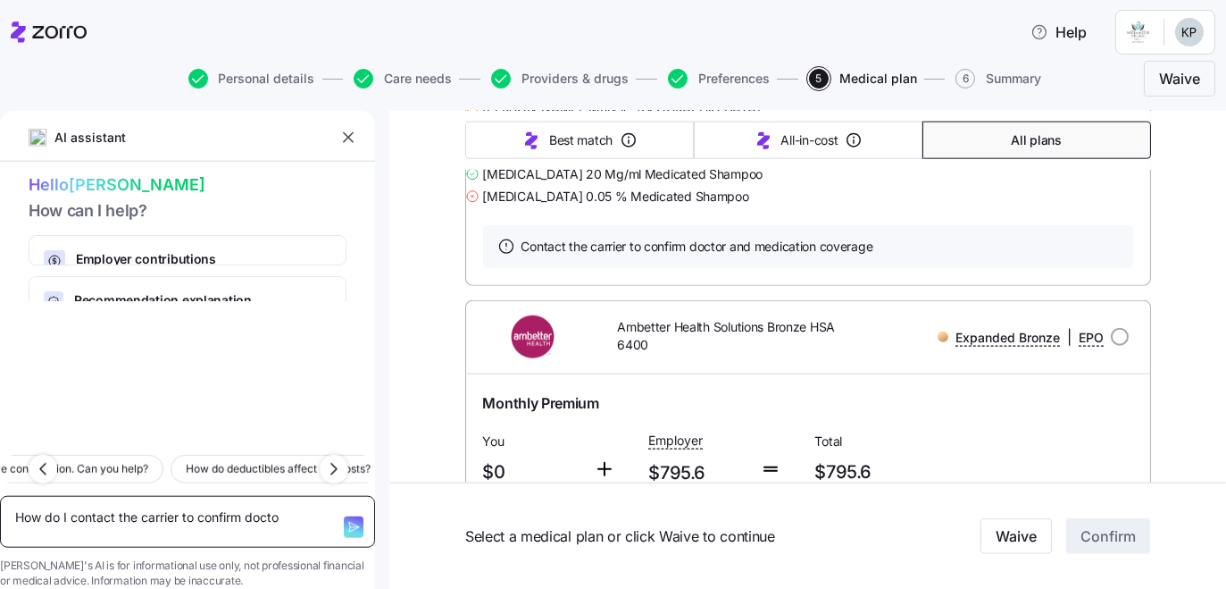
type textarea "How do I contact the carrier to confirm doctof"
type textarea "x"
type textarea "How do I contact the carrier to confirm doctofr"
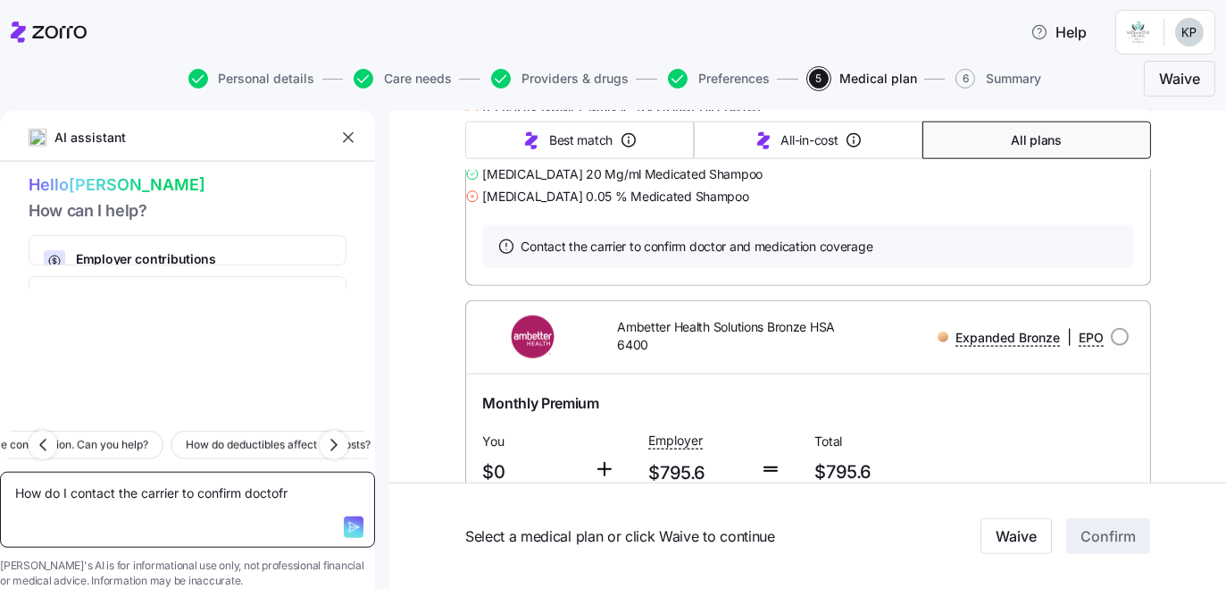
type textarea "x"
type textarea "How do I contact the carrier to confirm doctof"
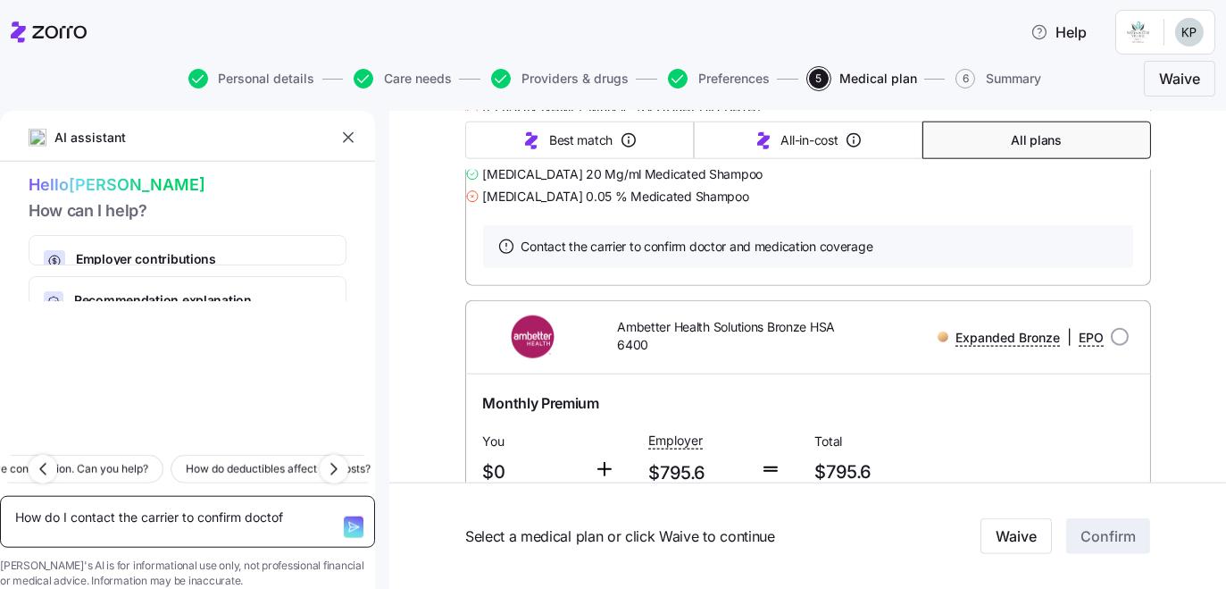
type textarea "x"
type textarea "How do I contact the carrier to confirm docto"
type textarea "x"
type textarea "How do I contact the carrier to confirm doctor"
type textarea "x"
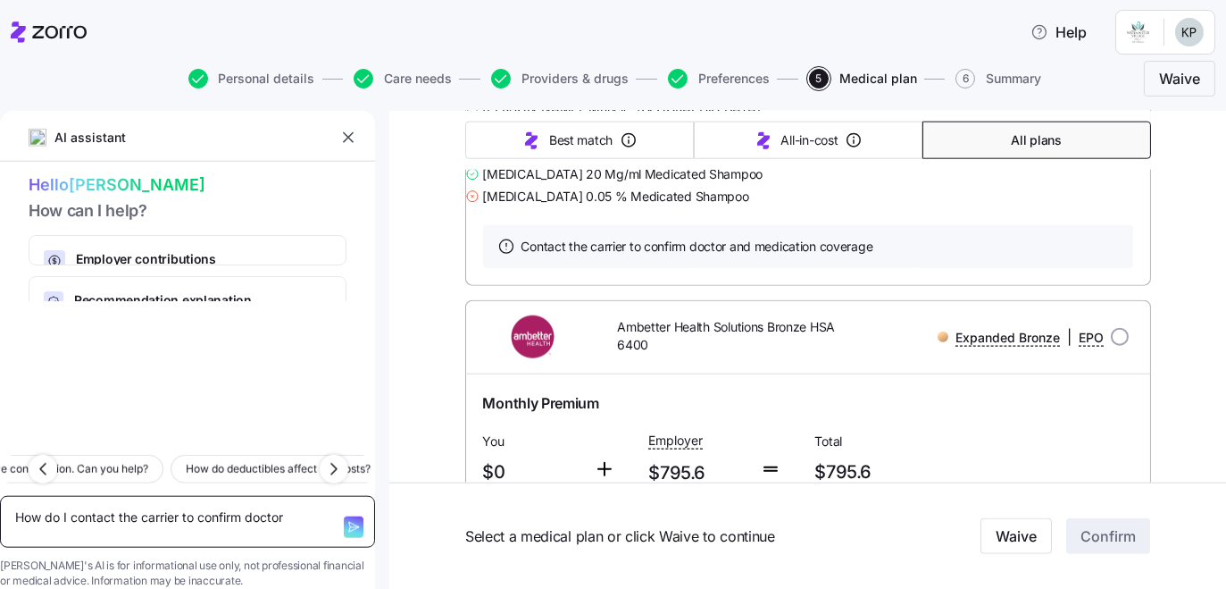
type textarea "How do I contact the carrier to confirm doctor"
type textarea "x"
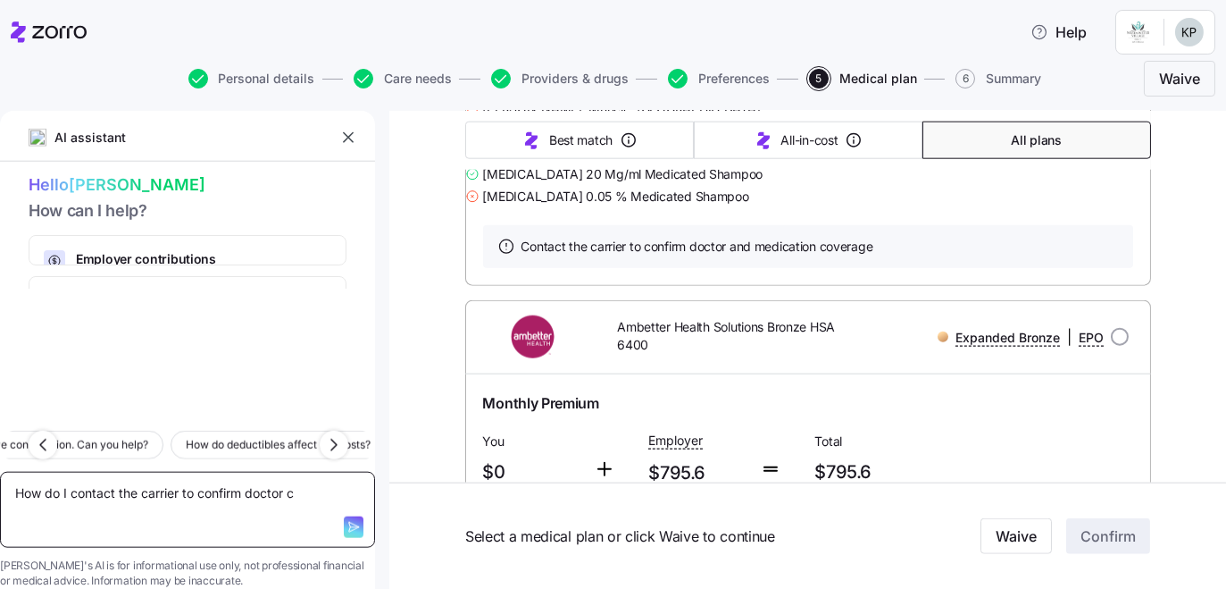
type textarea "How do I contact the carrier to confirm doctor co"
type textarea "x"
type textarea "How do I contact the carrier to confirm doctor con"
type textarea "x"
type textarea "How do I contact the carrier to confirm doctor co"
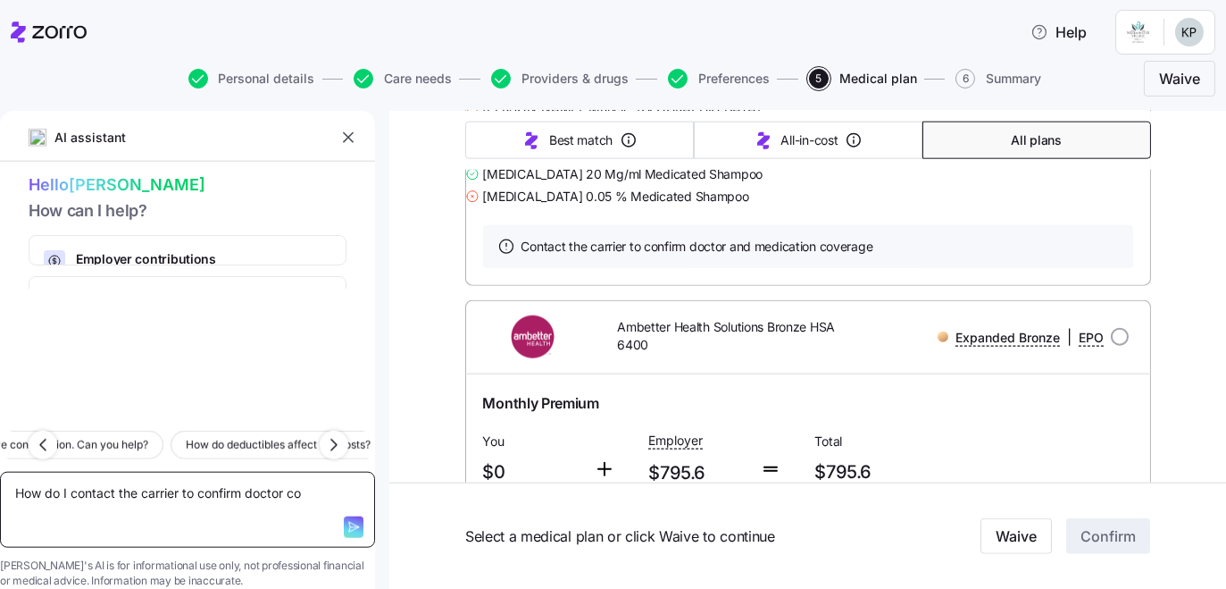
type textarea "x"
type textarea "How do I contact the carrier to confirm doctor cov"
type textarea "x"
type textarea "How do I contact the carrier to confirm doctor [PERSON_NAME]"
type textarea "x"
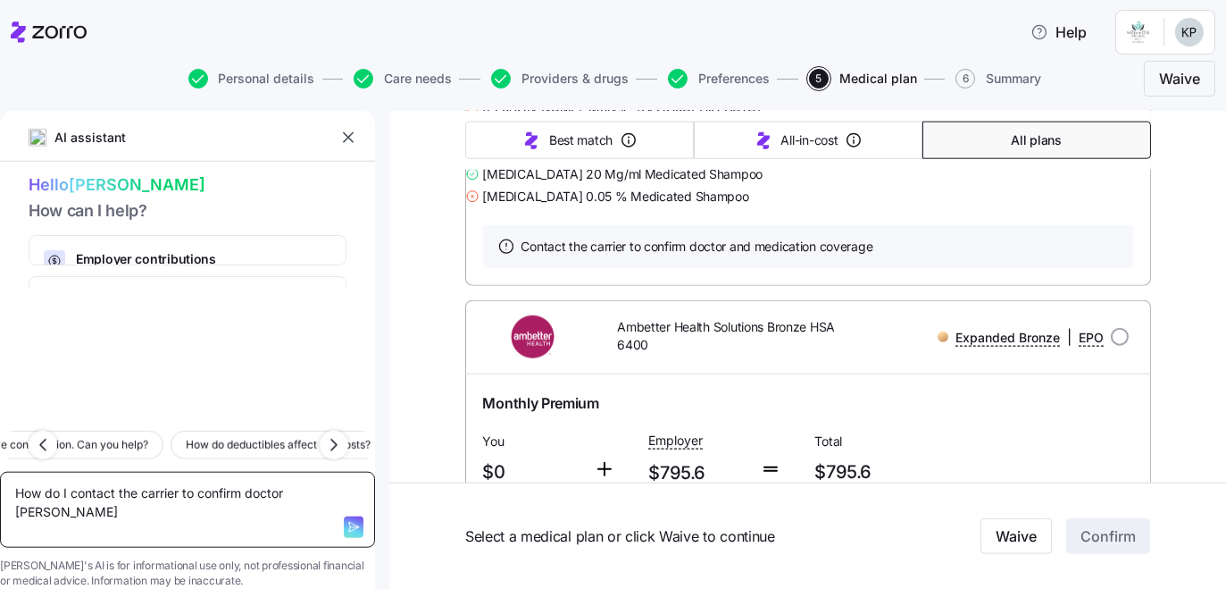
type textarea "How do I contact the carrier to confirm doctor cover"
type textarea "x"
type textarea "How do I contact the carrier to confirm doctor [PERSON_NAME]"
type textarea "x"
type textarea "How do I contact the carrier to confirm doctor coverag"
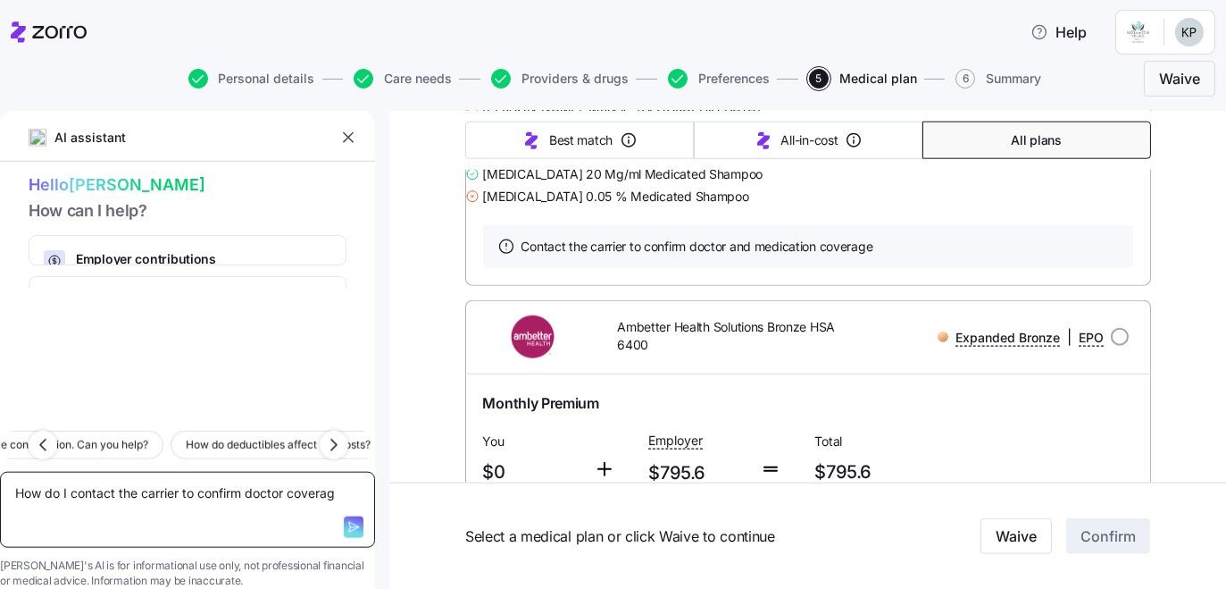
type textarea "x"
type textarea "How do I contact the carrier to confirm doctor coverage"
type textarea "x"
type textarea "How do I contact the carrier to confirm doctor coverage?"
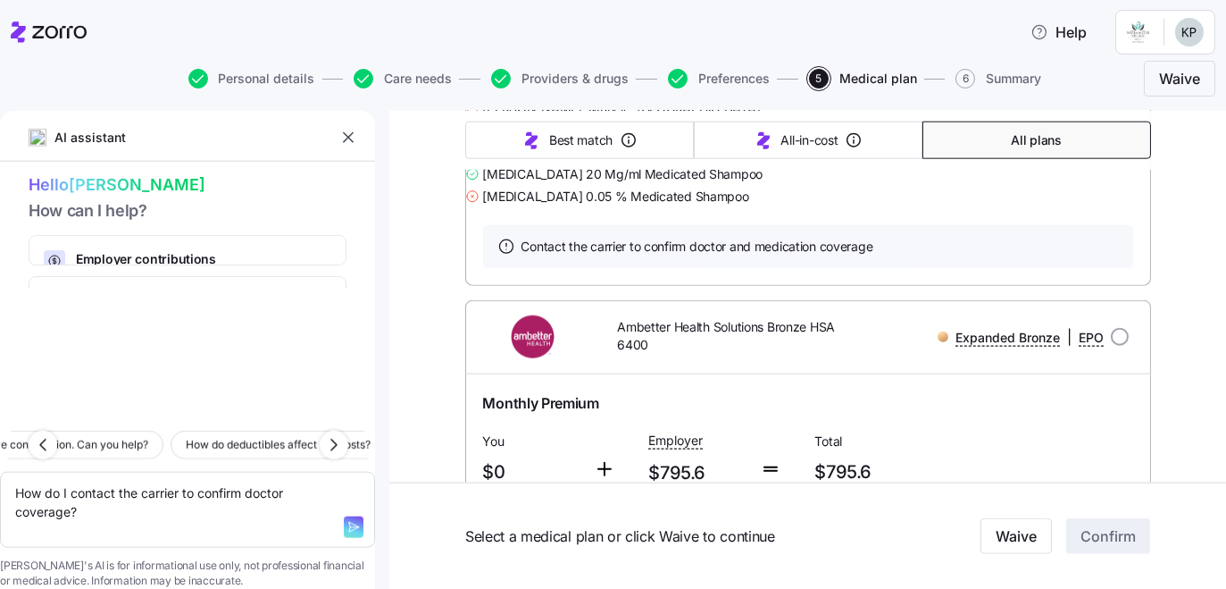
type textarea "x"
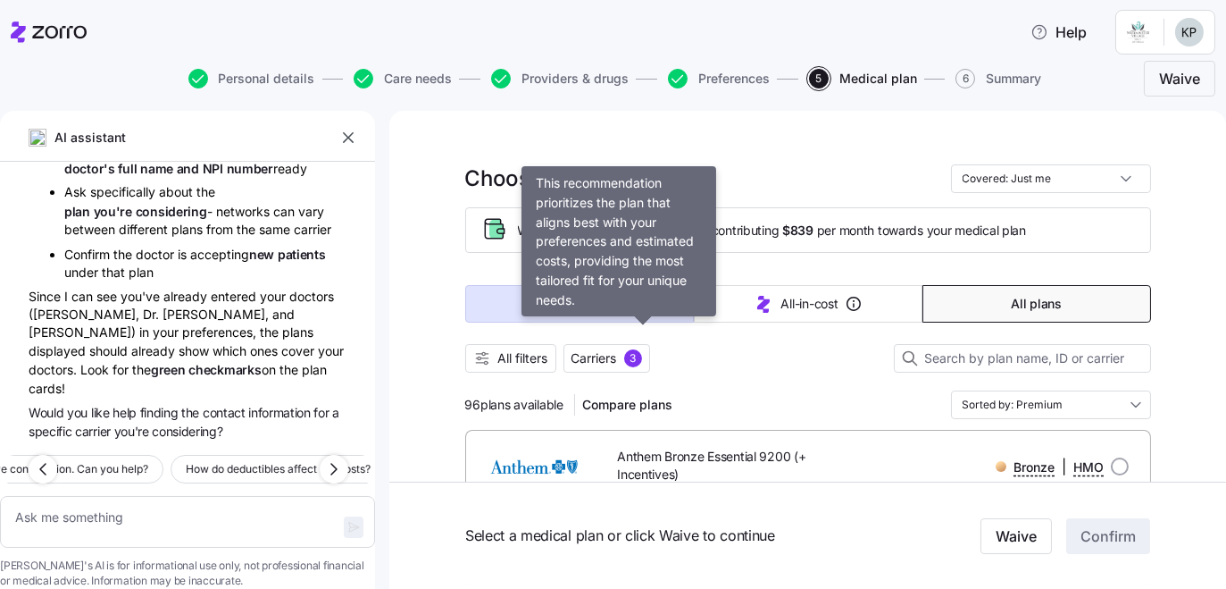
click at [613, 313] on span "Best match" at bounding box center [580, 304] width 63 height 18
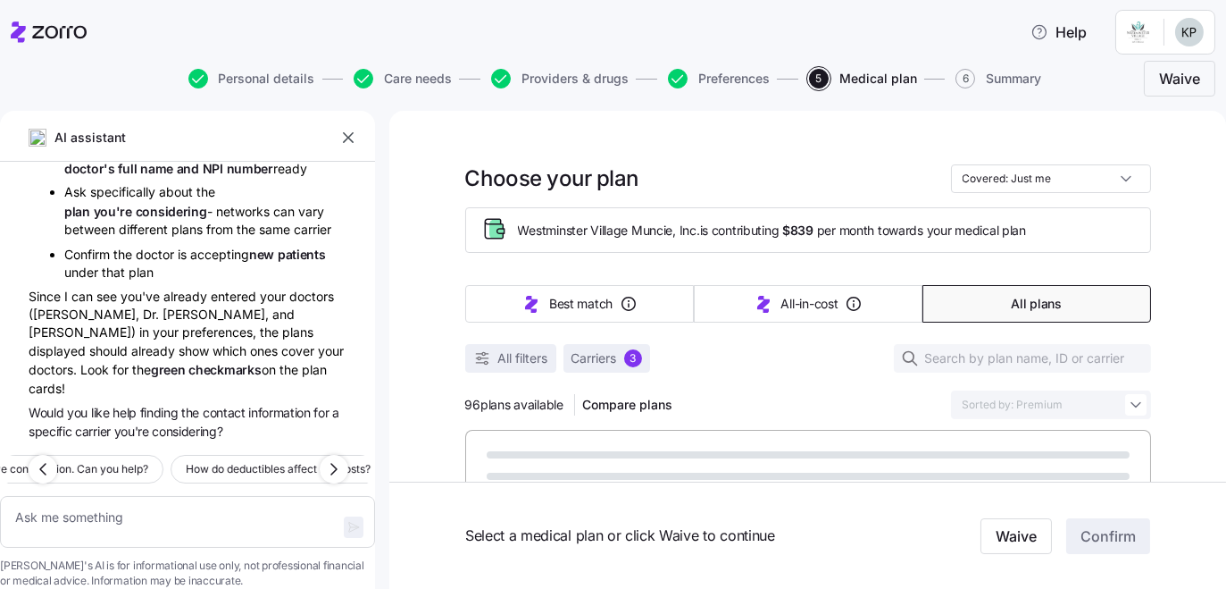
type textarea "x"
type input "Sorted by: Best match"
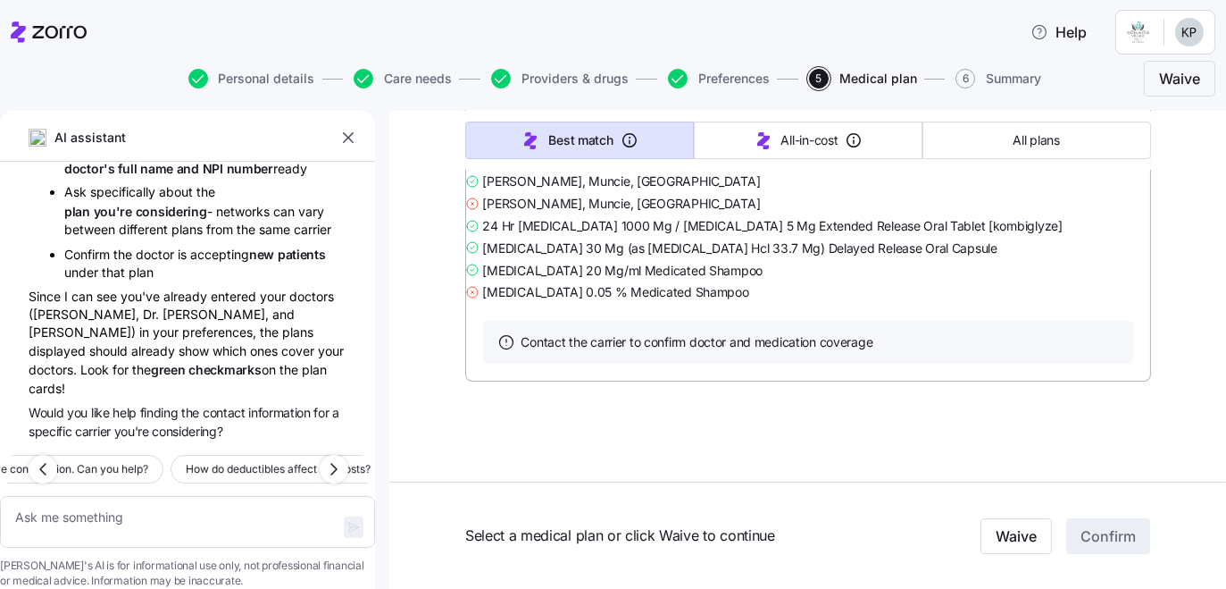
scroll to position [20545, 0]
drag, startPoint x: 164, startPoint y: 474, endPoint x: 544, endPoint y: 475, distance: 379.6
click at [176, 496] on textarea at bounding box center [187, 522] width 375 height 53
type textarea "x"
type textarea "w"
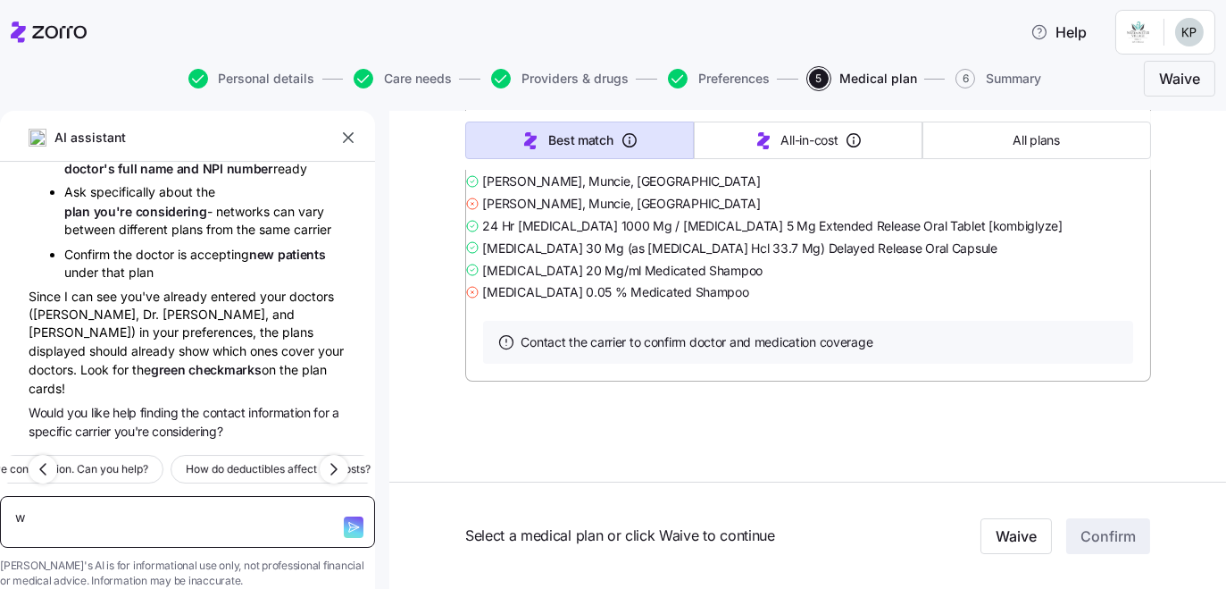
type textarea "x"
type textarea "wh"
type textarea "x"
type textarea "wha"
type textarea "x"
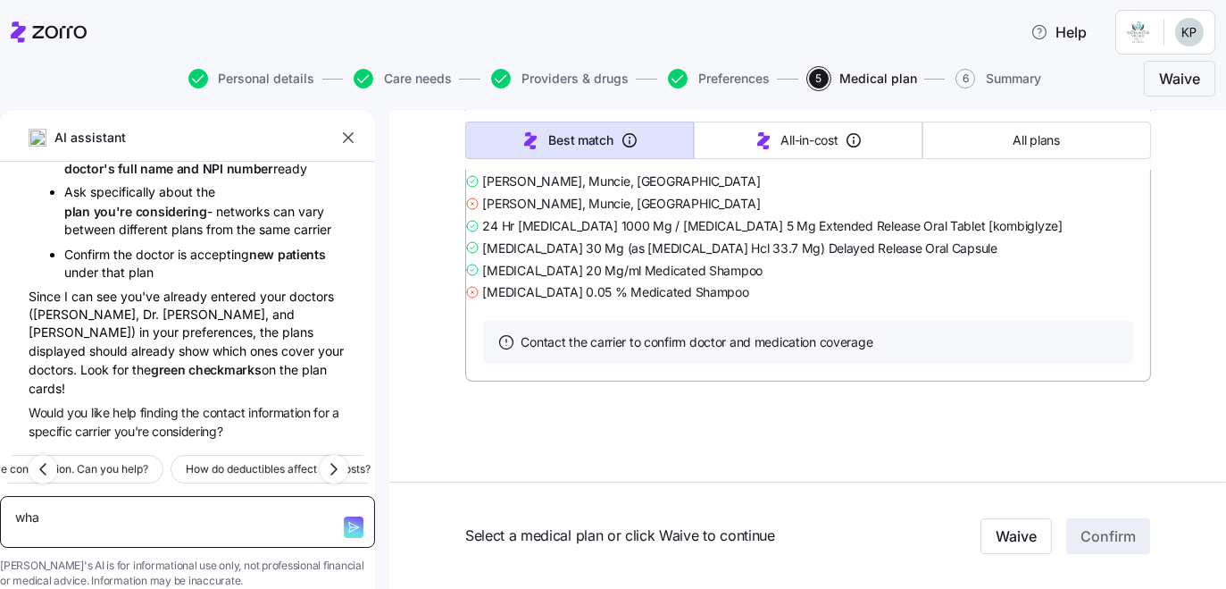
type textarea "what"
type textarea "x"
type textarea "what"
type textarea "x"
type textarea "what i"
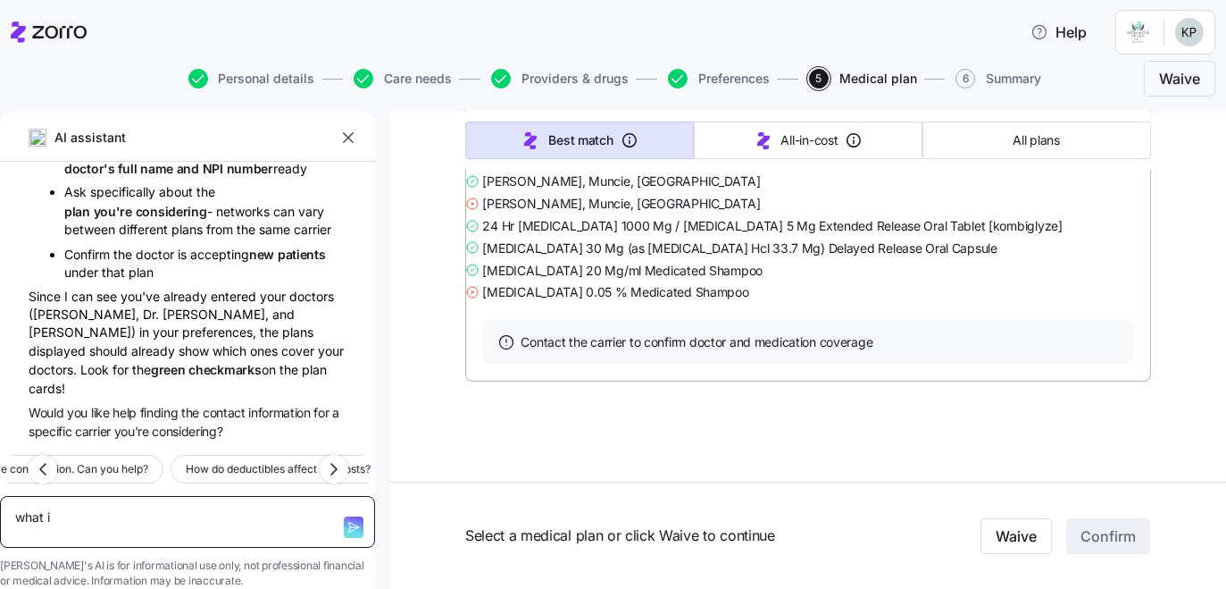
type textarea "x"
type textarea "what is"
type textarea "x"
type textarea "what is"
type textarea "x"
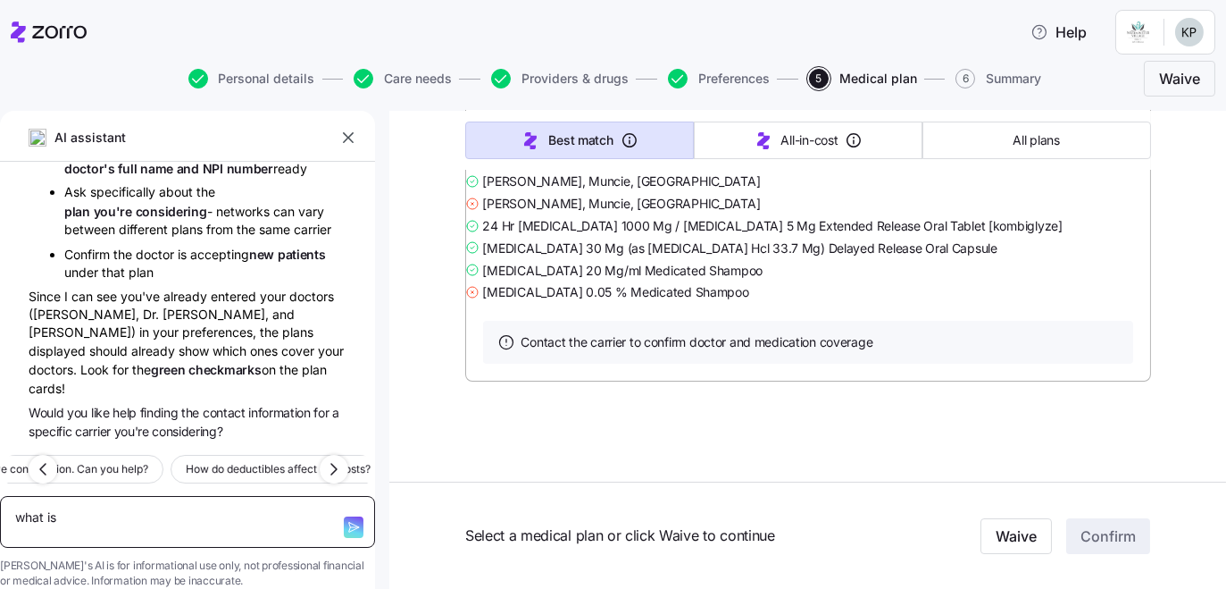
type textarea "what is m"
type textarea "x"
type textarea "what is my"
type textarea "x"
type textarea "what is my"
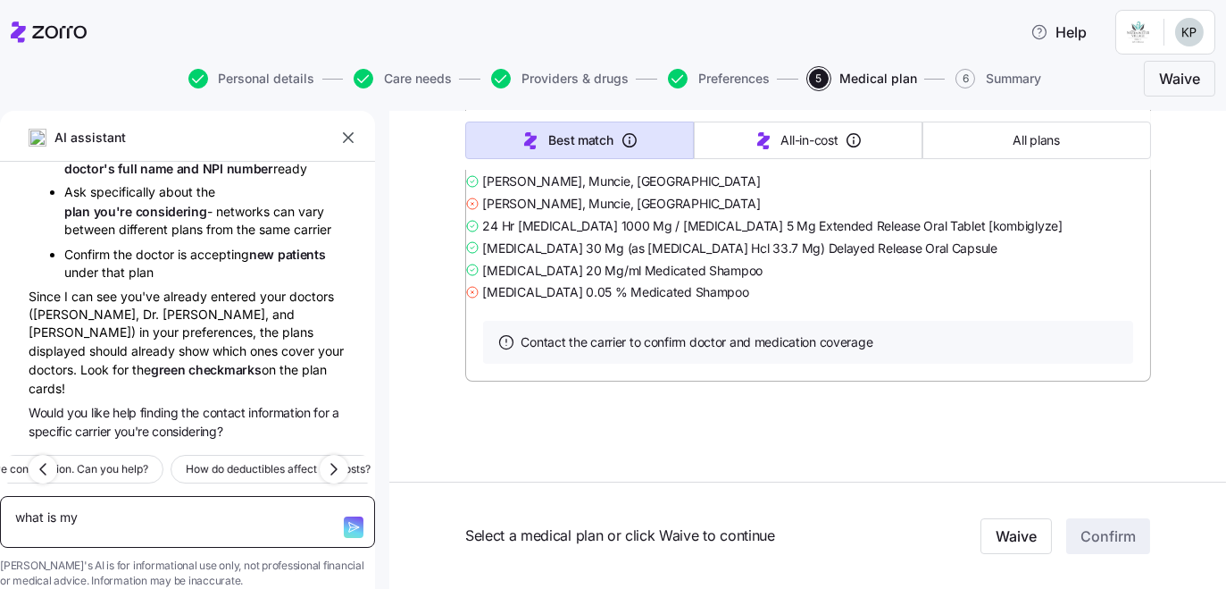
type textarea "x"
type textarea "what is my c"
type textarea "x"
type textarea "what is my co"
type textarea "x"
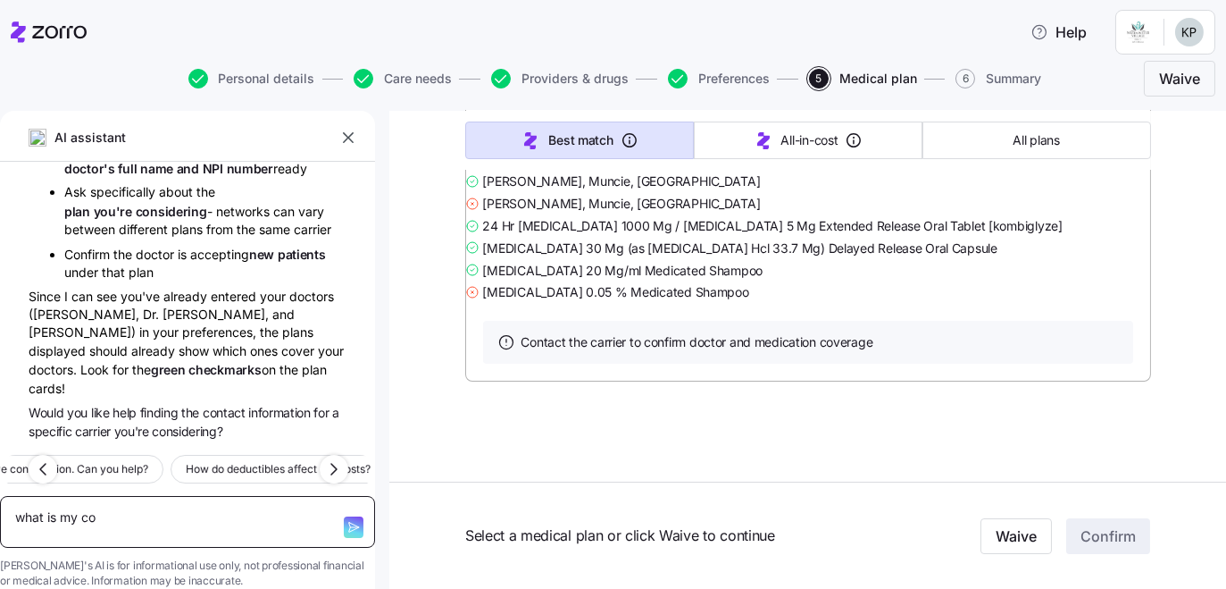
type textarea "what is my co-"
type textarea "x"
type textarea "what is my co-p"
type textarea "x"
type textarea "what is my co-pa"
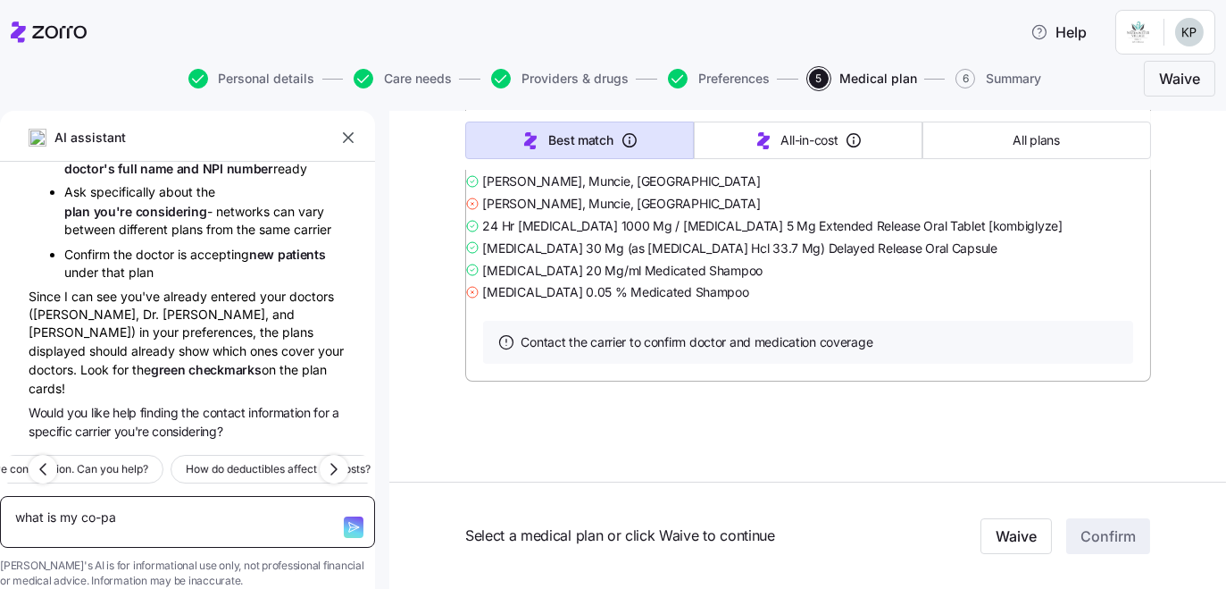
type textarea "x"
type textarea "what is my co-pay"
type textarea "x"
type textarea "what is my co-pay?"
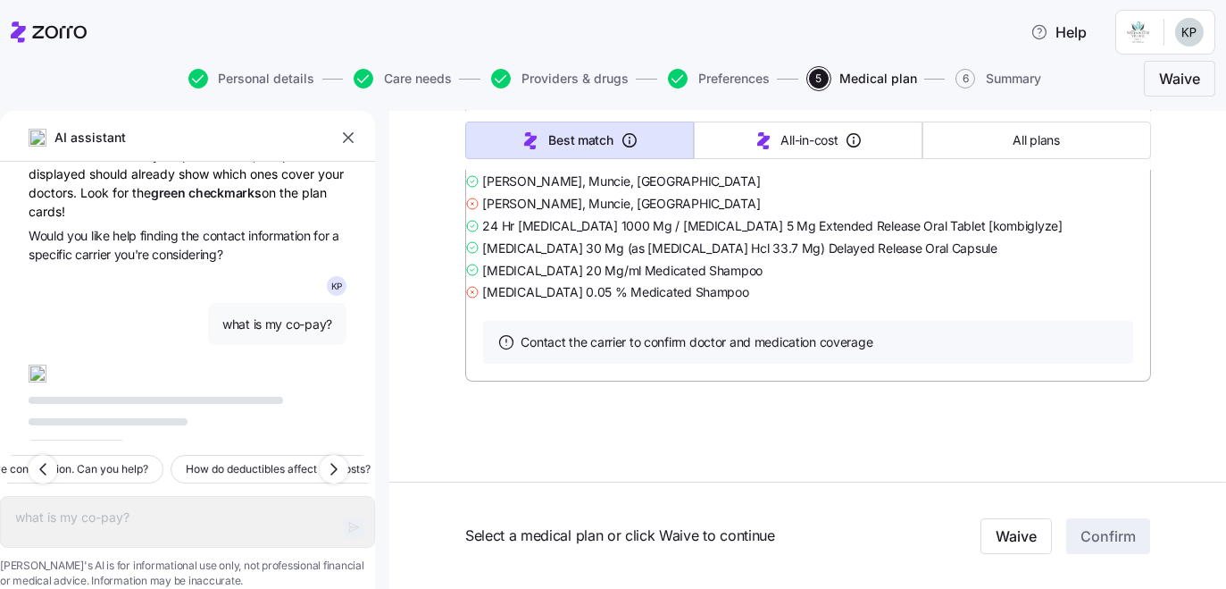
type textarea "x"
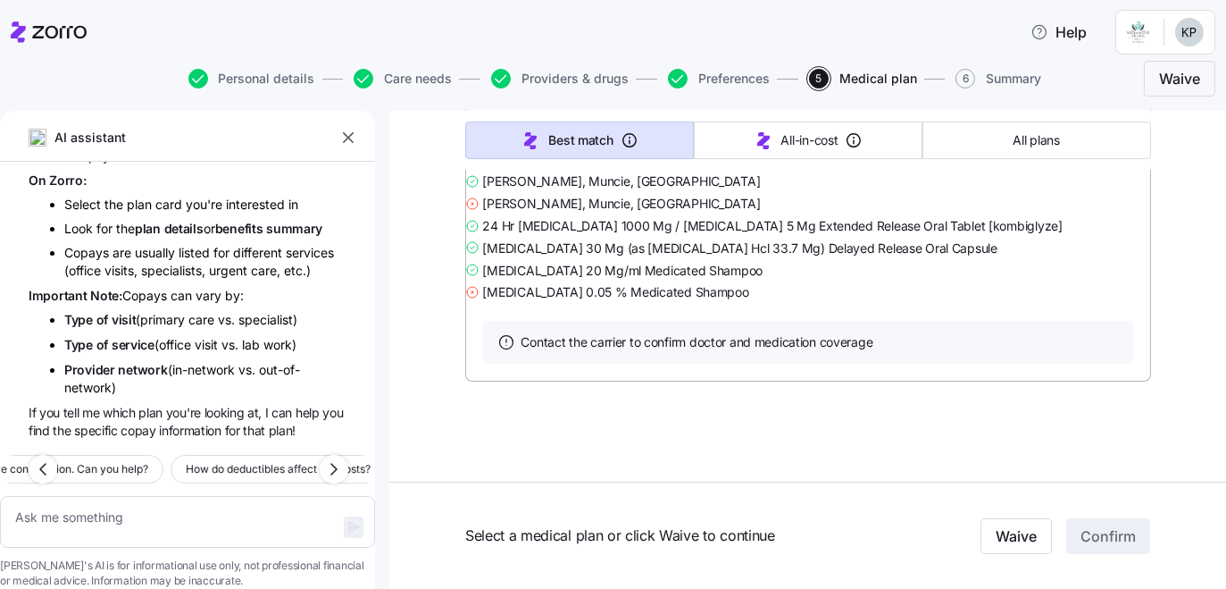
scroll to position [1250, 0]
click at [158, 496] on textarea at bounding box center [187, 522] width 375 height 53
type textarea "x"
type textarea "A"
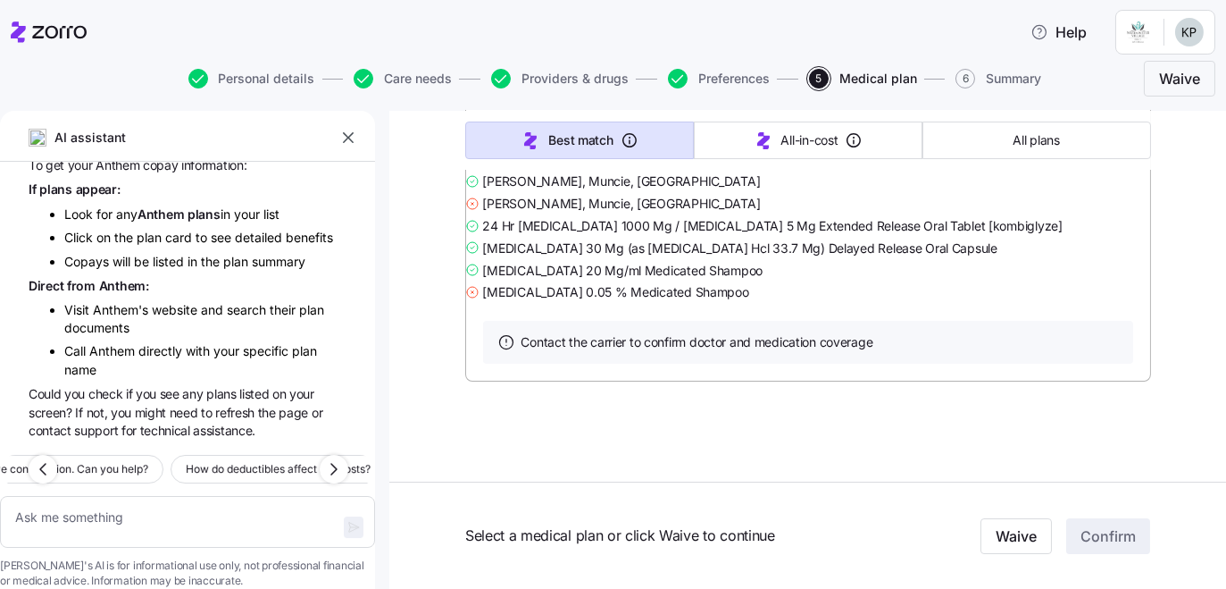
scroll to position [1630, 0]
click at [1043, 41] on span "Help" at bounding box center [1059, 31] width 56 height 21
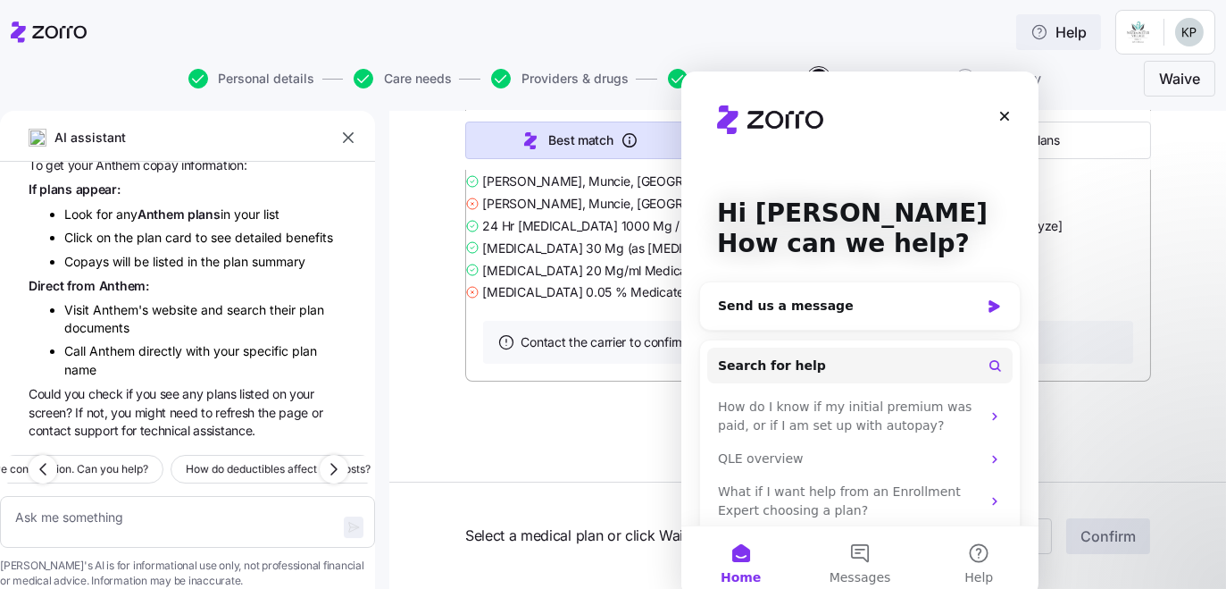
scroll to position [0, 0]
click at [766, 310] on div "Send us a message" at bounding box center [848, 306] width 262 height 19
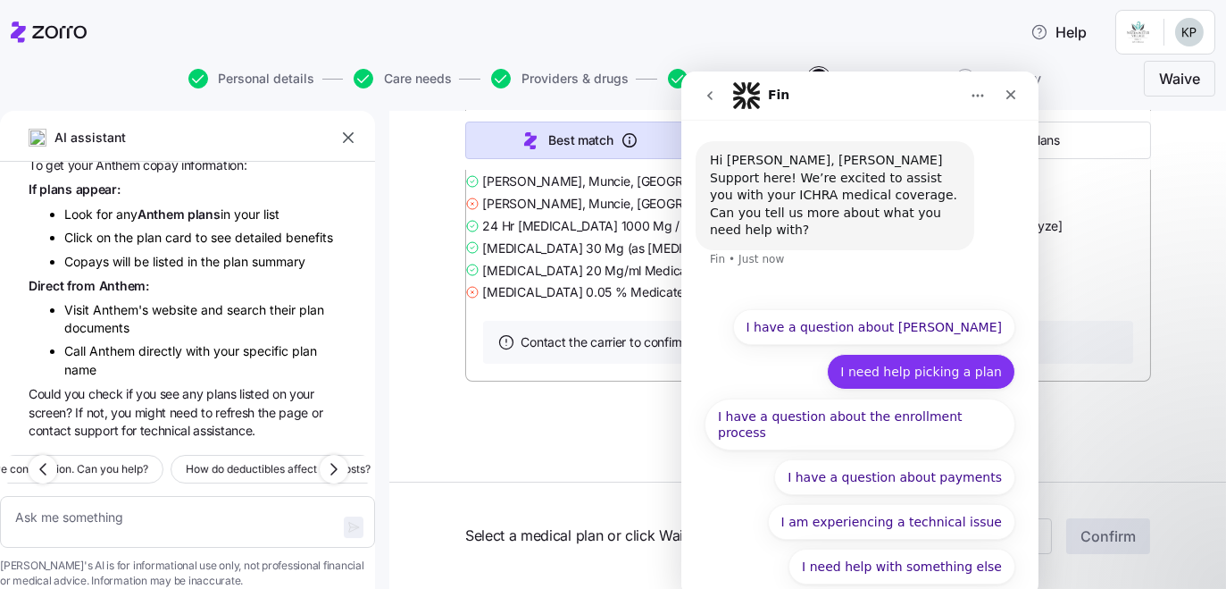
click at [898, 375] on button "I need help picking a plan" at bounding box center [920, 372] width 188 height 36
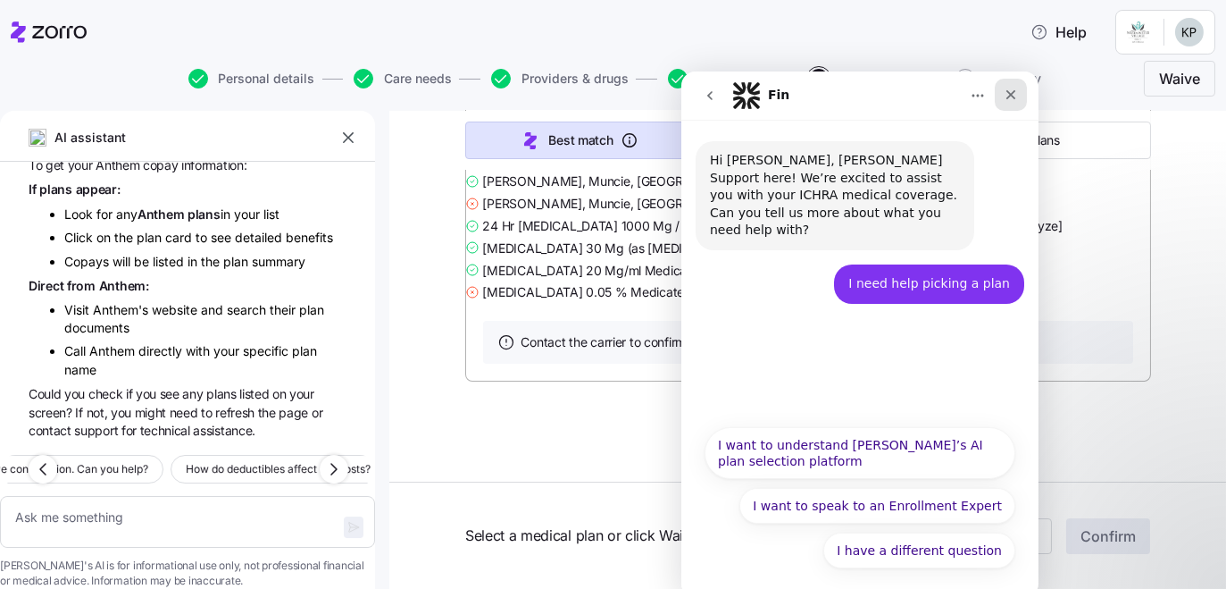
click at [1009, 93] on icon "Close" at bounding box center [1010, 95] width 14 height 14
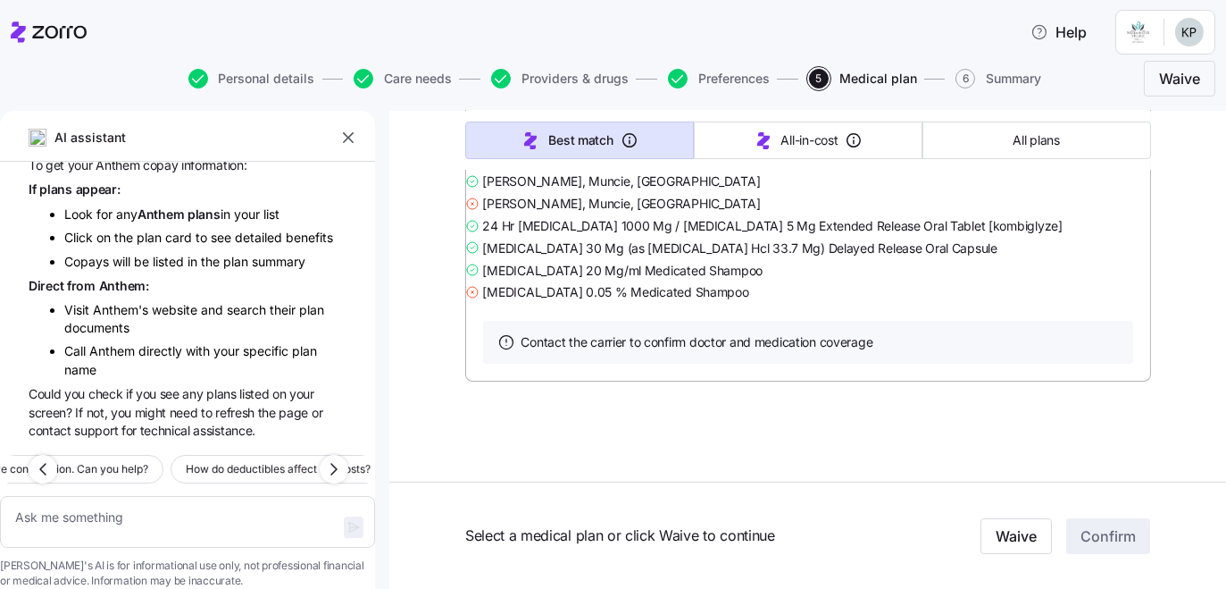
click at [1178, 39] on html "Help Personal details Care needs Providers & drugs Preferences 5 Medical plan 6…" at bounding box center [613, 289] width 1226 height 578
click at [853, 51] on html "Help Personal details Care needs Providers & drugs Preferences 5 Medical plan 6…" at bounding box center [613, 289] width 1226 height 578
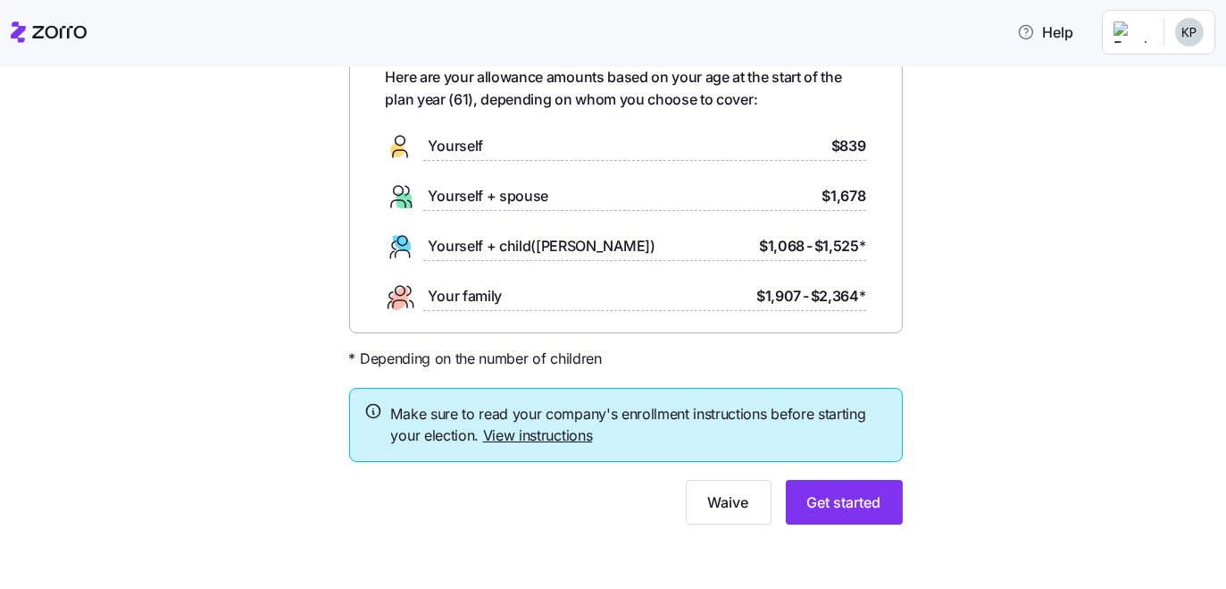
scroll to position [243, 0]
click at [540, 426] on link "View instructions" at bounding box center [538, 435] width 110 height 18
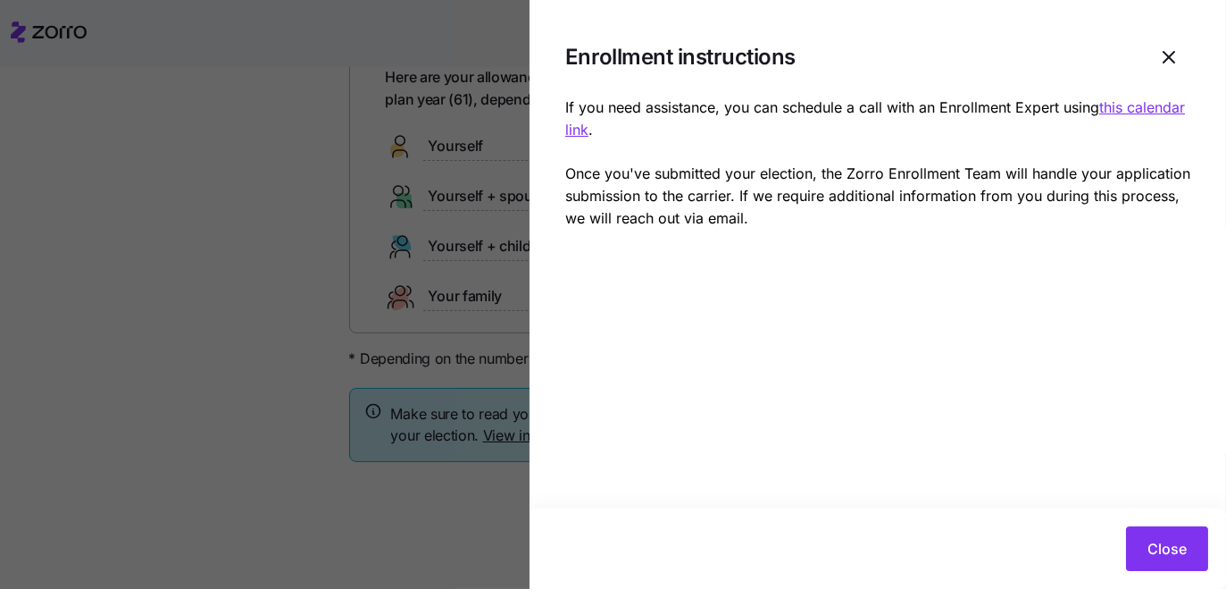
click at [565, 138] on u "this calendar link" at bounding box center [875, 118] width 620 height 40
